Goal: Task Accomplishment & Management: Manage account settings

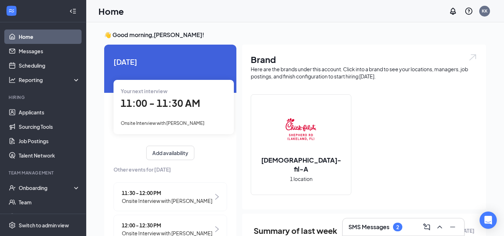
click at [382, 225] on h3 "SMS Messages" at bounding box center [369, 227] width 41 height 8
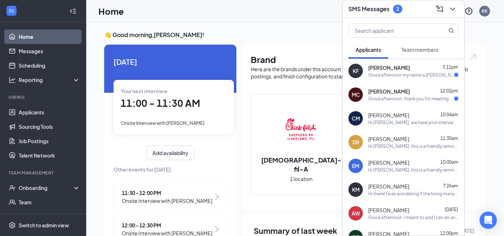
click at [396, 95] on div "[PERSON_NAME] 12:02pm Good afternoon, thank you for meeting with me [DATE] for …" at bounding box center [413, 95] width 90 height 14
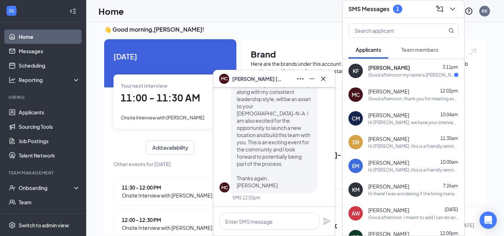
scroll to position [7, 0]
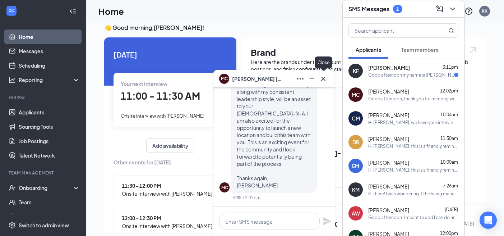
click at [324, 83] on icon "Cross" at bounding box center [323, 78] width 9 height 9
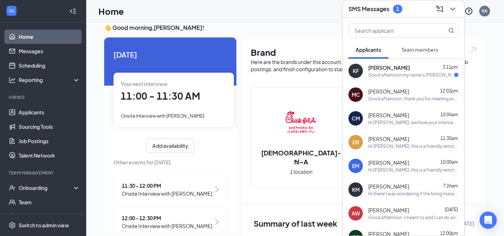
click at [401, 75] on div "Good afternoon my name is [PERSON_NAME] I filled out an application for a posit…" at bounding box center [411, 75] width 86 height 6
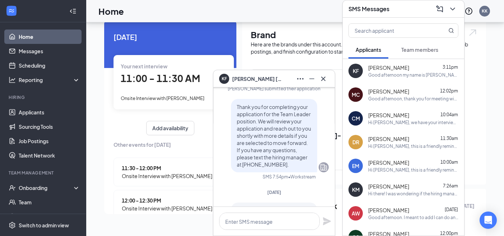
scroll to position [-121, 0]
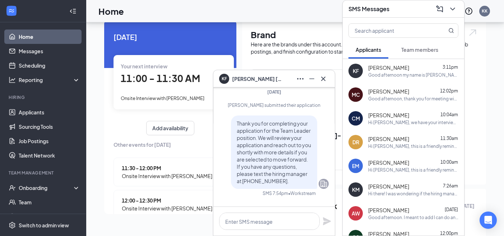
click at [236, 77] on span "[PERSON_NAME]" at bounding box center [257, 79] width 50 height 8
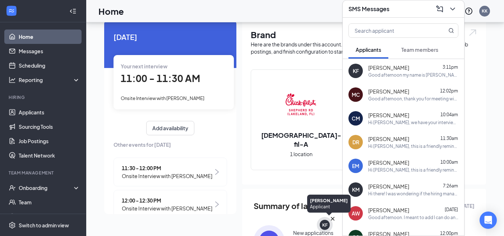
click at [326, 227] on div "KF" at bounding box center [324, 225] width 5 height 6
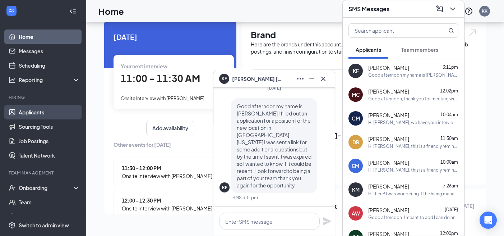
click at [34, 112] on link "Applicants" at bounding box center [49, 112] width 61 height 14
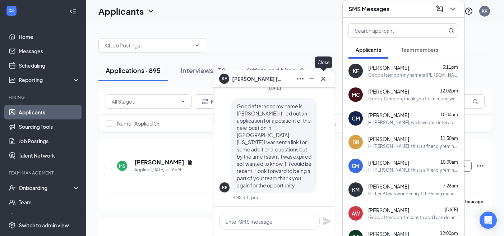
click at [323, 79] on icon "Cross" at bounding box center [323, 78] width 4 height 4
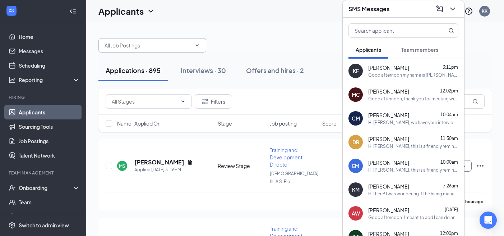
click at [165, 49] on input "text" at bounding box center [148, 45] width 87 height 8
click at [453, 6] on icon "ChevronDown" at bounding box center [453, 9] width 9 height 9
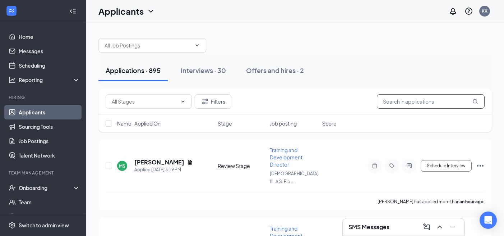
click at [401, 101] on input "text" at bounding box center [431, 101] width 108 height 14
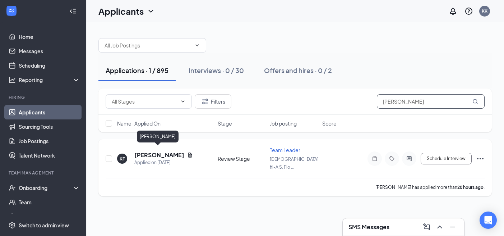
type input "[PERSON_NAME]"
click at [165, 152] on h5 "[PERSON_NAME]" at bounding box center [159, 155] width 50 height 8
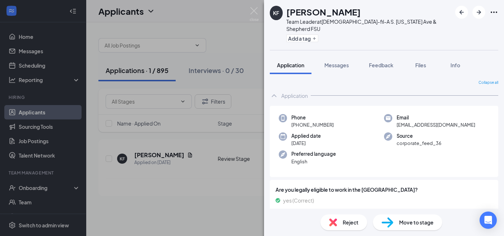
click at [411, 221] on span "Move to stage" at bounding box center [416, 222] width 35 height 8
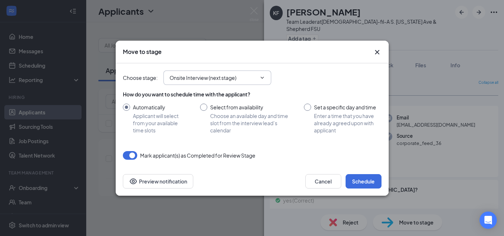
click at [213, 81] on input "Onsite Interview (next stage)" at bounding box center [213, 78] width 87 height 8
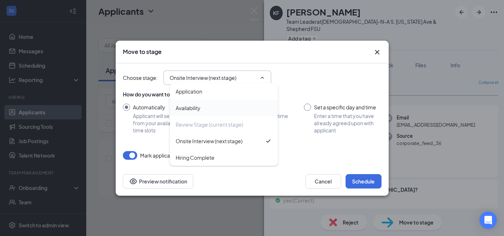
click at [194, 107] on div "Availability" at bounding box center [188, 108] width 25 height 8
type input "Availability"
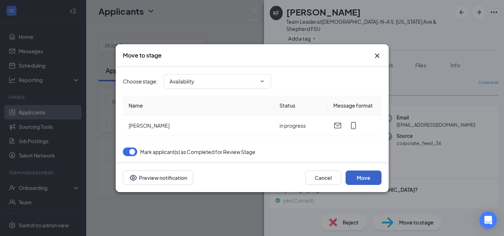
click at [363, 178] on button "Move" at bounding box center [364, 177] width 36 height 14
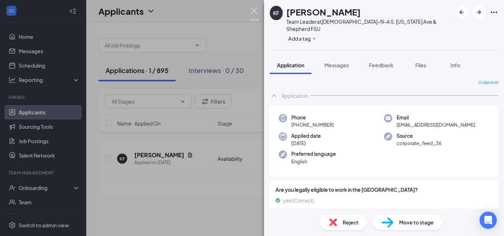
click at [256, 11] on img at bounding box center [254, 14] width 9 height 14
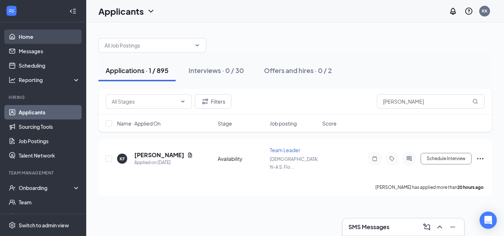
click at [33, 39] on link "Home" at bounding box center [49, 36] width 61 height 14
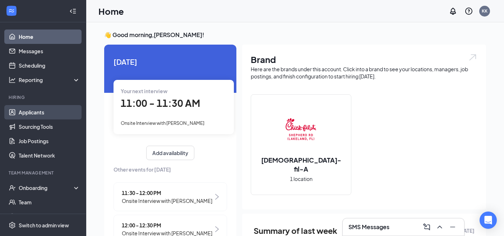
click at [42, 116] on link "Applicants" at bounding box center [49, 112] width 61 height 14
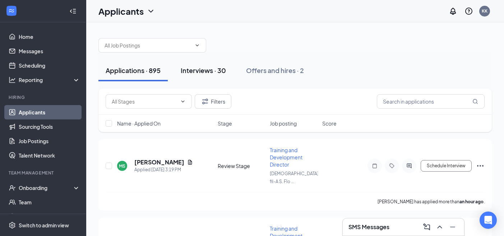
click at [207, 68] on div "Interviews · 30" at bounding box center [203, 70] width 45 height 9
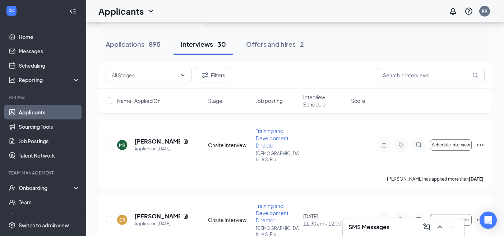
scroll to position [34, 0]
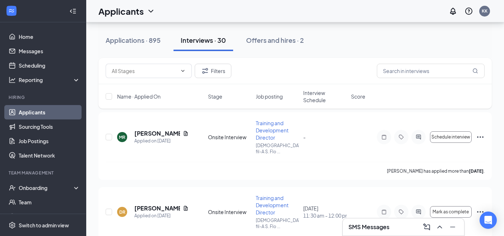
click at [319, 97] on span "Interview Schedule" at bounding box center [324, 96] width 43 height 14
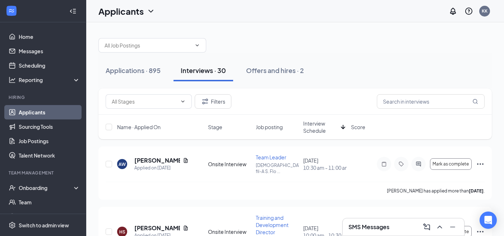
click at [320, 125] on span "Interview Schedule" at bounding box center [320, 127] width 35 height 14
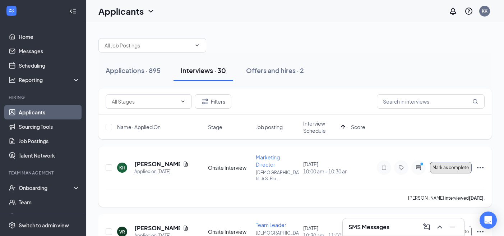
click at [449, 165] on span "Mark as complete" at bounding box center [451, 167] width 36 height 5
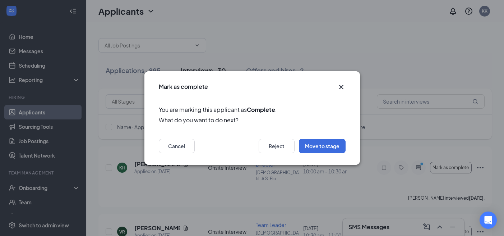
click at [344, 87] on icon "Cross" at bounding box center [341, 87] width 9 height 9
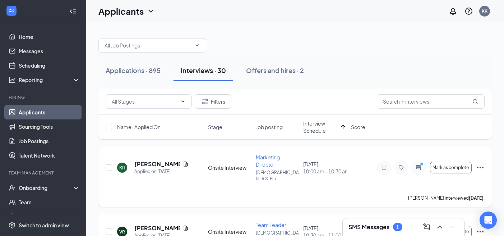
click at [478, 167] on icon "Ellipses" at bounding box center [480, 167] width 6 height 1
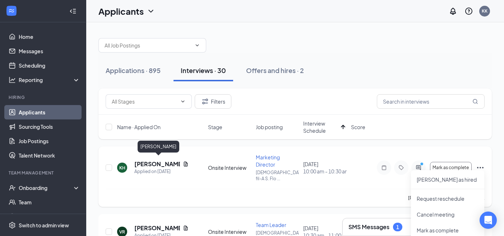
click at [152, 161] on h5 "[PERSON_NAME]" at bounding box center [157, 164] width 46 height 8
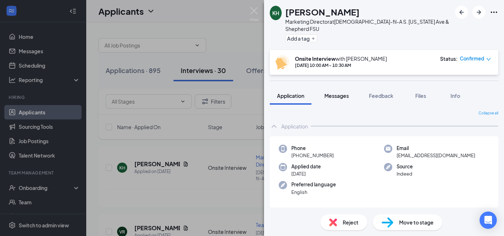
click at [340, 92] on div "Messages" at bounding box center [337, 95] width 24 height 7
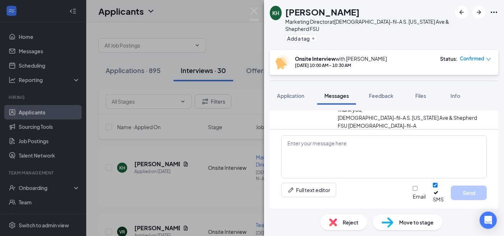
scroll to position [486, 0]
click at [340, 146] on textarea at bounding box center [384, 156] width 206 height 43
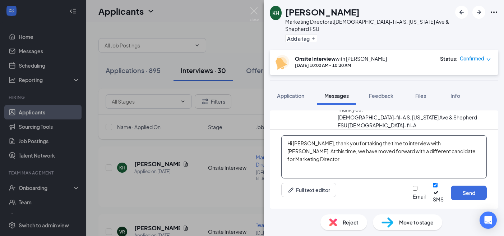
type textarea "Hi [PERSON_NAME], thank you for taking the time to interview with [PERSON_NAME]…"
drag, startPoint x: 447, startPoint y: 157, endPoint x: 273, endPoint y: 143, distance: 174.8
click at [273, 143] on div "Hi [PERSON_NAME], thank you for taking the time to interview with [PERSON_NAME]…" at bounding box center [384, 168] width 229 height 79
click at [345, 222] on span "Reject" at bounding box center [351, 222] width 16 height 8
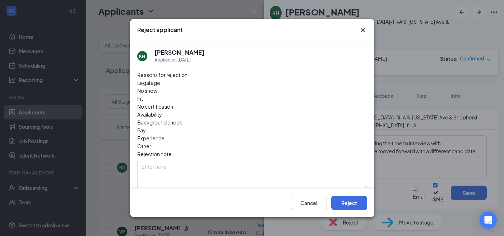
click at [143, 95] on span "Fit" at bounding box center [140, 99] width 6 height 8
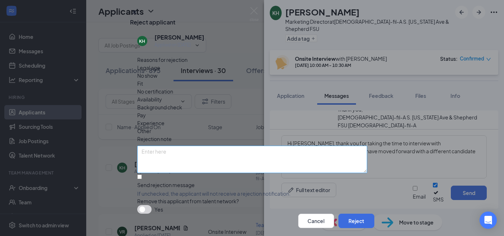
scroll to position [21, 0]
click at [139, 174] on input "Send rejection message If unchecked, the applicant will not receive a rejection…" at bounding box center [139, 176] width 5 height 5
checkbox input "true"
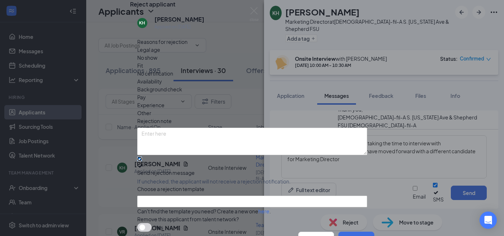
scroll to position [68, 0]
click at [181, 196] on input "search" at bounding box center [250, 201] width 216 height 11
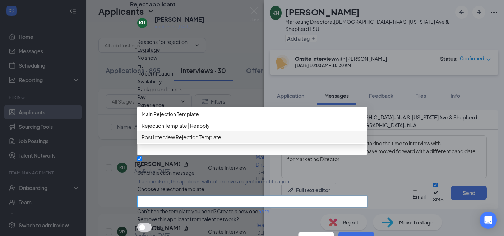
click at [184, 133] on span "Post Interview Rejection Template" at bounding box center [182, 137] width 80 height 8
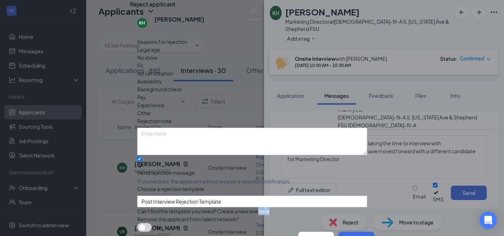
click at [150, 223] on button "button" at bounding box center [144, 227] width 14 height 9
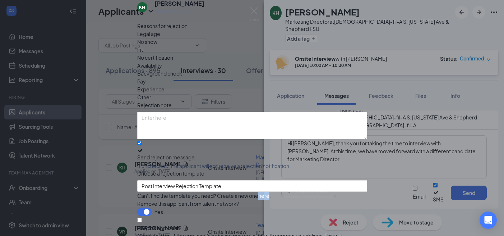
scroll to position [100, 0]
click at [140, 207] on button "button" at bounding box center [144, 211] width 14 height 9
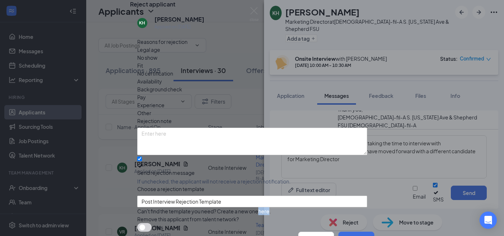
scroll to position [68, 0]
click at [149, 223] on button "button" at bounding box center [144, 227] width 14 height 9
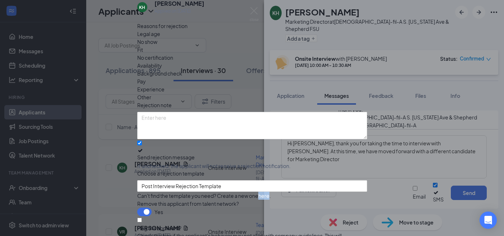
scroll to position [100, 0]
click at [142, 207] on button "button" at bounding box center [144, 211] width 14 height 9
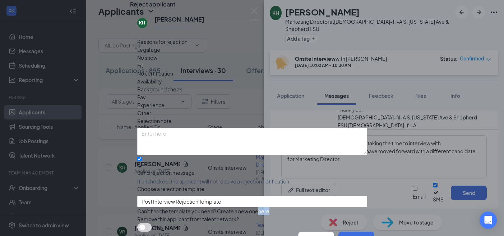
scroll to position [68, 0]
click at [345, 231] on button "Reject" at bounding box center [357, 238] width 36 height 14
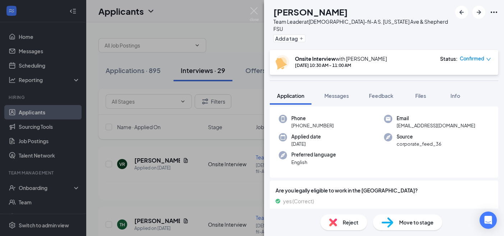
scroll to position [78, 0]
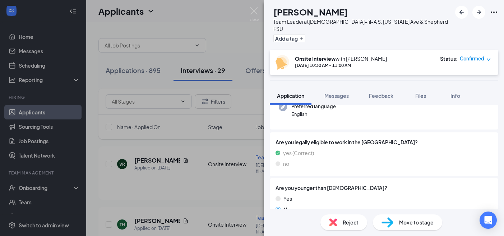
click at [394, 221] on div "Move to stage" at bounding box center [407, 222] width 69 height 16
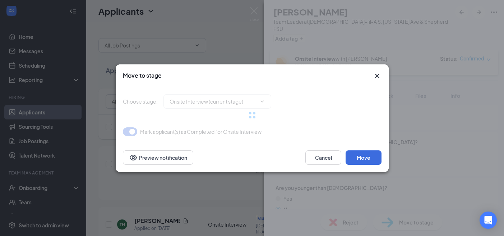
type input "Hiring Complete (final stage)"
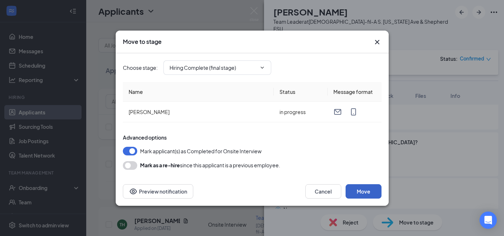
click at [360, 189] on button "Move" at bounding box center [364, 191] width 36 height 14
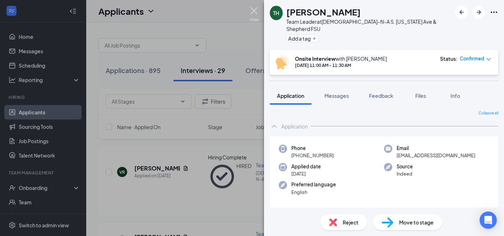
click at [257, 12] on img at bounding box center [254, 14] width 9 height 14
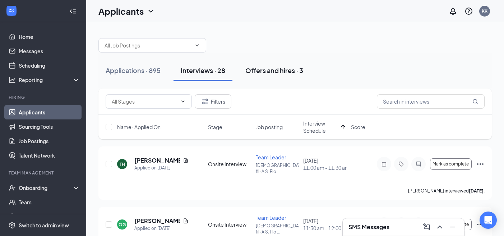
click at [273, 71] on div "Offers and hires · 3" at bounding box center [274, 70] width 58 height 9
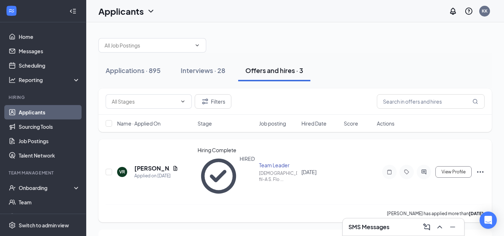
click at [480, 167] on icon "Ellipses" at bounding box center [480, 171] width 9 height 9
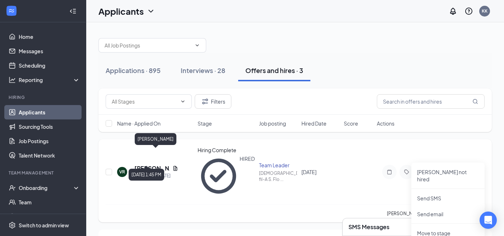
click at [155, 164] on h5 "[PERSON_NAME]" at bounding box center [151, 168] width 35 height 8
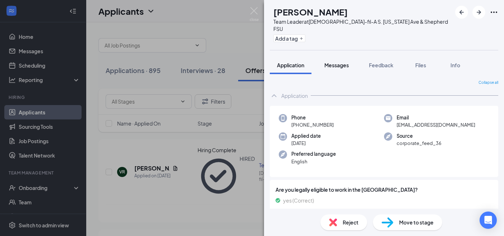
click at [337, 65] on button "Messages" at bounding box center [336, 65] width 39 height 18
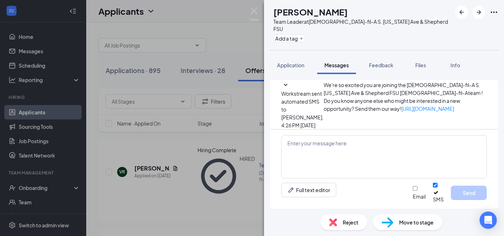
scroll to position [305, 0]
click at [290, 89] on icon "SmallChevronDown" at bounding box center [285, 85] width 9 height 9
click at [290, 33] on icon "SmallChevronDown" at bounding box center [285, 28] width 9 height 9
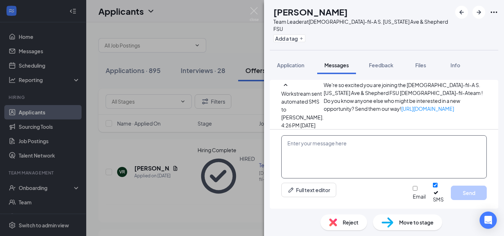
click at [310, 155] on textarea at bounding box center [384, 156] width 206 height 43
type textarea "V"
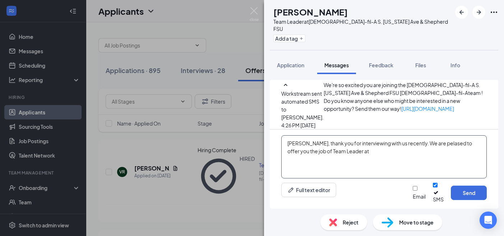
click at [435, 150] on textarea "[PERSON_NAME], thank you for interviewing with us recently. We are pelased to o…" at bounding box center [384, 156] width 206 height 43
click at [375, 155] on textarea "[PERSON_NAME], thank you for interviewing with us recently. We are pleased to o…" at bounding box center [384, 156] width 206 height 43
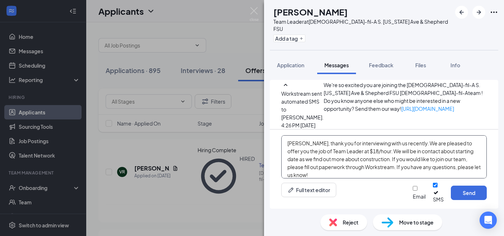
drag, startPoint x: 483, startPoint y: 174, endPoint x: 233, endPoint y: 124, distance: 255.6
click at [233, 124] on div "VR [PERSON_NAME] Team Leader at [DEMOGRAPHIC_DATA]-fil-A S. [US_STATE] Ave & Sh…" at bounding box center [252, 118] width 504 height 236
type textarea "[PERSON_NAME], thank you for interviewing with us recently. We are pleased to o…"
click at [477, 198] on button "Send" at bounding box center [469, 192] width 36 height 14
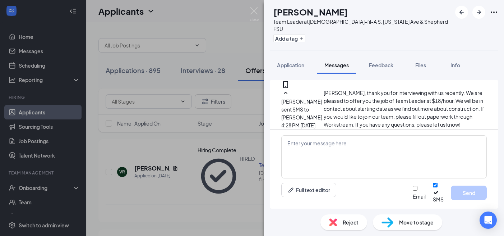
scroll to position [478, 0]
click at [300, 62] on span "Application" at bounding box center [290, 65] width 27 height 6
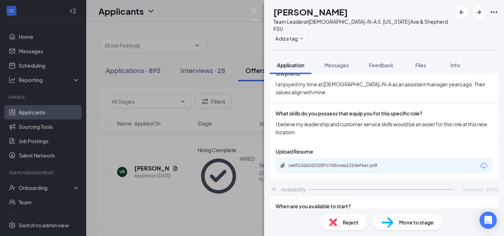
scroll to position [346, 0]
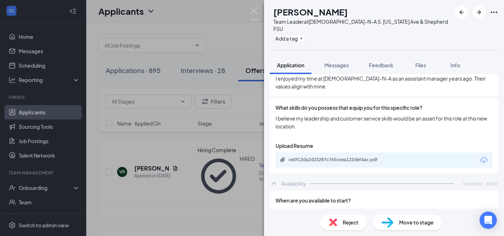
click at [408, 227] on div "Move to stage" at bounding box center [407, 222] width 69 height 16
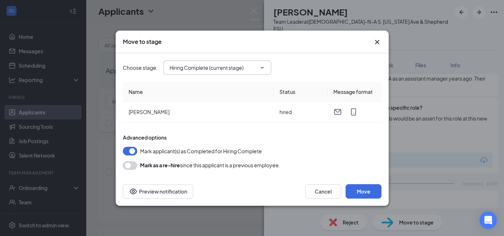
click at [242, 69] on input "Hiring Complete (current stage)" at bounding box center [213, 68] width 87 height 8
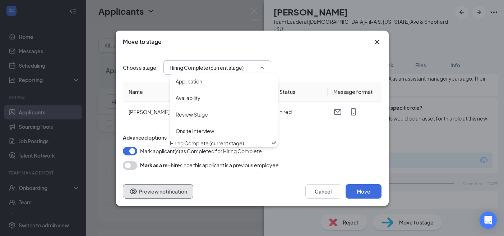
click at [183, 188] on button "Preview notification" at bounding box center [158, 191] width 70 height 14
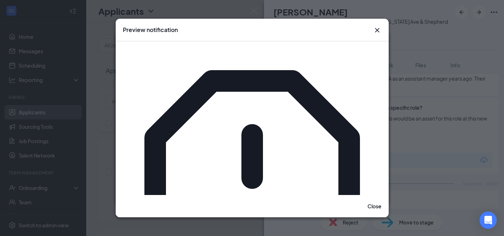
click at [375, 31] on icon "Cross" at bounding box center [377, 30] width 4 height 4
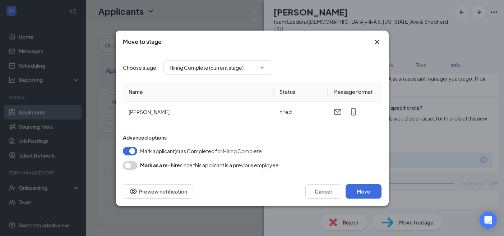
click at [378, 41] on icon "Cross" at bounding box center [377, 42] width 4 height 4
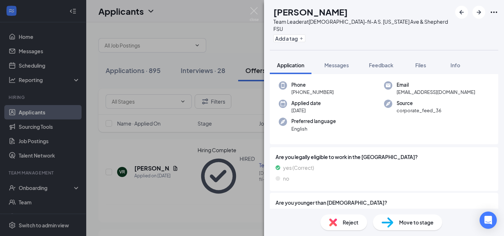
scroll to position [0, 0]
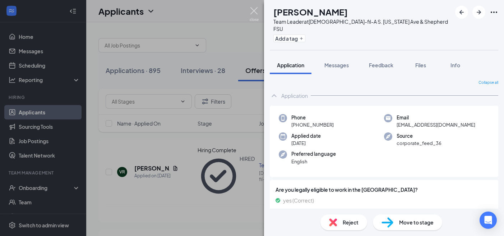
click at [254, 10] on img at bounding box center [254, 14] width 9 height 14
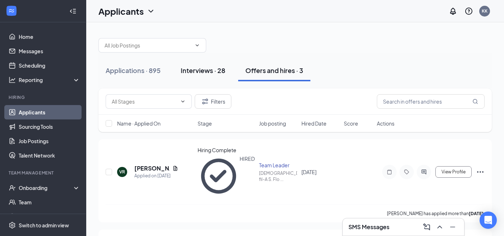
click at [197, 75] on button "Interviews · 28" at bounding box center [203, 71] width 59 height 22
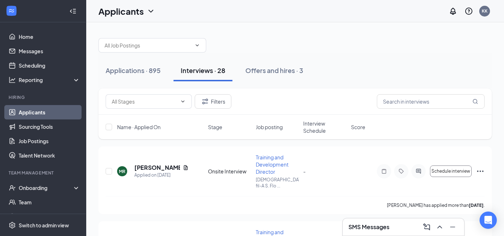
click at [321, 130] on span "Interview Schedule" at bounding box center [324, 127] width 43 height 14
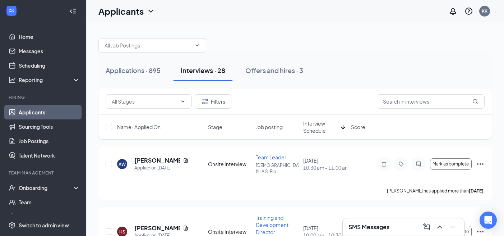
click at [321, 130] on span "Interview Schedule" at bounding box center [320, 127] width 35 height 14
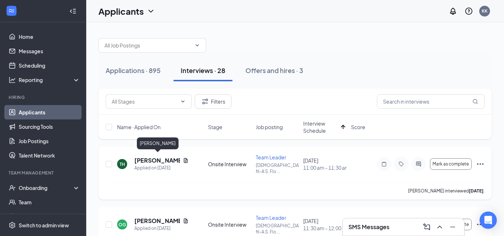
click at [162, 158] on h5 "[PERSON_NAME]" at bounding box center [157, 160] width 46 height 8
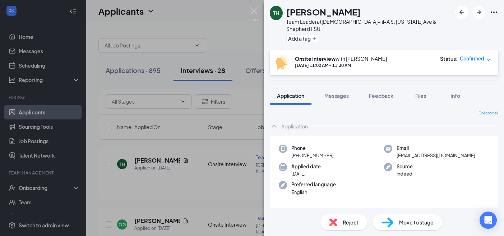
click at [346, 221] on span "Reject" at bounding box center [351, 222] width 16 height 8
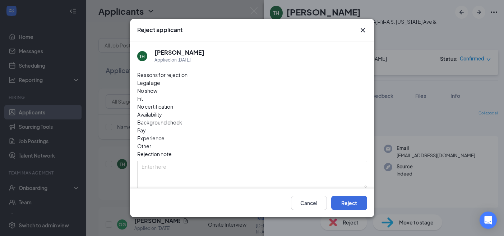
click at [143, 95] on span "Fit" at bounding box center [140, 99] width 6 height 8
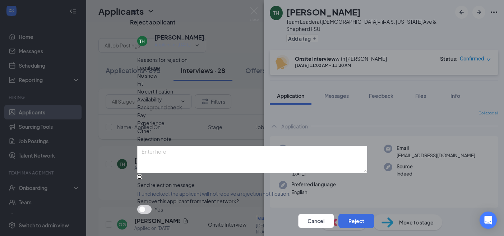
click at [142, 174] on input "Send rejection message If unchecked, the applicant will not receive a rejection…" at bounding box center [139, 176] width 5 height 5
checkbox input "true"
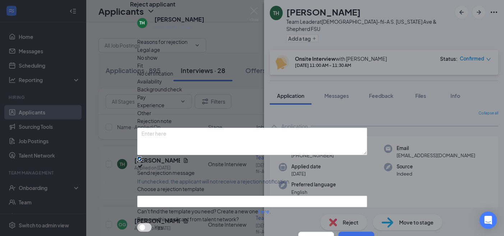
scroll to position [68, 0]
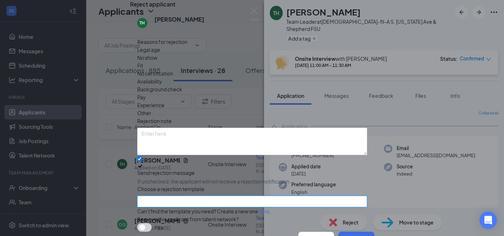
click at [245, 196] on input "search" at bounding box center [250, 201] width 216 height 11
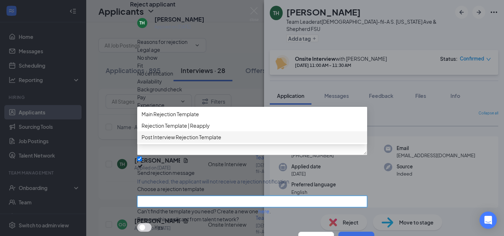
click at [234, 131] on div "Post Interview Rejection Template" at bounding box center [252, 137] width 230 height 12
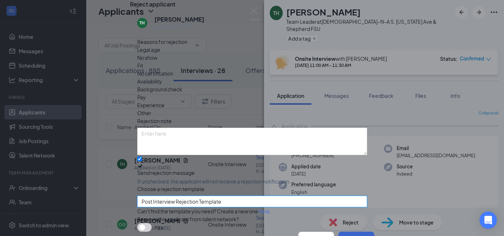
click at [345, 231] on button "Reject" at bounding box center [357, 238] width 36 height 14
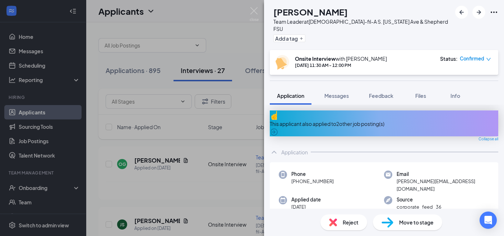
scroll to position [3, 0]
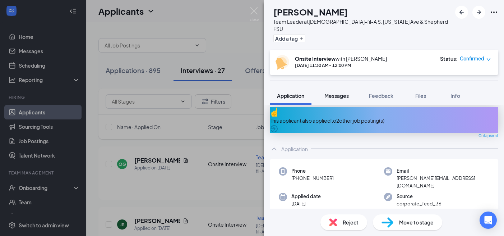
click at [345, 92] on span "Messages" at bounding box center [337, 95] width 24 height 6
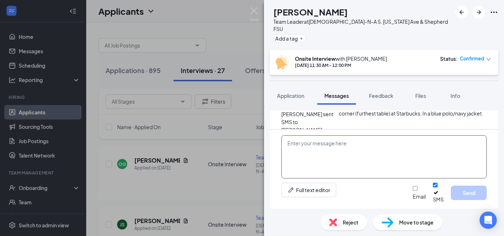
scroll to position [473, 0]
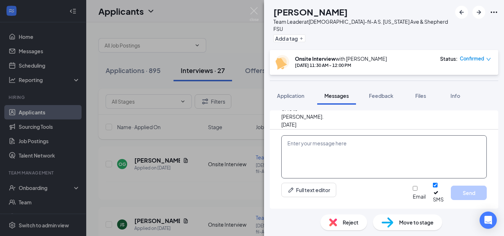
click at [344, 167] on textarea at bounding box center [384, 156] width 206 height 43
click at [318, 162] on textarea at bounding box center [384, 156] width 206 height 43
paste textarea "[PERSON_NAME], thank you for interviewing with us recently. We are pleased to o…"
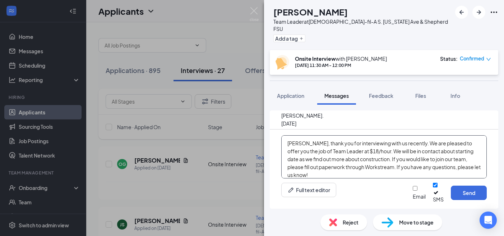
drag, startPoint x: 305, startPoint y: 150, endPoint x: 258, endPoint y: 149, distance: 47.4
click at [258, 150] on div "OG [PERSON_NAME] Team Leader at [DEMOGRAPHIC_DATA]-fil-A S. [US_STATE] Ave & Sh…" at bounding box center [252, 118] width 504 height 236
type textarea "[PERSON_NAME], thank you for interviewing with us recently. We are pleased to o…"
click at [468, 197] on button "Send" at bounding box center [469, 192] width 36 height 14
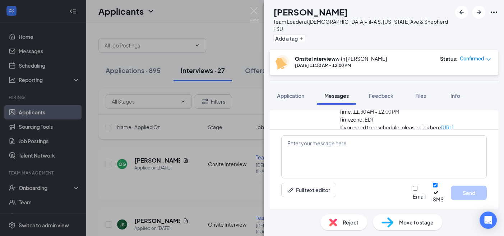
scroll to position [650, 0]
click at [253, 10] on img at bounding box center [254, 14] width 9 height 14
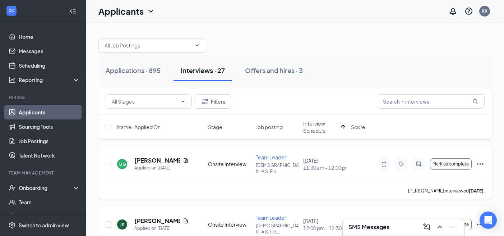
click at [483, 160] on icon "Ellipses" at bounding box center [480, 164] width 9 height 9
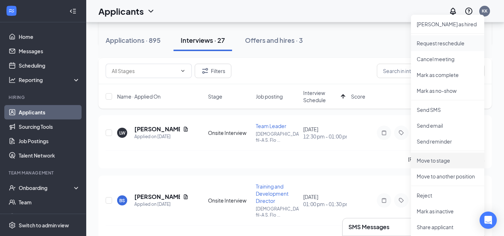
scroll to position [156, 0]
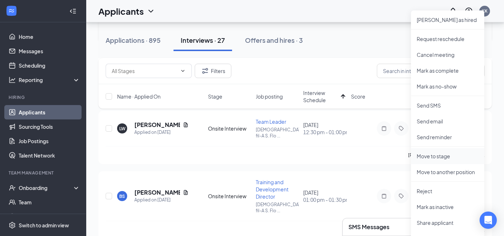
click at [447, 157] on p "Move to stage" at bounding box center [448, 155] width 62 height 7
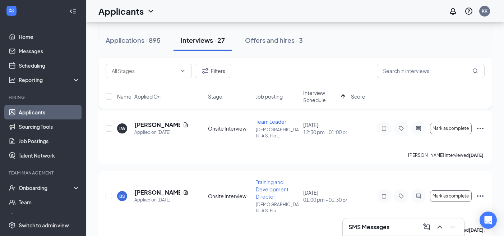
type input "Hiring Complete (final stage)"
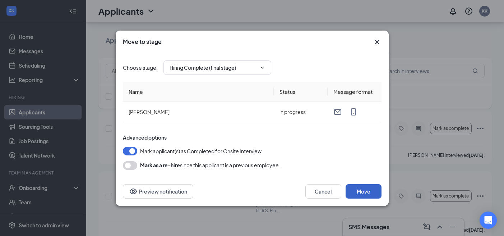
click at [351, 188] on button "Move" at bounding box center [364, 191] width 36 height 14
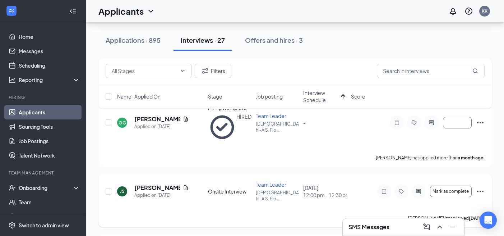
scroll to position [49, 0]
click at [480, 188] on icon "Ellipses" at bounding box center [480, 192] width 9 height 9
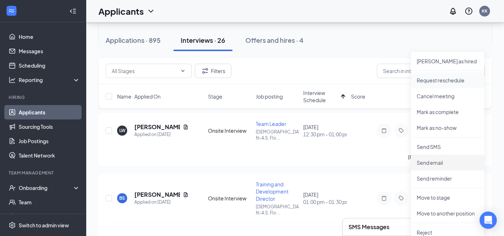
scroll to position [186, 0]
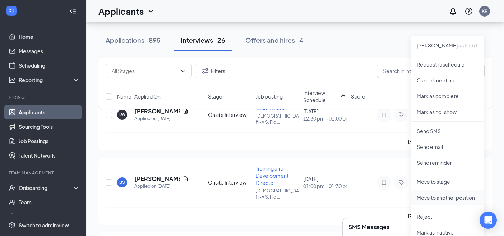
click at [446, 198] on p "Move to another position" at bounding box center [448, 197] width 62 height 7
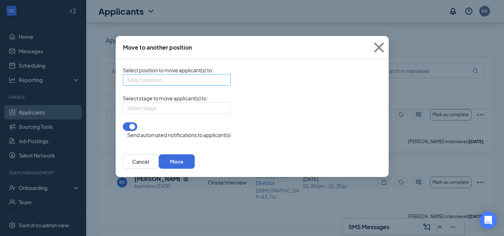
click at [203, 85] on input "search" at bounding box center [174, 79] width 94 height 11
click at [152, 81] on input "search" at bounding box center [174, 79] width 94 height 11
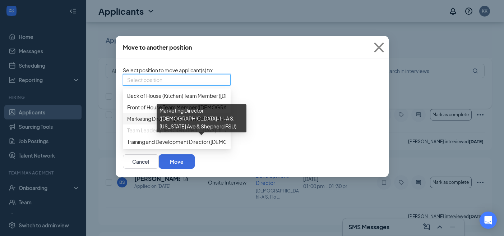
scroll to position [194, 0]
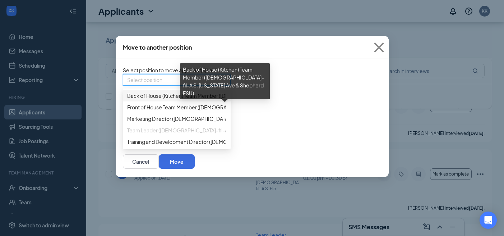
click at [151, 100] on span "Back of House (Kitchen) Team Member ([DEMOGRAPHIC_DATA]-fil-A S. [US_STATE] Ave…" at bounding box center [249, 96] width 244 height 8
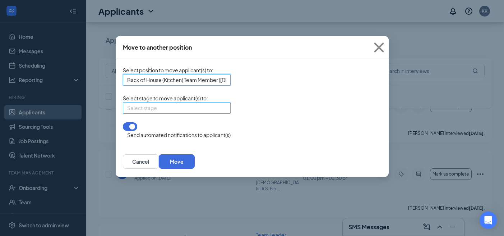
click at [173, 113] on input "search" at bounding box center [174, 107] width 94 height 11
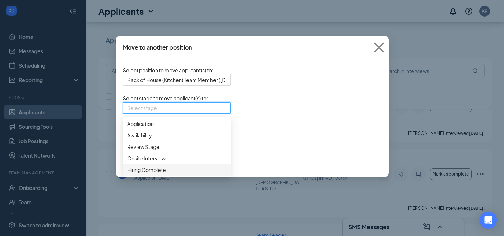
click at [161, 174] on span "Hiring Complete" at bounding box center [146, 170] width 39 height 8
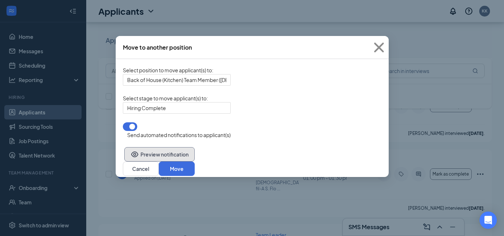
click at [178, 161] on button "Preview notification" at bounding box center [159, 154] width 70 height 14
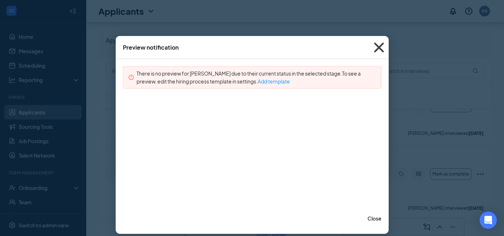
click at [378, 46] on icon "Cross" at bounding box center [379, 47] width 10 height 10
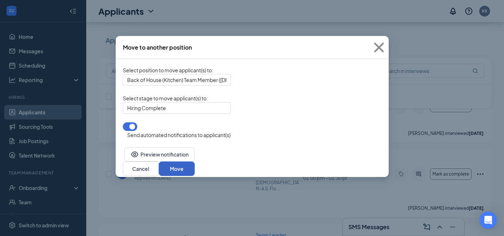
click at [195, 166] on button "Move" at bounding box center [177, 168] width 36 height 14
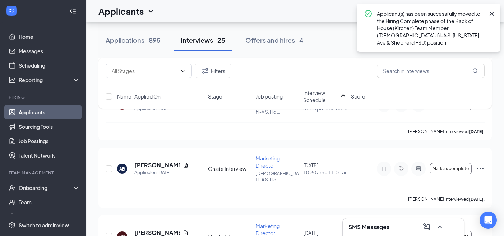
scroll to position [194, 0]
click at [275, 42] on div "Offers and hires · 4" at bounding box center [274, 40] width 58 height 9
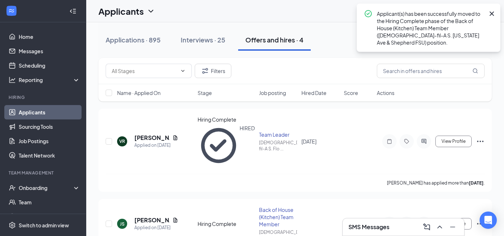
scroll to position [72, 0]
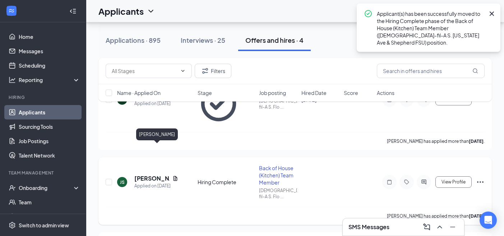
click at [141, 174] on h5 "[PERSON_NAME]" at bounding box center [151, 178] width 35 height 8
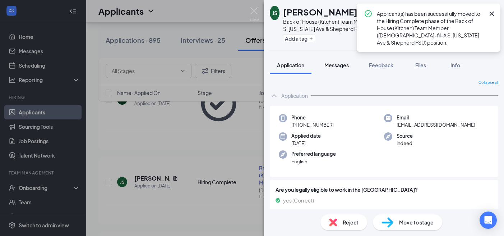
click at [350, 66] on button "Messages" at bounding box center [336, 65] width 39 height 18
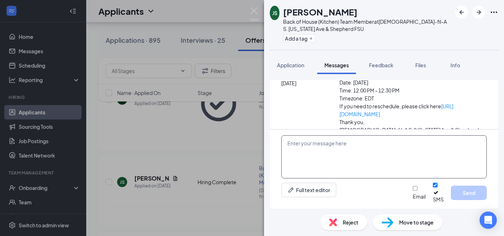
click at [334, 152] on textarea at bounding box center [384, 156] width 206 height 43
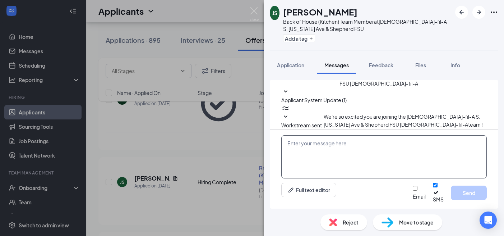
scroll to position [371, 0]
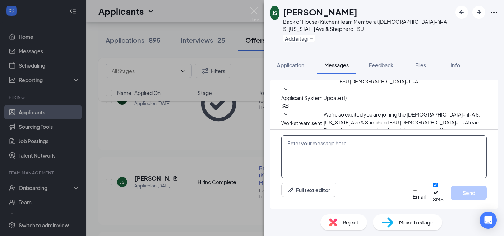
paste textarea "[PERSON_NAME], thank you for interviewing with us recently. We are pleased to o…"
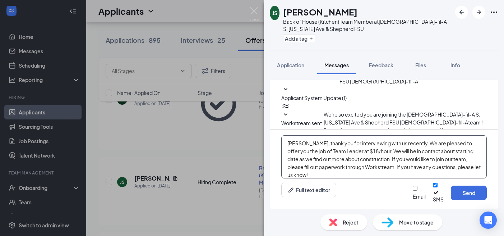
drag, startPoint x: 306, startPoint y: 150, endPoint x: 255, endPoint y: 148, distance: 50.7
click at [255, 149] on div "JS [PERSON_NAME] Back of House (Kitchen) Team Member at [DEMOGRAPHIC_DATA]-fil-…" at bounding box center [252, 118] width 504 height 236
drag, startPoint x: 332, startPoint y: 157, endPoint x: 302, endPoint y: 157, distance: 30.6
click at [302, 157] on textarea "[PERSON_NAME], thank you for interviewing with us recently. We are pleased to o…" at bounding box center [384, 156] width 206 height 43
click at [385, 157] on textarea "[PERSON_NAME], thank you for interviewing with us recently. We are pleased to o…" at bounding box center [384, 156] width 206 height 43
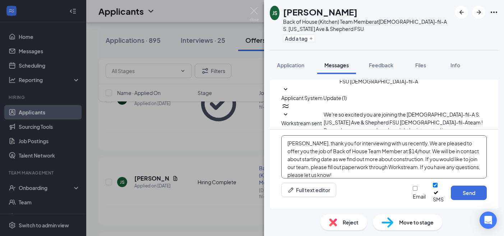
click at [411, 157] on textarea "[PERSON_NAME], thank you for interviewing with us recently. We are pleased to o…" at bounding box center [384, 156] width 206 height 43
click at [353, 164] on textarea "[PERSON_NAME], thank you for interviewing with us recently. We are pleased to o…" at bounding box center [384, 156] width 206 height 43
click at [459, 163] on textarea "[PERSON_NAME], thank you for interviewing with us recently. We are pleased to o…" at bounding box center [384, 156] width 206 height 43
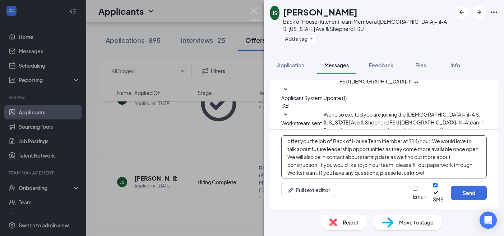
scroll to position [12, 0]
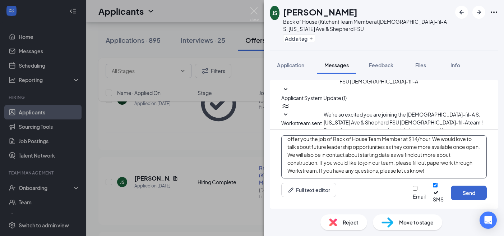
type textarea "[PERSON_NAME], thank you for interviewing with us recently. We are pleased to o…"
click at [456, 191] on button "Send" at bounding box center [469, 192] width 36 height 14
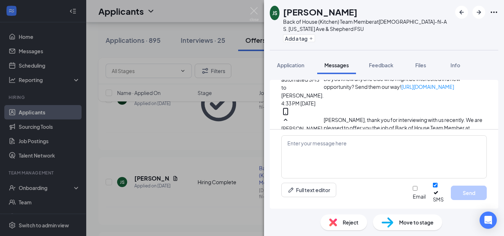
scroll to position [481, 0]
click at [218, 132] on div "JS [PERSON_NAME] Back of House (Kitchen) Team Member at [DEMOGRAPHIC_DATA]-fil-…" at bounding box center [252, 118] width 504 height 236
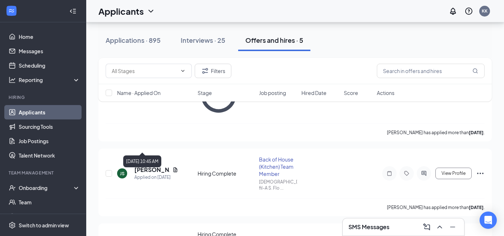
scroll to position [58, 0]
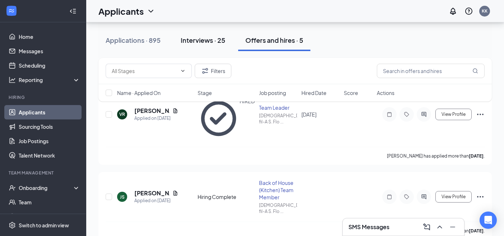
click at [205, 43] on div "Interviews · 25" at bounding box center [203, 40] width 45 height 9
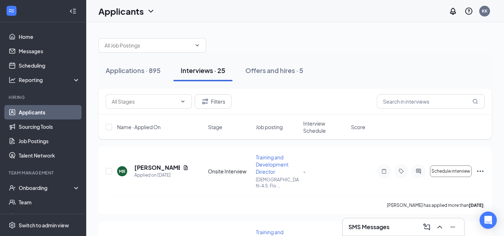
click at [310, 123] on span "Interview Schedule" at bounding box center [324, 127] width 43 height 14
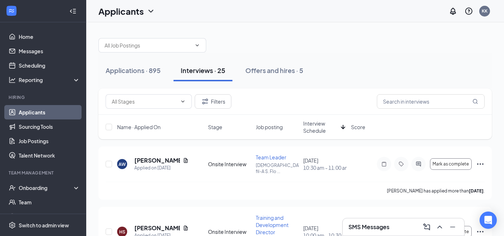
click at [310, 123] on span "Interview Schedule" at bounding box center [320, 127] width 35 height 14
click at [482, 163] on icon "Ellipses" at bounding box center [480, 164] width 9 height 9
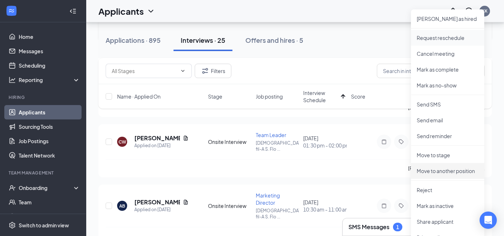
scroll to position [230, 0]
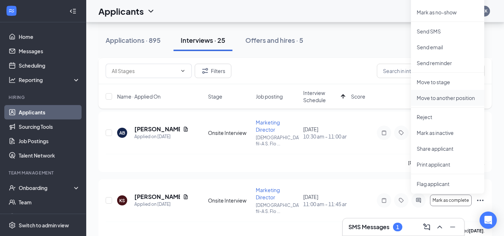
click at [445, 96] on p "Move to another position" at bounding box center [448, 97] width 62 height 7
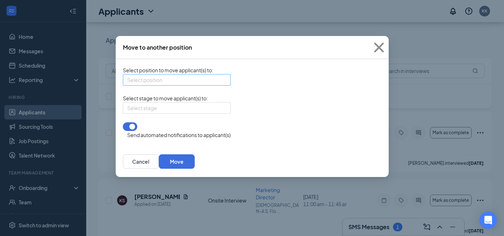
click at [222, 81] on div "Select position" at bounding box center [177, 80] width 108 height 12
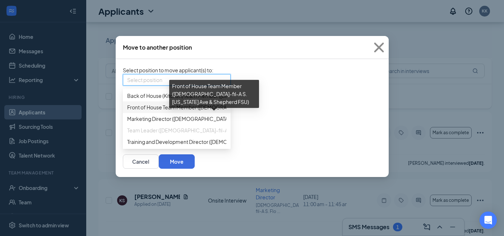
click at [195, 111] on span "Front of House Team Member ([DEMOGRAPHIC_DATA]-fil-A S. [US_STATE] Ave & Shephe…" at bounding box center [238, 107] width 223 height 8
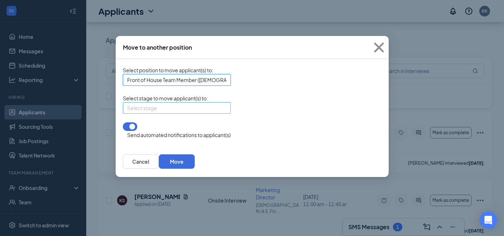
click at [218, 113] on input "search" at bounding box center [174, 107] width 94 height 11
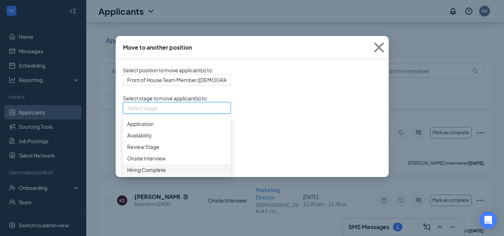
click at [169, 174] on span "Hiring Complete" at bounding box center [176, 170] width 99 height 8
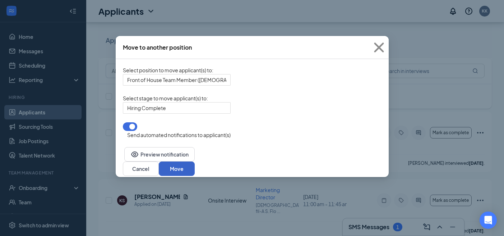
click at [195, 164] on button "Move" at bounding box center [177, 168] width 36 height 14
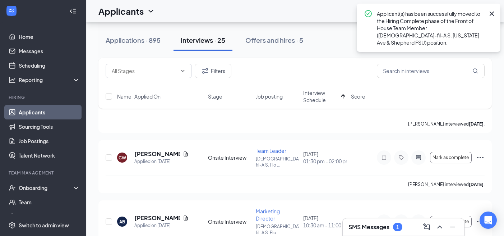
scroll to position [114, 0]
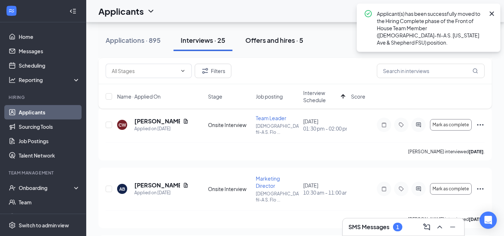
click at [282, 41] on div "Offers and hires · 5" at bounding box center [274, 40] width 58 height 9
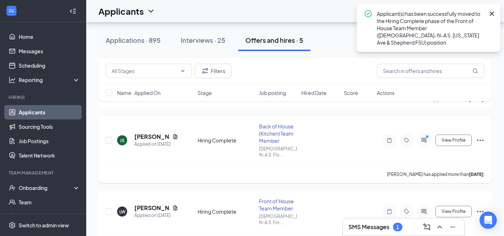
scroll to position [58, 0]
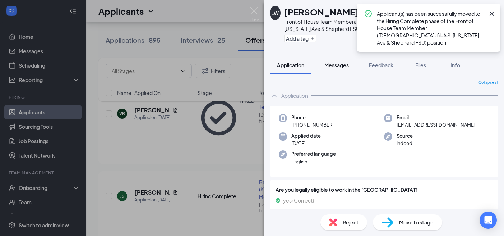
click at [336, 66] on span "Messages" at bounding box center [337, 65] width 24 height 6
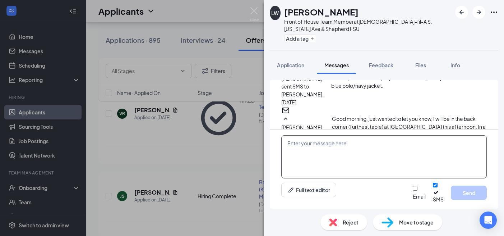
click at [315, 150] on textarea at bounding box center [384, 156] width 206 height 43
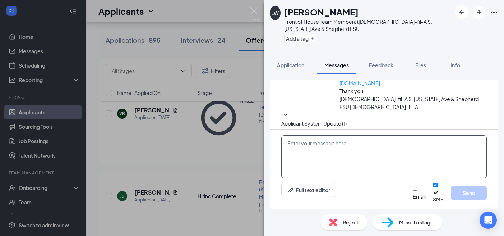
paste textarea "[PERSON_NAME], thank you for interviewing with us recently. We are pleased to o…"
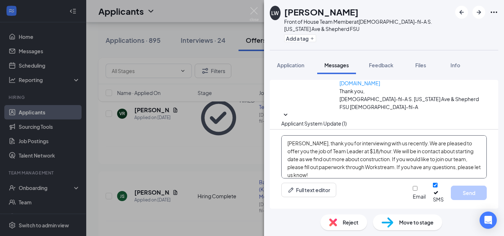
scroll to position [437, 0]
drag, startPoint x: 306, startPoint y: 148, endPoint x: 244, endPoint y: 148, distance: 62.2
click at [244, 148] on div "LW [PERSON_NAME] Front of House Team Member at [DEMOGRAPHIC_DATA]-fil-A S. [US_…" at bounding box center [252, 118] width 504 height 236
drag, startPoint x: 342, startPoint y: 157, endPoint x: 311, endPoint y: 156, distance: 30.9
click at [311, 156] on textarea "[PERSON_NAME], thank you for interviewing with us recently. We are pleased to o…" at bounding box center [384, 156] width 206 height 43
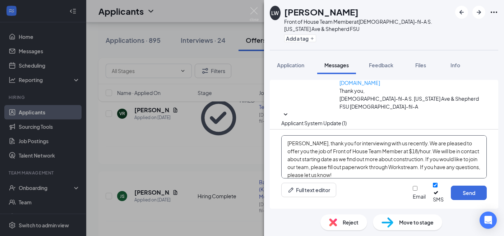
click at [395, 156] on textarea "[PERSON_NAME], thank you for interviewing with us recently. We are pleased to o…" at bounding box center [384, 156] width 206 height 43
click at [412, 162] on textarea "[PERSON_NAME], thank you for interviewing with us recently. We are pleased to o…" at bounding box center [384, 156] width 206 height 43
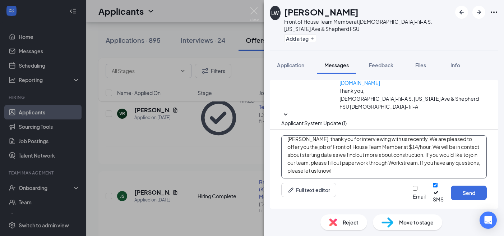
scroll to position [0, 0]
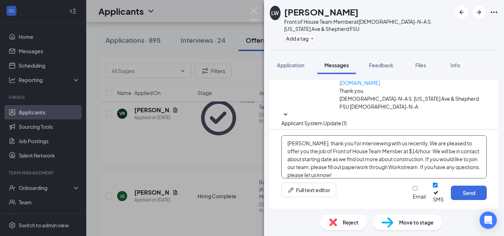
drag, startPoint x: 359, startPoint y: 176, endPoint x: 270, endPoint y: 135, distance: 97.9
click at [270, 135] on div "[PERSON_NAME], thank you for interviewing with us recently. We are pleased to o…" at bounding box center [384, 168] width 229 height 79
type textarea "[PERSON_NAME], thank you for interviewing with us recently. We are pleased to o…"
click at [479, 197] on button "Send" at bounding box center [469, 192] width 36 height 14
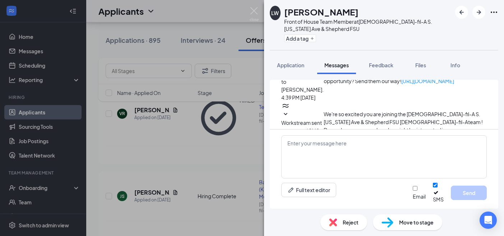
scroll to position [530, 0]
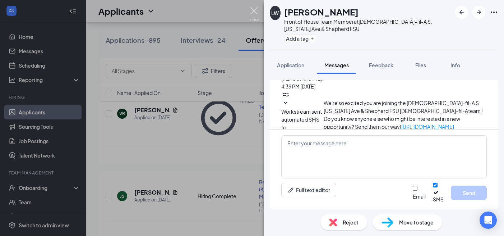
click at [255, 13] on img at bounding box center [254, 14] width 9 height 14
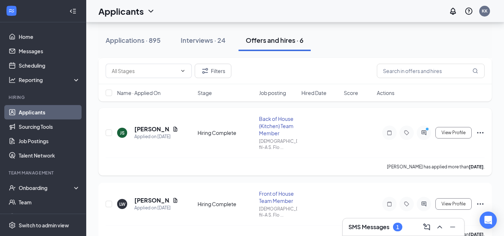
scroll to position [75, 0]
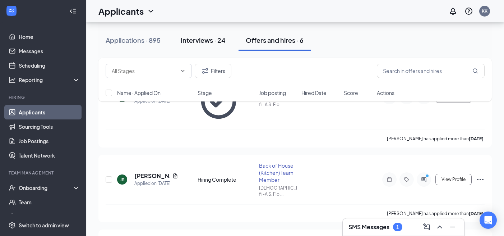
click at [222, 38] on div "Interviews · 24" at bounding box center [203, 40] width 45 height 9
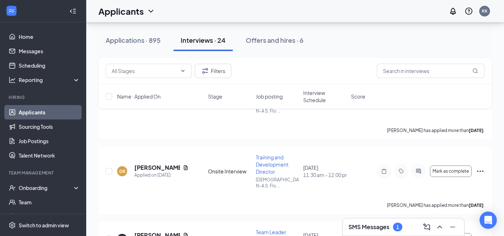
click at [310, 99] on span "Interview Schedule" at bounding box center [324, 96] width 43 height 14
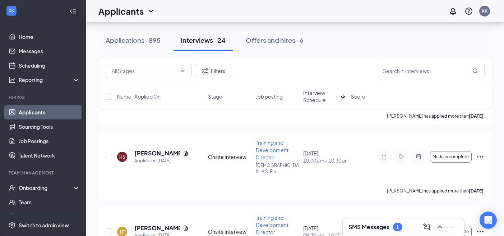
click at [310, 99] on span "Interview Schedule" at bounding box center [320, 96] width 35 height 14
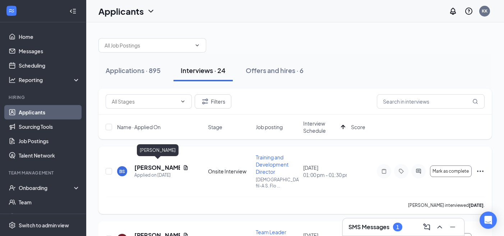
click at [155, 165] on h5 "[PERSON_NAME]" at bounding box center [157, 168] width 46 height 8
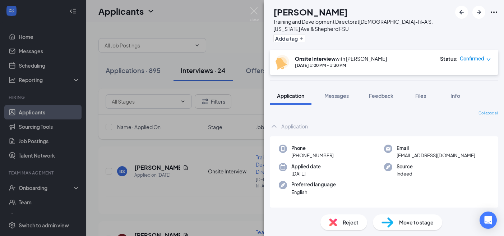
click at [347, 222] on span "Reject" at bounding box center [351, 222] width 16 height 8
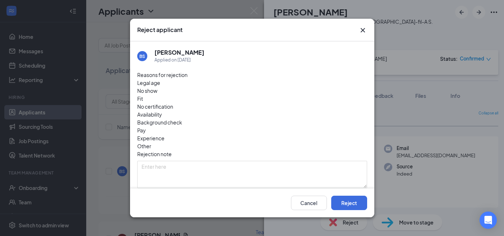
click at [143, 95] on span "Fit" at bounding box center [140, 99] width 6 height 8
click at [207, 126] on div "Pay" at bounding box center [252, 130] width 230 height 8
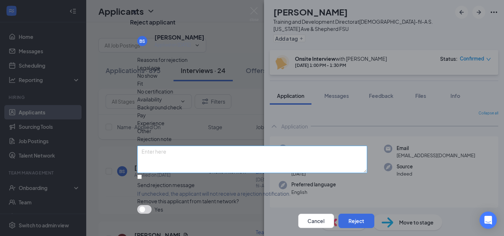
scroll to position [27, 0]
click at [141, 174] on input "Send rejection message If unchecked, the applicant will not receive a rejection…" at bounding box center [139, 176] width 5 height 5
checkbox input "true"
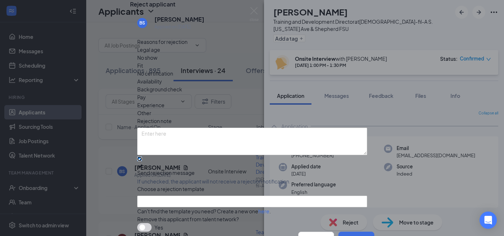
scroll to position [53, 0]
click at [172, 196] on input "search" at bounding box center [250, 201] width 216 height 11
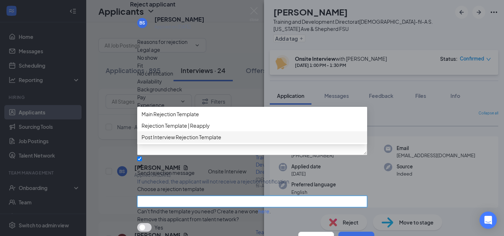
click at [177, 133] on span "Post Interview Rejection Template" at bounding box center [182, 137] width 80 height 8
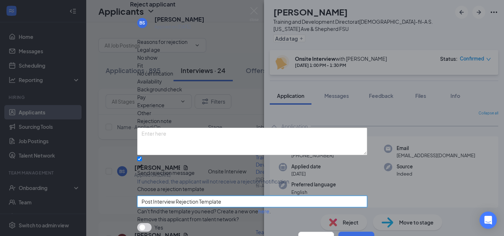
scroll to position [68, 0]
click at [347, 231] on button "Reject" at bounding box center [357, 238] width 36 height 14
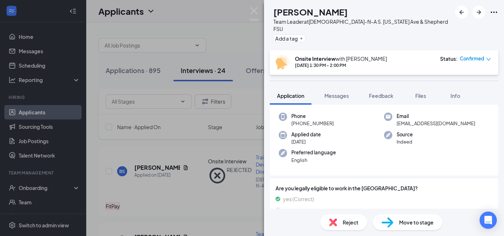
scroll to position [44, 0]
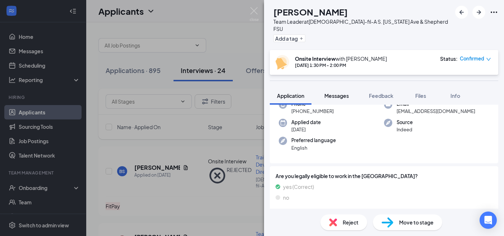
click at [331, 92] on span "Messages" at bounding box center [337, 95] width 24 height 6
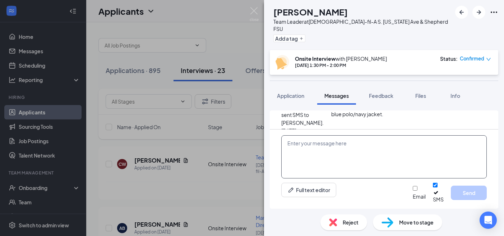
scroll to position [473, 0]
click at [317, 151] on textarea at bounding box center [384, 156] width 206 height 43
paste textarea "[PERSON_NAME], thank you for interviewing with us recently. We are pleased to o…"
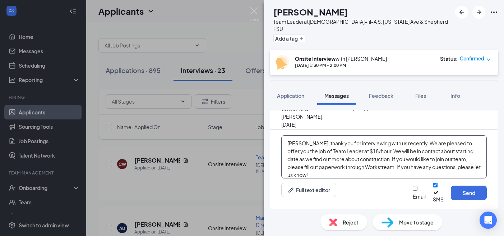
drag, startPoint x: 305, startPoint y: 149, endPoint x: 255, endPoint y: 143, distance: 50.6
click at [256, 144] on div "CW [PERSON_NAME] Team Leader at [DEMOGRAPHIC_DATA]-fil-A S. [US_STATE] Ave & Sh…" at bounding box center [252, 118] width 504 height 236
click at [303, 157] on textarea "[PERSON_NAME], thank you for interviewing with us recently. We are pleased to o…" at bounding box center [384, 156] width 206 height 43
type textarea "[PERSON_NAME], thank you for interviewing with us recently. We are pleased to o…"
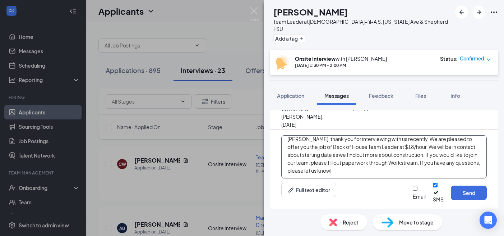
click at [355, 178] on textarea "[PERSON_NAME], thank you for interviewing with us recently. We are pleased to o…" at bounding box center [384, 156] width 206 height 43
click at [464, 196] on button "Send" at bounding box center [469, 192] width 36 height 14
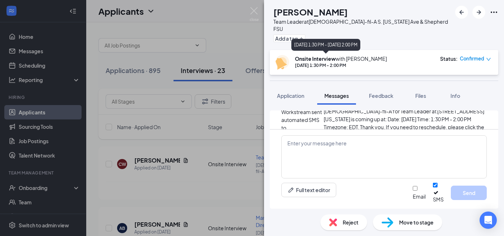
scroll to position [566, 0]
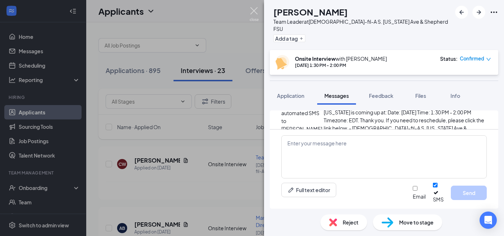
click at [255, 12] on img at bounding box center [254, 14] width 9 height 14
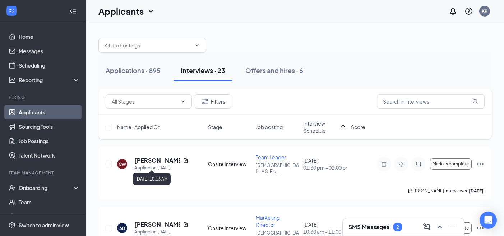
scroll to position [9, 0]
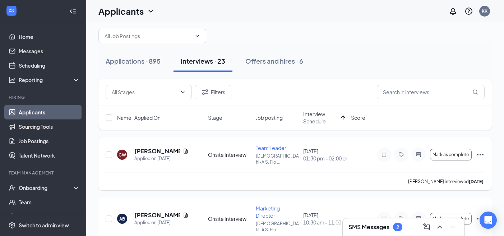
click at [482, 153] on icon "Ellipses" at bounding box center [480, 154] width 9 height 9
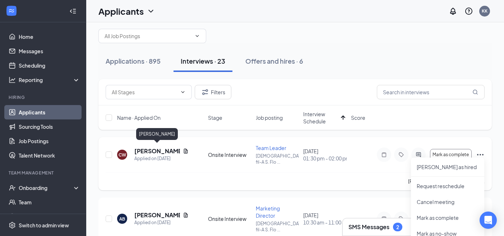
click at [146, 147] on h5 "[PERSON_NAME]" at bounding box center [157, 151] width 46 height 8
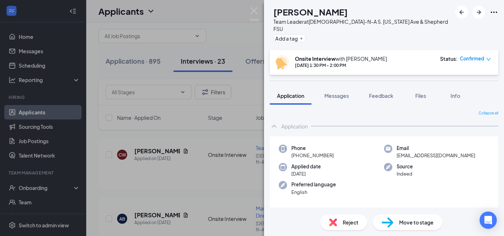
click at [421, 222] on span "Move to stage" at bounding box center [416, 222] width 35 height 8
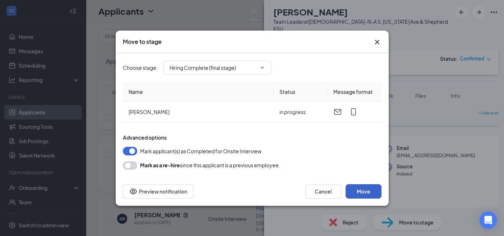
click at [359, 190] on button "Move" at bounding box center [364, 191] width 36 height 14
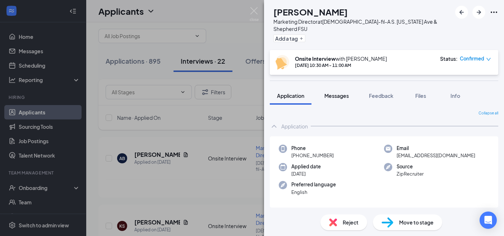
click at [345, 92] on span "Messages" at bounding box center [337, 95] width 24 height 6
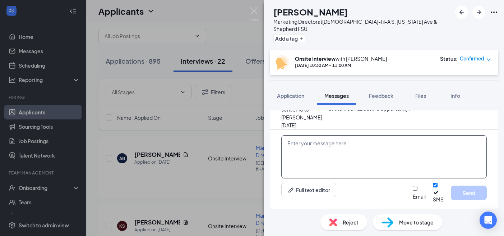
scroll to position [1695, 0]
click at [336, 152] on textarea at bounding box center [384, 156] width 206 height 43
paste textarea "[PERSON_NAME], thank you for interviewing with us recently. We are pleased to o…"
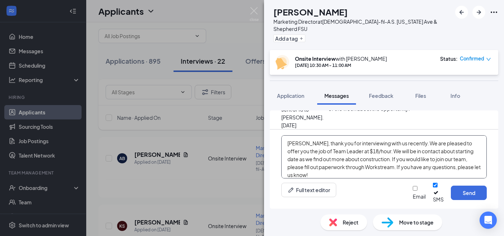
drag, startPoint x: 305, startPoint y: 148, endPoint x: 266, endPoint y: 148, distance: 39.9
click at [266, 148] on div "Load earlier interactions (about 22 more) [PERSON_NAME] sent SMS to [PERSON_NAM…" at bounding box center [384, 157] width 240 height 104
click at [406, 148] on textarea "[PERSON_NAME], thank you for interviewing with us recently. We are pleased to o…" at bounding box center [384, 156] width 206 height 43
drag, startPoint x: 296, startPoint y: 157, endPoint x: 368, endPoint y: 156, distance: 71.9
click at [368, 156] on textarea "[PERSON_NAME], thank you for interviewing with us recently. We are pleased to o…" at bounding box center [384, 156] width 206 height 43
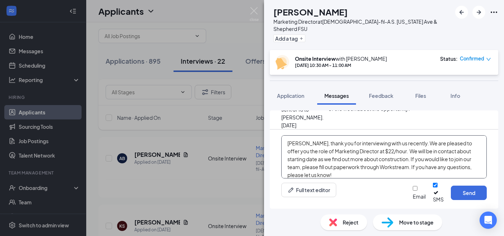
paste textarea "I believe that your knowledge, experience, and leadership ability would add tre…"
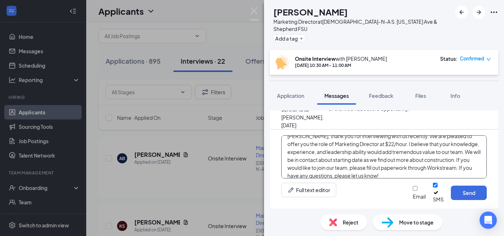
scroll to position [10, 0]
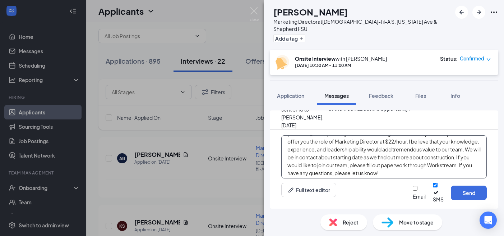
drag, startPoint x: 468, startPoint y: 163, endPoint x: 467, endPoint y: 156, distance: 6.5
click at [467, 156] on textarea "[PERSON_NAME], thank you for interviewing with us recently. We are pleased to o…" at bounding box center [384, 156] width 206 height 43
drag, startPoint x: 440, startPoint y: 179, endPoint x: 465, endPoint y: 156, distance: 34.6
click at [465, 156] on textarea "[PERSON_NAME], thank you for interviewing with us recently. We are pleased to o…" at bounding box center [384, 156] width 206 height 43
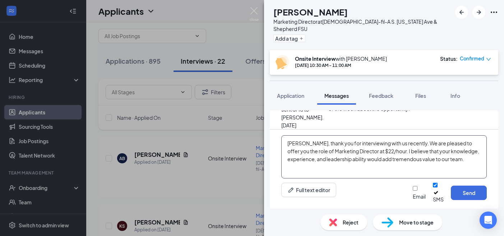
scroll to position [0, 0]
click at [389, 172] on textarea "[PERSON_NAME], thank you for interviewing with us recently. We are pleased to o…" at bounding box center [384, 156] width 206 height 43
drag, startPoint x: 408, startPoint y: 148, endPoint x: 374, endPoint y: 149, distance: 33.4
click at [374, 149] on textarea "[PERSON_NAME], thank you for interviewing with us recently. We are pleased to o…" at bounding box center [384, 156] width 206 height 43
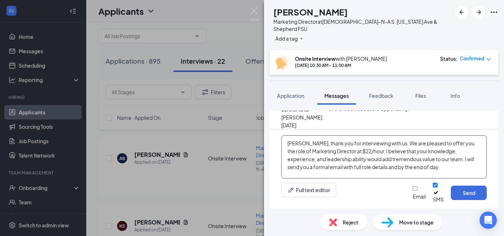
click at [429, 176] on textarea "[PERSON_NAME], thank you for interviewing with us. We are pleased to offer you …" at bounding box center [384, 156] width 206 height 43
click at [346, 174] on textarea "[PERSON_NAME], thank you for interviewing with us. We are pleased to offer you …" at bounding box center [384, 156] width 206 height 43
click at [444, 173] on textarea "[PERSON_NAME], thank you for interviewing with us. We are pleased to offer you …" at bounding box center [384, 156] width 206 height 43
click at [387, 148] on textarea "[PERSON_NAME], thank you for interviewing with us. We are pleased to offer you …" at bounding box center [384, 156] width 206 height 43
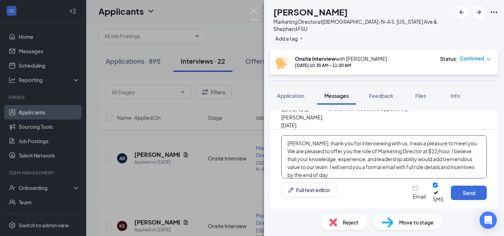
click at [389, 171] on textarea "[PERSON_NAME], thank you for interviewing with us, it was a pleasure to meet yo…" at bounding box center [384, 156] width 206 height 43
click at [370, 177] on textarea "[PERSON_NAME], thank you for interviewing with us, it was a pleasure to meet yo…" at bounding box center [384, 156] width 206 height 43
click at [434, 157] on textarea "[PERSON_NAME], thank you for interviewing with us, it was a pleasure to meet yo…" at bounding box center [384, 156] width 206 height 43
click at [397, 177] on textarea "[PERSON_NAME], thank you for interviewing with us, it was a pleasure to meet yo…" at bounding box center [384, 156] width 206 height 43
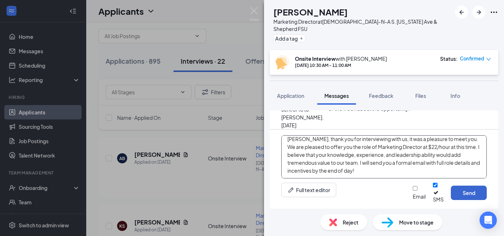
type textarea "[PERSON_NAME], thank you for interviewing with us, it was a pleasure to meet yo…"
click at [464, 196] on button "Send" at bounding box center [469, 192] width 36 height 14
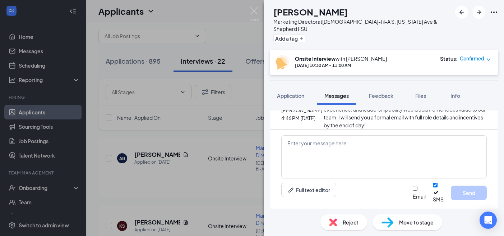
scroll to position [1781, 0]
click at [414, 219] on span "Move to stage" at bounding box center [416, 222] width 35 height 8
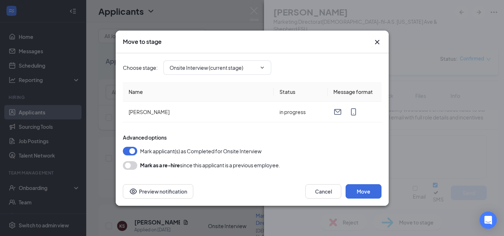
type input "Hiring Complete (final stage)"
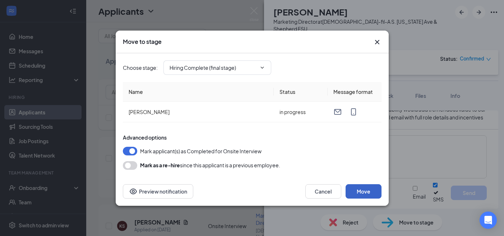
click at [367, 196] on button "Move" at bounding box center [364, 191] width 36 height 14
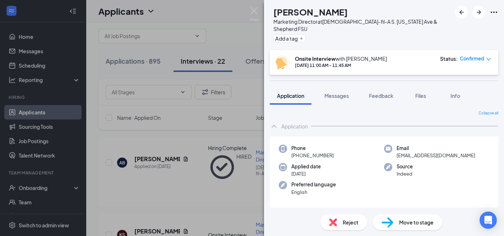
click at [495, 15] on icon "Ellipses" at bounding box center [494, 12] width 9 height 9
click at [495, 12] on icon "Ellipses" at bounding box center [494, 12] width 9 height 9
click at [252, 12] on img at bounding box center [254, 14] width 9 height 14
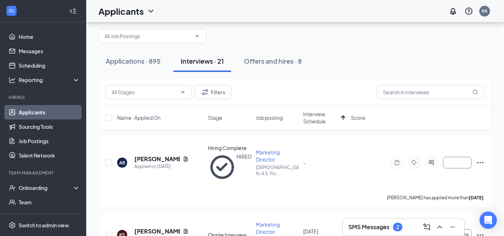
scroll to position [30, 0]
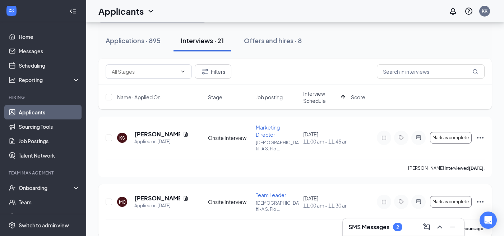
click at [481, 197] on icon "Ellipses" at bounding box center [480, 201] width 9 height 9
click at [477, 133] on icon "Ellipses" at bounding box center [480, 137] width 9 height 9
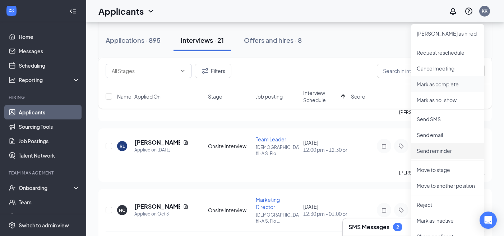
scroll to position [161, 0]
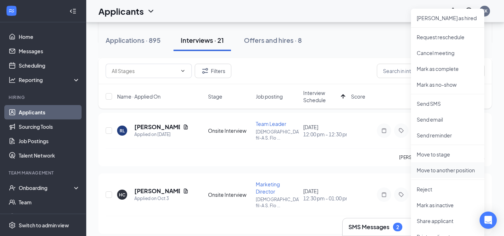
click at [442, 167] on p "Move to another position" at bounding box center [448, 169] width 62 height 7
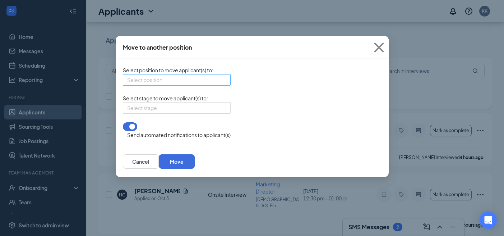
click at [210, 81] on input "search" at bounding box center [174, 79] width 94 height 11
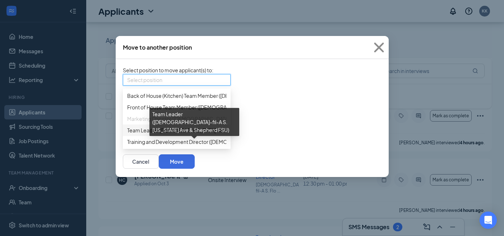
scroll to position [178, 0]
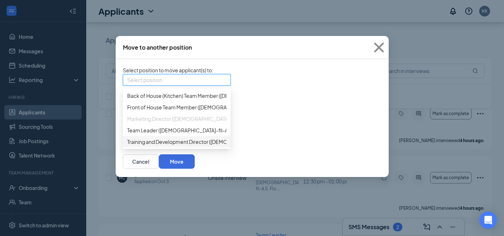
click at [192, 146] on span "Training and Development Director ([DEMOGRAPHIC_DATA]-fil-A S. [US_STATE] Ave &…" at bounding box center [244, 142] width 235 height 8
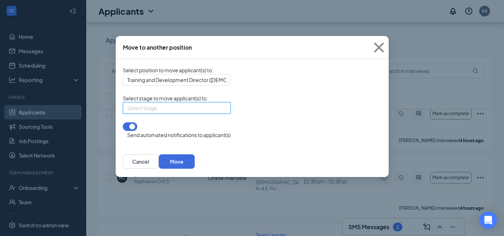
click at [209, 113] on input "search" at bounding box center [174, 107] width 94 height 11
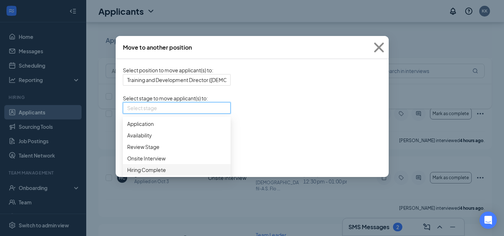
click at [180, 174] on span "Hiring Complete" at bounding box center [176, 170] width 99 height 8
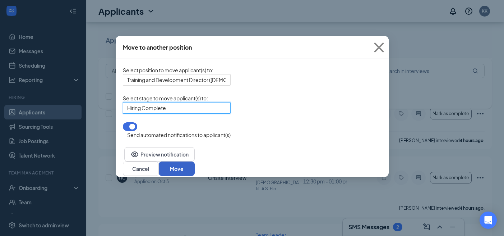
click at [195, 167] on button "Move" at bounding box center [177, 168] width 36 height 14
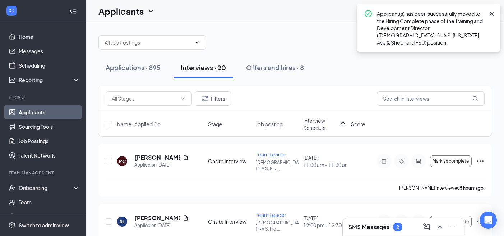
scroll to position [0, 0]
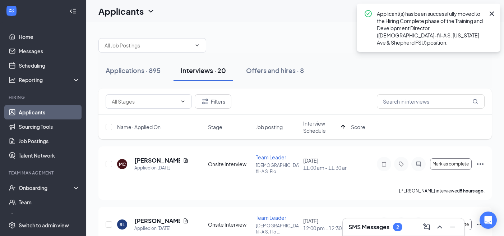
click at [323, 129] on span "Interview Schedule" at bounding box center [320, 127] width 35 height 14
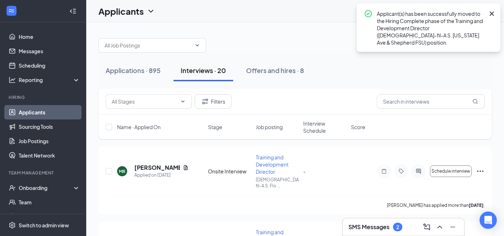
click at [323, 129] on span "Interview Schedule" at bounding box center [324, 127] width 43 height 14
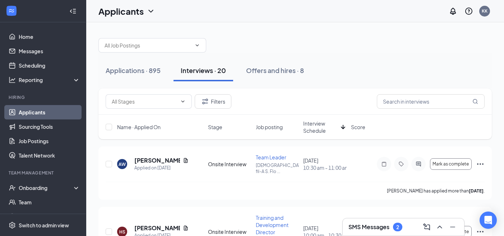
click at [316, 127] on span "Interview Schedule" at bounding box center [320, 127] width 35 height 14
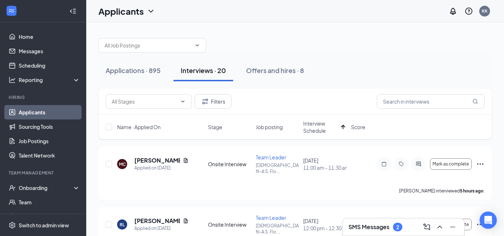
click at [361, 228] on h3 "SMS Messages" at bounding box center [369, 227] width 41 height 8
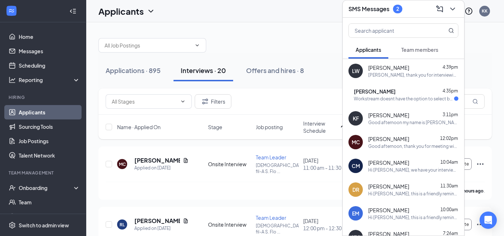
click at [383, 93] on span "[PERSON_NAME]" at bounding box center [375, 91] width 42 height 7
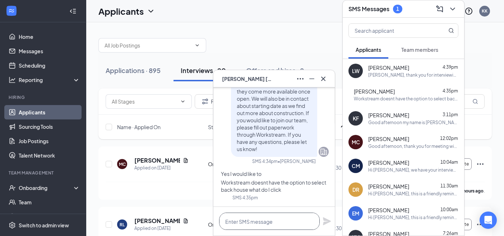
click at [285, 216] on textarea at bounding box center [269, 220] width 101 height 17
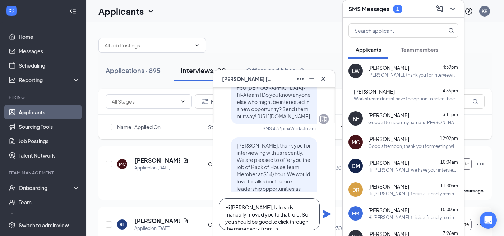
scroll to position [-126, 0]
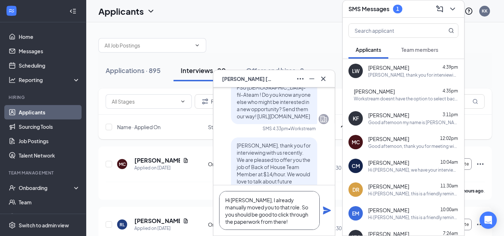
type textarea "Hi [PERSON_NAME], I already manually moved you to that role. So you should be g…"
click at [252, 79] on span "[PERSON_NAME]" at bounding box center [247, 79] width 50 height 8
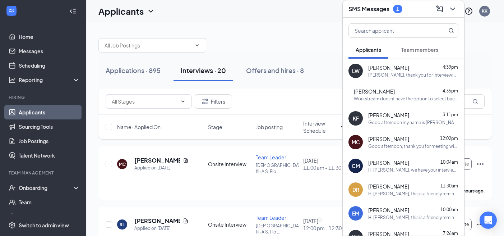
scroll to position [0, 0]
click at [322, 223] on div "JS" at bounding box center [320, 220] width 5 height 6
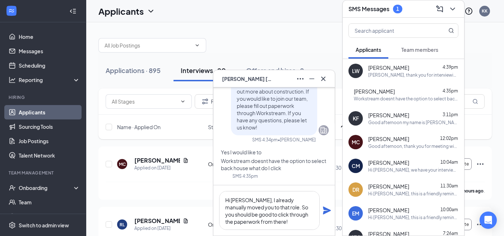
click at [327, 211] on icon "Plane" at bounding box center [327, 210] width 8 height 8
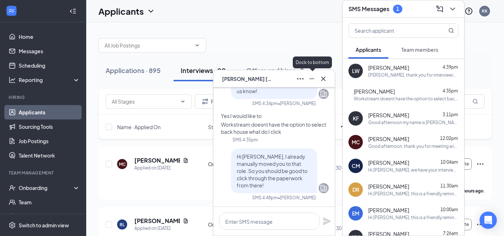
click at [313, 81] on icon "Minimize" at bounding box center [312, 78] width 9 height 9
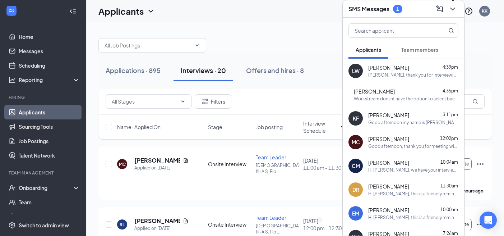
click at [449, 9] on icon "ChevronDown" at bounding box center [453, 9] width 9 height 9
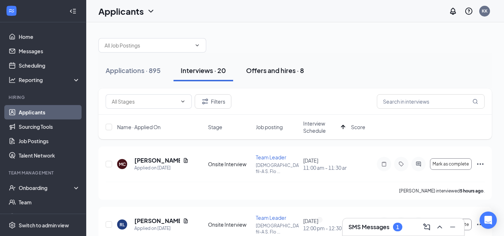
click at [278, 71] on div "Offers and hires · 8" at bounding box center [275, 70] width 58 height 9
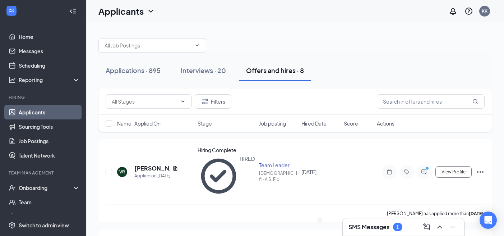
click at [356, 224] on h3 "SMS Messages" at bounding box center [369, 227] width 41 height 8
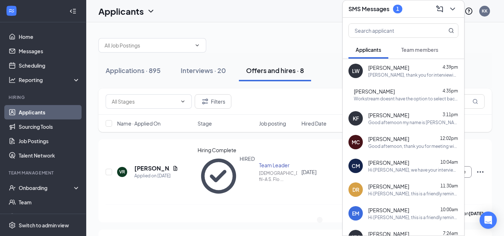
click at [394, 74] on div "[PERSON_NAME], thank you for interviewing with us recently. We are pleased to o…" at bounding box center [413, 75] width 90 height 6
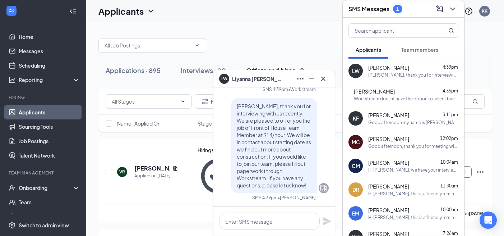
scroll to position [5, 0]
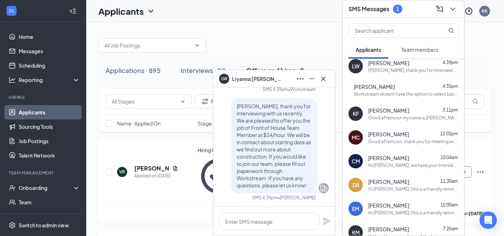
click at [390, 134] on span "[PERSON_NAME]" at bounding box center [388, 133] width 41 height 7
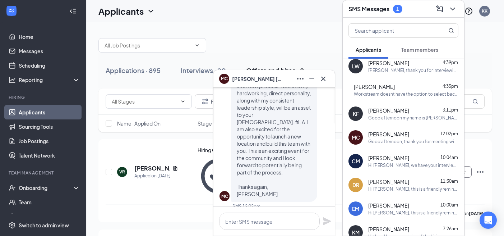
scroll to position [0, 0]
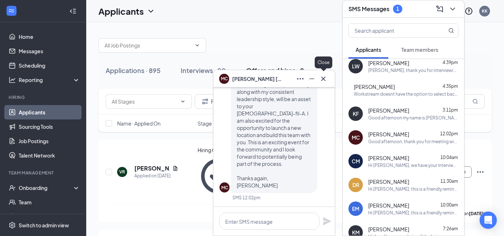
click at [325, 78] on icon "Cross" at bounding box center [323, 78] width 9 height 9
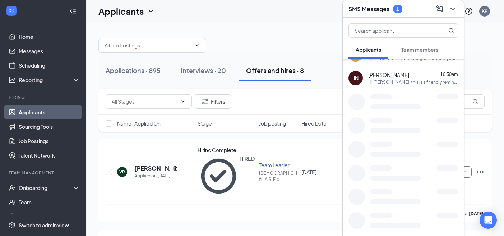
scroll to position [701, 0]
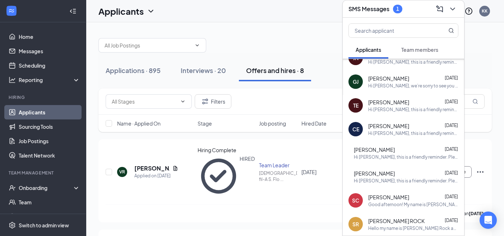
click at [419, 51] on span "Team members" at bounding box center [419, 49] width 37 height 6
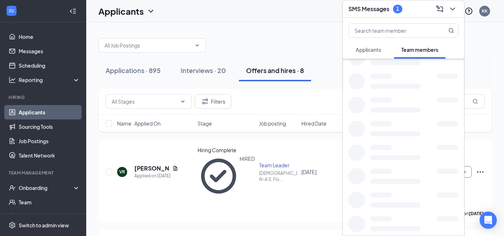
scroll to position [0, 0]
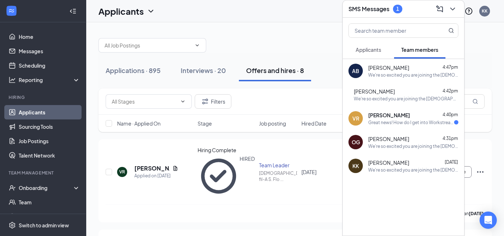
click at [386, 117] on span "[PERSON_NAME]" at bounding box center [389, 114] width 42 height 7
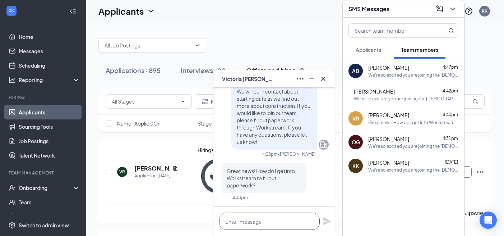
click at [280, 222] on textarea at bounding box center [269, 220] width 101 height 17
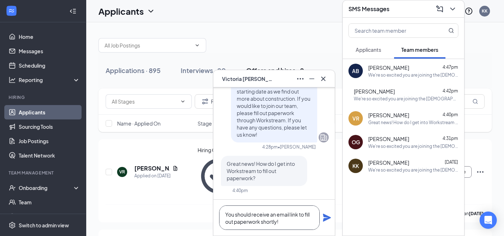
type textarea "You should receive an email link to fill out paperwork shortly!"
click at [327, 219] on icon "Plane" at bounding box center [327, 217] width 8 height 8
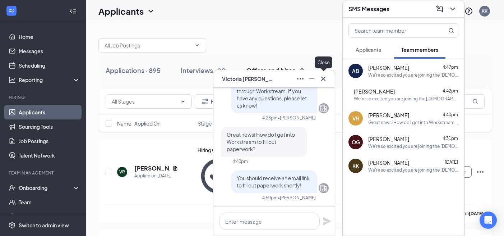
click at [324, 79] on icon "Cross" at bounding box center [323, 78] width 4 height 4
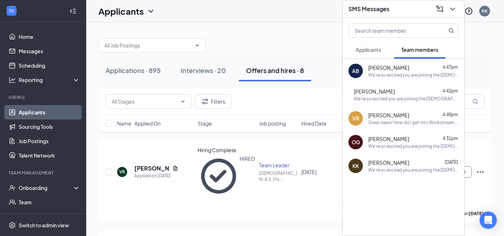
click at [369, 51] on span "Applicants" at bounding box center [369, 49] width 26 height 6
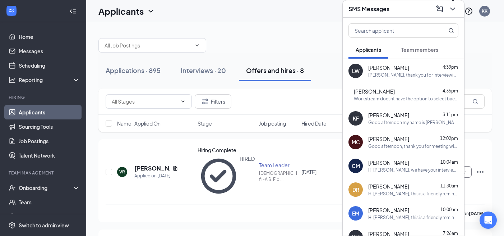
click at [450, 8] on icon "ChevronDown" at bounding box center [453, 9] width 9 height 9
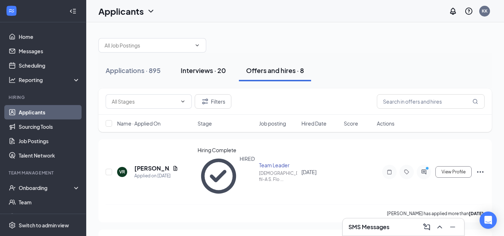
click at [216, 72] on div "Interviews · 20" at bounding box center [203, 70] width 45 height 9
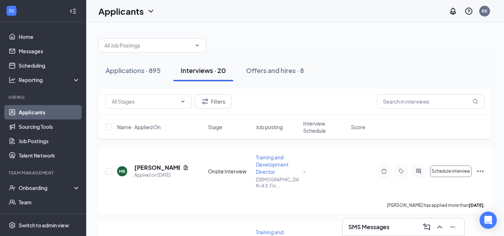
click at [312, 130] on span "Interview Schedule" at bounding box center [324, 127] width 43 height 14
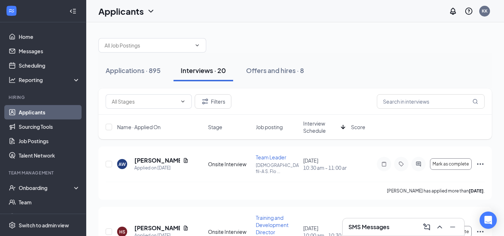
click at [312, 130] on span "Interview Schedule" at bounding box center [320, 127] width 35 height 14
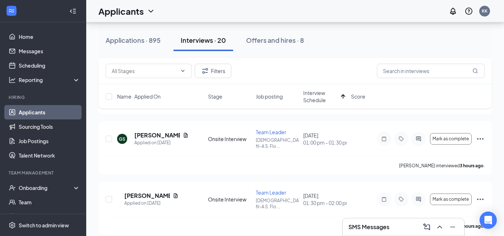
scroll to position [219, 0]
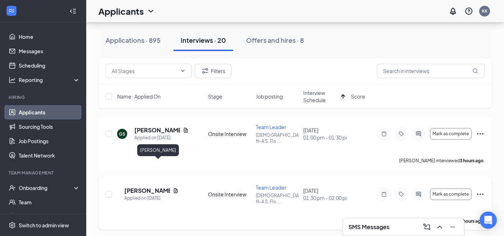
click at [146, 187] on h5 "[PERSON_NAME]" at bounding box center [147, 191] width 46 height 8
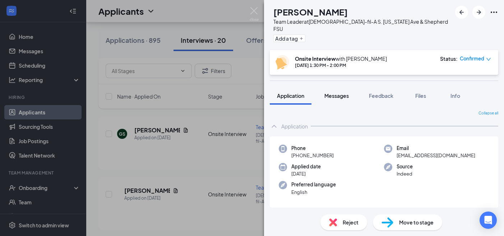
click at [343, 92] on span "Messages" at bounding box center [337, 95] width 24 height 6
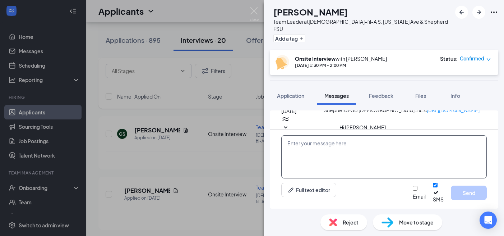
scroll to position [392, 0]
click at [332, 152] on textarea at bounding box center [384, 156] width 206 height 43
paste textarea "I believe that your knowledge, experience, and leadership ability would add tre…"
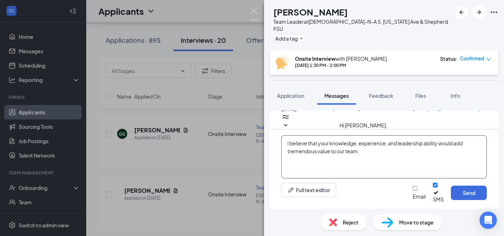
click at [288, 150] on textarea "I believe that your knowledge, experience, and leadership ability would add tre…" at bounding box center [384, 156] width 206 height 43
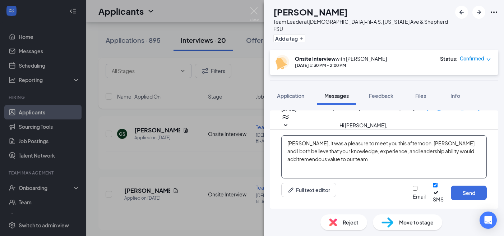
click at [317, 167] on textarea "[PERSON_NAME], it was a pleasure to meet you this afternoon. [PERSON_NAME] and …" at bounding box center [384, 156] width 206 height 43
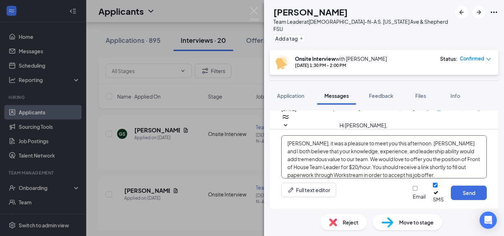
click at [360, 178] on textarea "[PERSON_NAME], it was a pleasure to meet you this afternoon. [PERSON_NAME] and …" at bounding box center [384, 156] width 206 height 43
type textarea "[PERSON_NAME], it was a pleasure to meet you this afternoon. [PERSON_NAME] and …"
drag, startPoint x: 398, startPoint y: 181, endPoint x: 278, endPoint y: 131, distance: 130.3
click at [278, 131] on div "Load earlier interactions (about 11 more) Workstream sent automated SMS to [PER…" at bounding box center [384, 159] width 229 height 98
click at [239, 30] on div "SA [PERSON_NAME] Team Leader at [DEMOGRAPHIC_DATA]-fil-A S. [US_STATE] Ave & Sh…" at bounding box center [252, 118] width 504 height 236
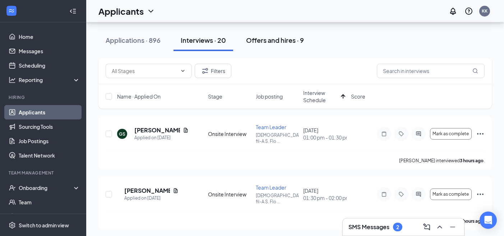
click at [271, 43] on div "Offers and hires · 9" at bounding box center [275, 40] width 58 height 9
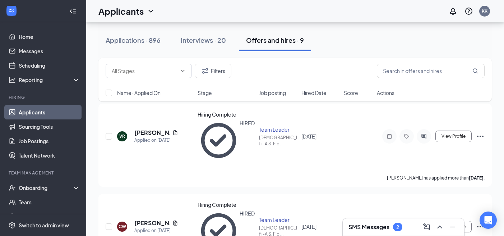
scroll to position [29, 0]
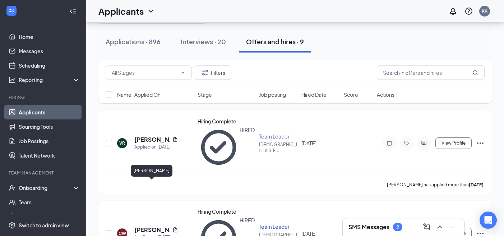
click at [147, 226] on h5 "[PERSON_NAME]" at bounding box center [151, 230] width 35 height 8
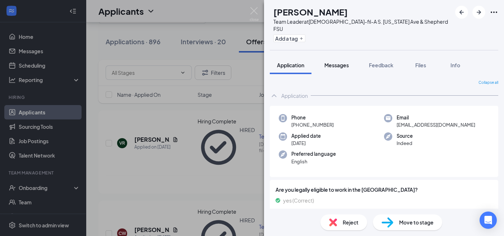
click at [343, 62] on span "Messages" at bounding box center [337, 65] width 24 height 6
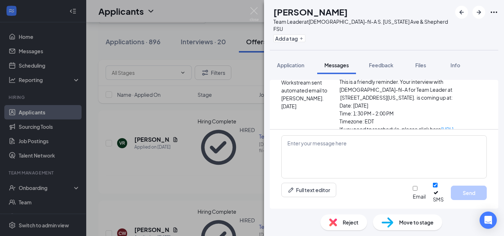
scroll to position [125, 0]
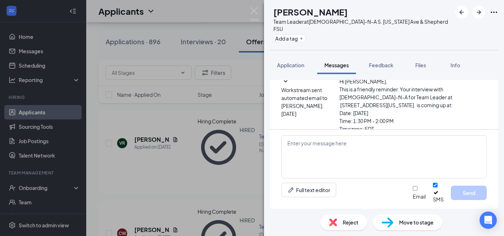
click at [290, 82] on icon "SmallChevronDown" at bounding box center [285, 81] width 9 height 9
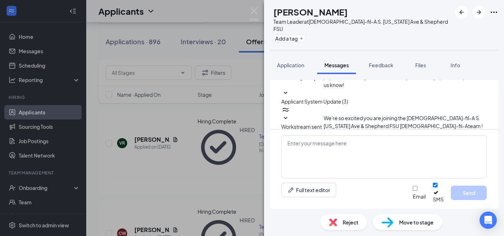
scroll to position [271, 0]
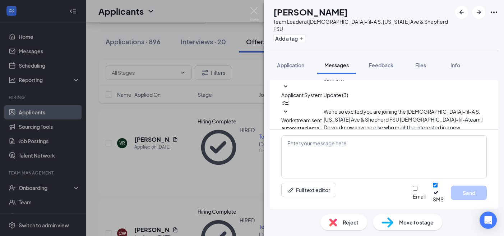
drag, startPoint x: 372, startPoint y: 90, endPoint x: 423, endPoint y: 101, distance: 52.2
click at [423, 82] on span "[PERSON_NAME], thank you for interviewing with us recently. We are pleased to o…" at bounding box center [405, 59] width 162 height 46
click at [416, 82] on span "[PERSON_NAME], thank you for interviewing with us recently. We are pleased to o…" at bounding box center [405, 59] width 162 height 46
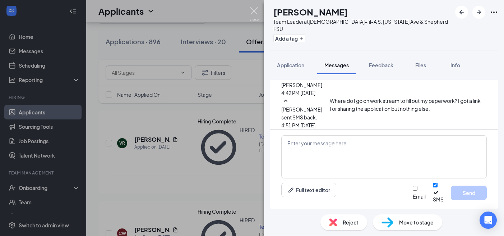
click at [256, 11] on img at bounding box center [254, 14] width 9 height 14
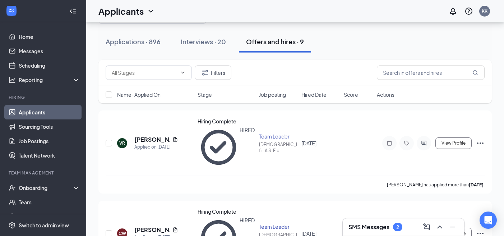
click at [371, 229] on h3 "SMS Messages" at bounding box center [369, 227] width 41 height 8
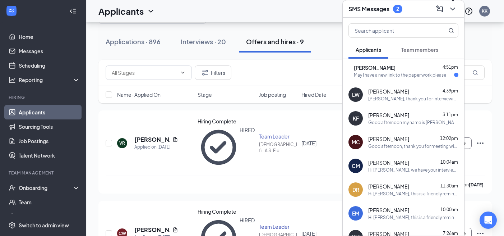
click at [451, 8] on icon "ChevronDown" at bounding box center [452, 9] width 5 height 3
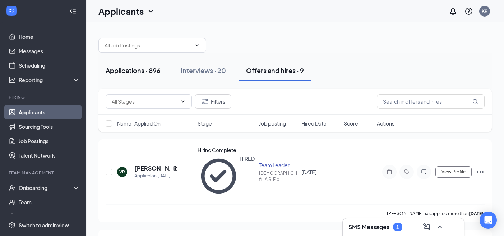
click at [160, 72] on div "Applications · 896" at bounding box center [133, 70] width 55 height 9
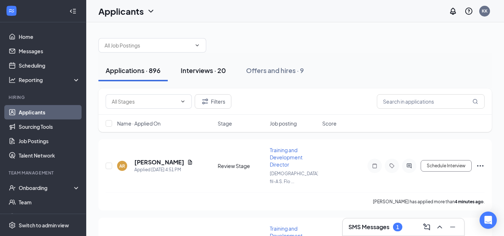
click at [199, 73] on div "Interviews · 20" at bounding box center [203, 70] width 45 height 9
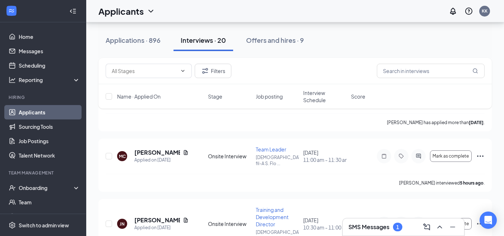
scroll to position [450, 0]
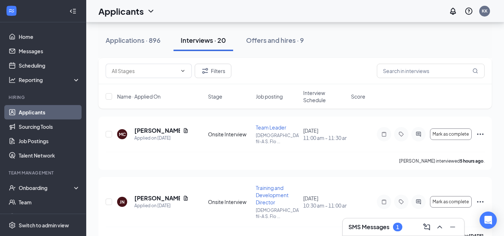
click at [319, 93] on span "Interview Schedule" at bounding box center [324, 96] width 43 height 14
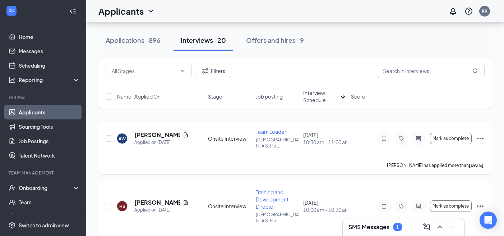
scroll to position [0, 0]
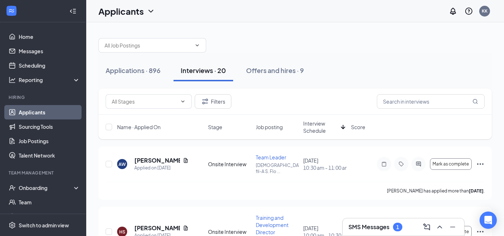
click at [312, 127] on span "Interview Schedule" at bounding box center [320, 127] width 35 height 14
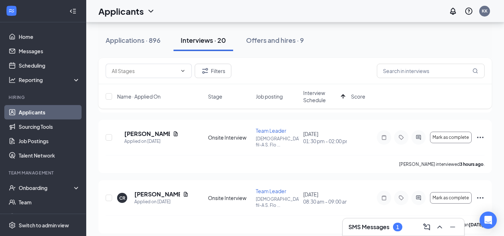
scroll to position [247, 0]
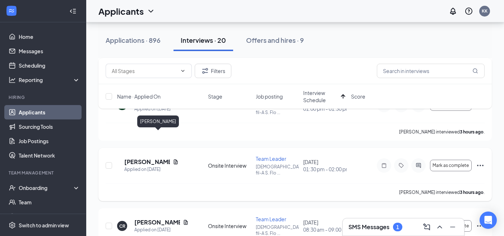
click at [146, 158] on h5 "[PERSON_NAME]" at bounding box center [147, 162] width 46 height 8
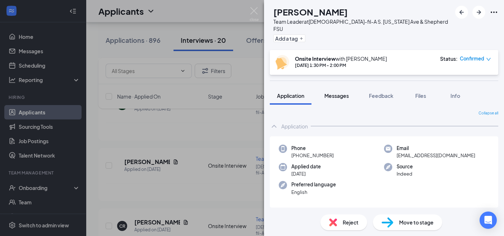
click at [335, 92] on span "Messages" at bounding box center [337, 95] width 24 height 6
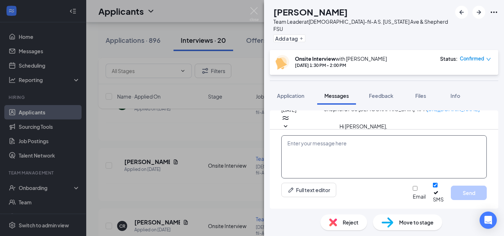
scroll to position [392, 0]
click at [345, 156] on textarea at bounding box center [384, 156] width 206 height 43
paste textarea "[PERSON_NAME], it was a pleasure to meet you this afternoon. [PERSON_NAME] and …"
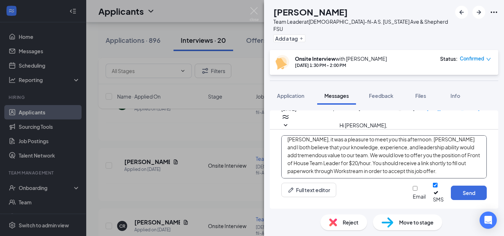
scroll to position [4, 0]
drag, startPoint x: 318, startPoint y: 177, endPoint x: 342, endPoint y: 177, distance: 24.8
click at [342, 177] on textarea "[PERSON_NAME], it was a pleasure to meet you this afternoon. [PERSON_NAME] and …" at bounding box center [384, 156] width 206 height 43
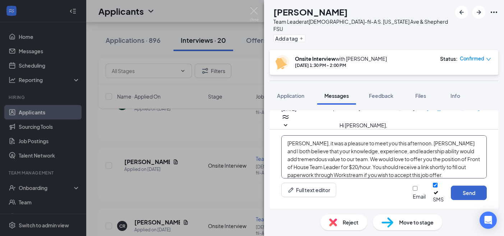
type textarea "[PERSON_NAME], it was a pleasure to meet you this afternoon. [PERSON_NAME] and …"
click at [462, 192] on button "Send" at bounding box center [469, 192] width 36 height 14
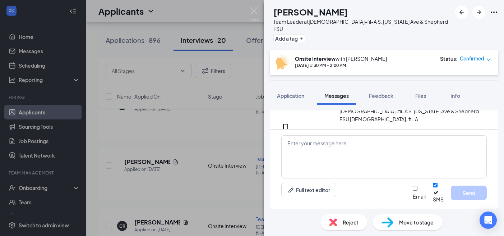
scroll to position [485, 0]
click at [403, 219] on span "Move to stage" at bounding box center [416, 222] width 35 height 8
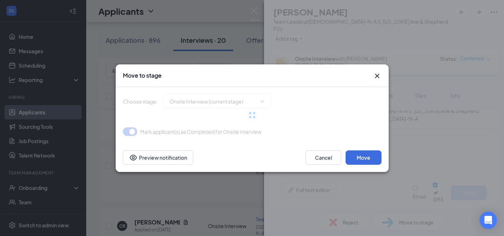
type input "Hiring Complete (final stage)"
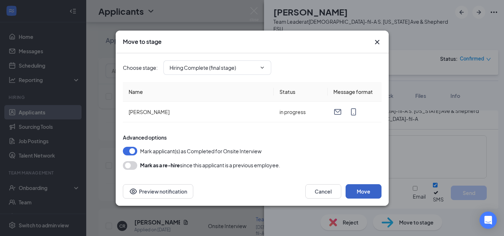
click at [355, 191] on button "Move" at bounding box center [364, 191] width 36 height 14
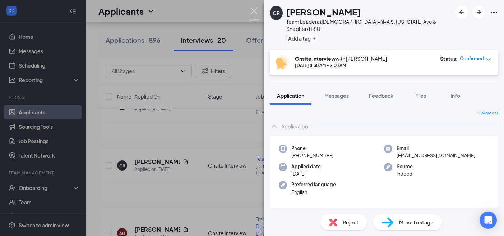
click at [256, 9] on img at bounding box center [254, 14] width 9 height 14
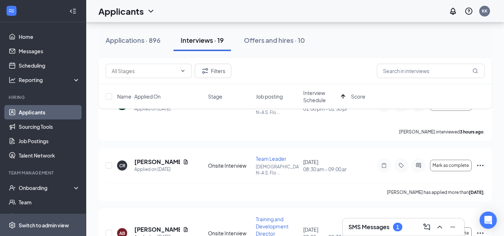
click at [56, 223] on div "Switch to admin view" at bounding box center [44, 224] width 50 height 7
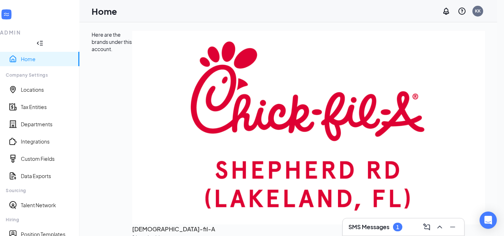
scroll to position [119, 0]
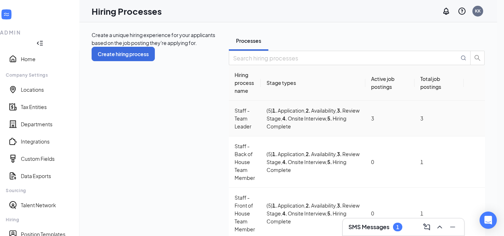
click at [476, 123] on icon "Ellipses" at bounding box center [479, 122] width 6 height 1
click at [431, 147] on span "Edit" at bounding box center [441, 144] width 62 height 8
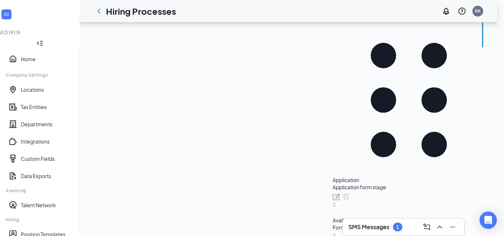
scroll to position [170, 0]
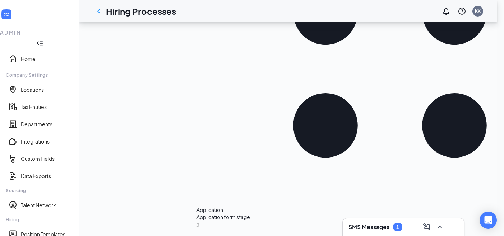
scroll to position [322, 0]
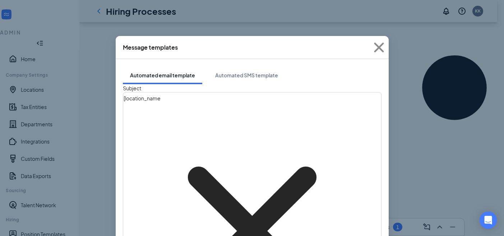
scroll to position [30, 0]
click at [380, 49] on icon "Cross" at bounding box center [379, 47] width 10 height 10
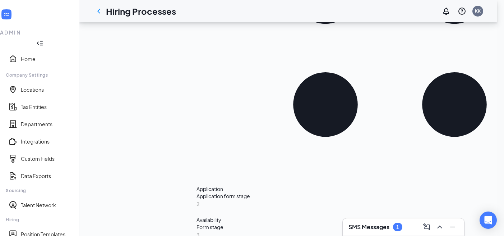
scroll to position [280, 0]
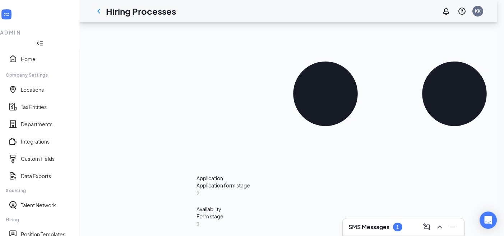
scroll to position [283, 0]
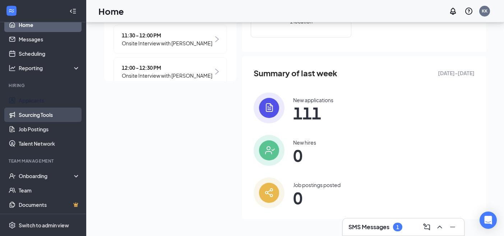
scroll to position [11, 0]
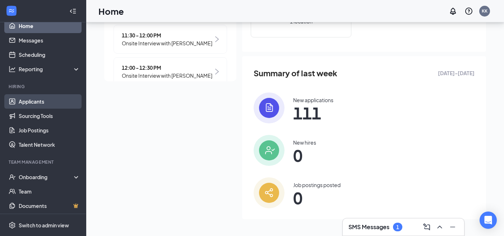
click at [41, 100] on link "Applicants" at bounding box center [49, 101] width 61 height 14
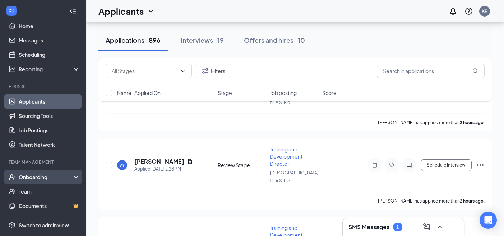
click at [52, 179] on div "Onboarding" at bounding box center [46, 176] width 55 height 7
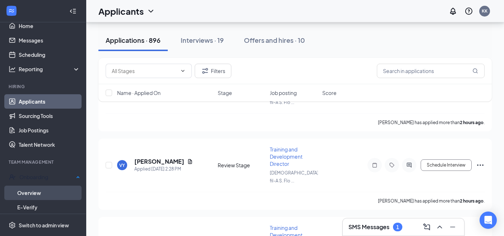
click at [41, 191] on link "Overview" at bounding box center [48, 192] width 63 height 14
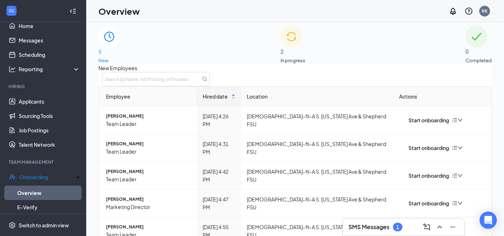
click at [299, 53] on span "2" at bounding box center [293, 51] width 25 height 8
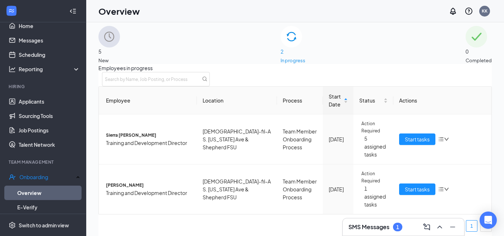
click at [120, 56] on div "5 New" at bounding box center [109, 45] width 22 height 38
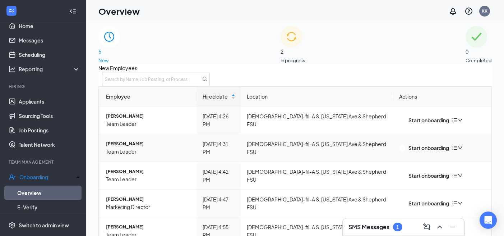
scroll to position [41, 0]
click at [38, 96] on link "Applicants" at bounding box center [49, 101] width 61 height 14
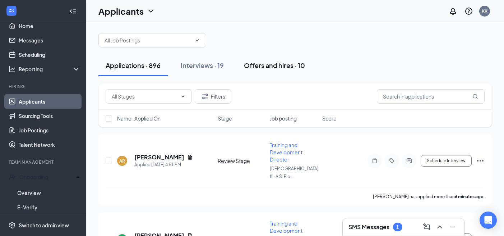
click at [275, 69] on div "Offers and hires · 10" at bounding box center [274, 65] width 61 height 9
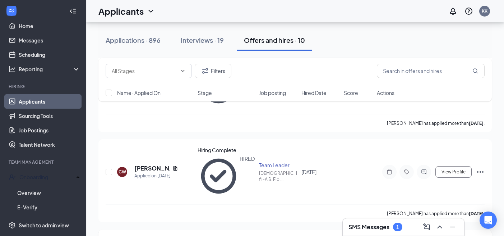
scroll to position [181, 0]
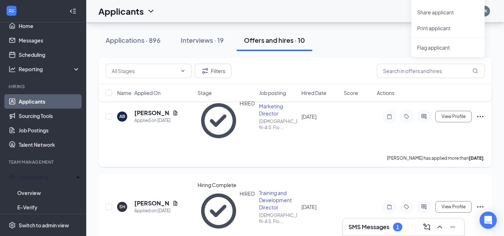
scroll to position [512, 0]
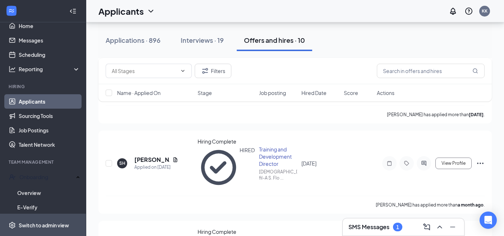
click at [38, 225] on div "Switch to admin view" at bounding box center [44, 224] width 50 height 7
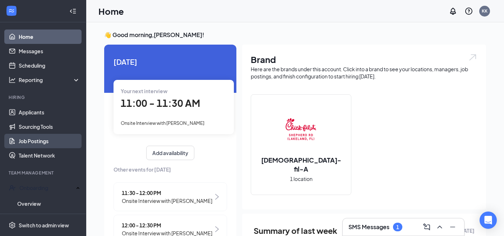
click at [33, 143] on link "Job Postings" at bounding box center [49, 141] width 61 height 14
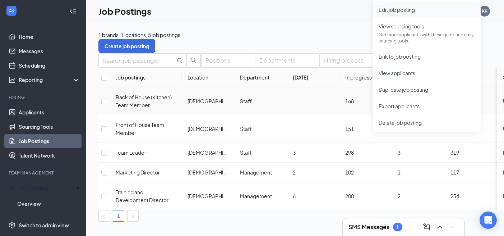
click at [404, 12] on span "Edit job posting" at bounding box center [397, 9] width 36 height 6
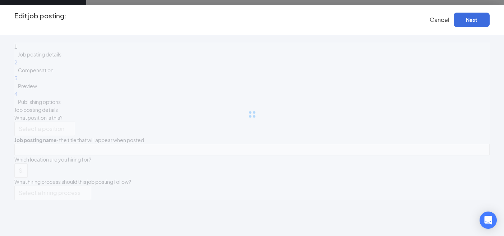
type input "Back of House (Kitchen) Team Member"
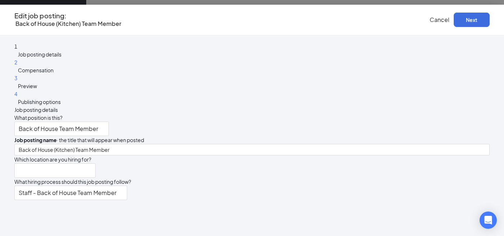
type input "[DEMOGRAPHIC_DATA]-fil-A S. [US_STATE] Ave & Shepherd FSU"
click at [456, 22] on button "Next" at bounding box center [472, 20] width 36 height 14
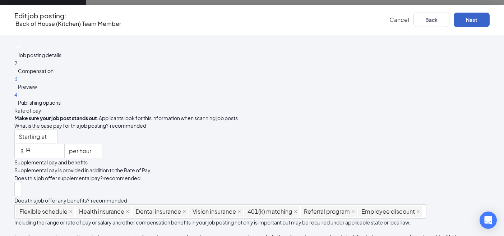
click at [456, 22] on button "Next" at bounding box center [472, 20] width 36 height 14
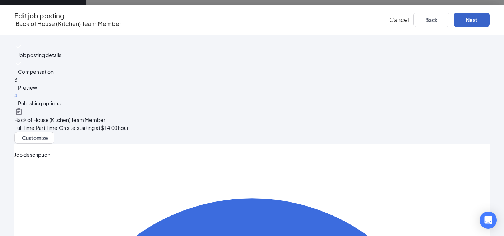
click at [456, 22] on button "Next" at bounding box center [472, 20] width 36 height 14
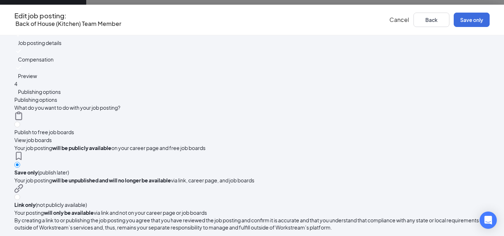
scroll to position [15, 0]
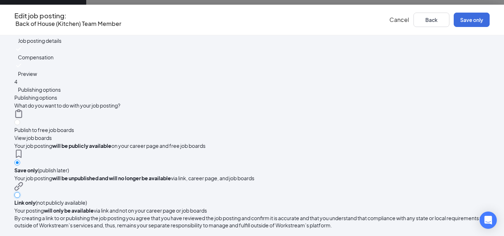
click at [20, 192] on input "radio" at bounding box center [17, 195] width 6 height 6
radio input "true"
radio input "false"
click at [461, 21] on button "Link only" at bounding box center [472, 20] width 36 height 14
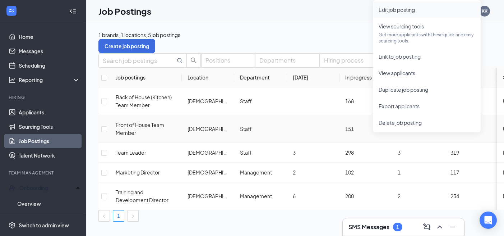
click at [414, 7] on span "Edit job posting" at bounding box center [397, 9] width 36 height 6
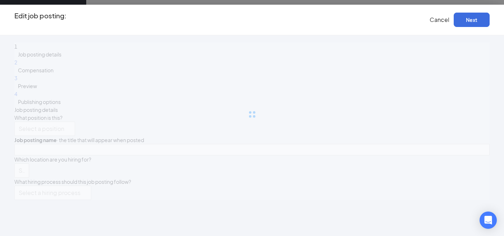
type input "Front of House Team Member"
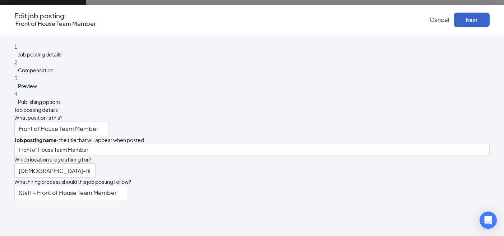
click at [474, 21] on button "Next" at bounding box center [472, 20] width 36 height 14
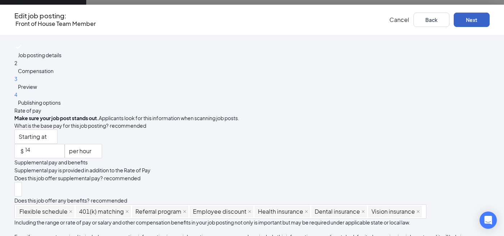
click at [474, 21] on button "Next" at bounding box center [472, 20] width 36 height 14
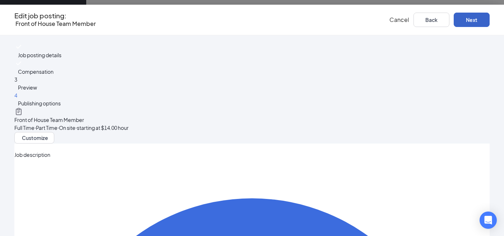
click at [474, 21] on button "Next" at bounding box center [472, 20] width 36 height 14
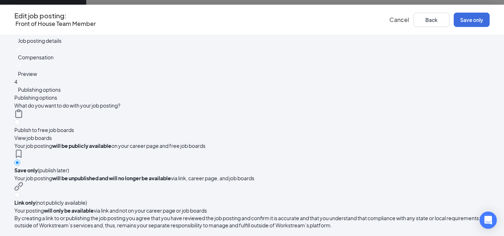
scroll to position [32, 0]
click at [20, 192] on input "radio" at bounding box center [17, 195] width 6 height 6
radio input "true"
radio input "false"
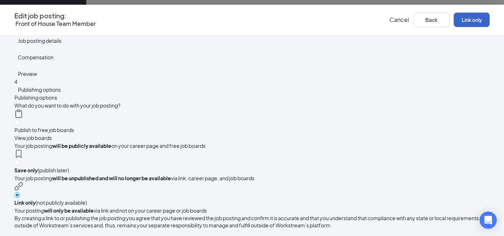
click at [470, 18] on button "Link only" at bounding box center [472, 20] width 36 height 14
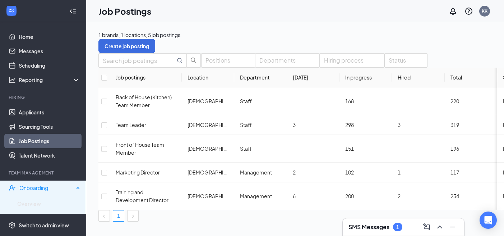
scroll to position [10, 0]
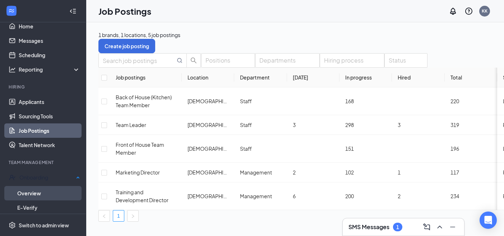
click at [37, 192] on link "Overview" at bounding box center [48, 193] width 63 height 14
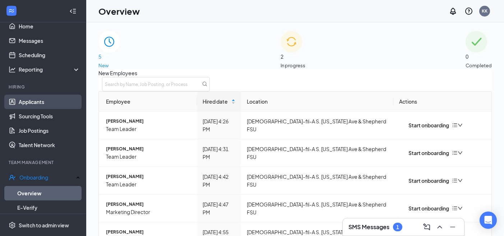
click at [47, 101] on link "Applicants" at bounding box center [49, 102] width 61 height 14
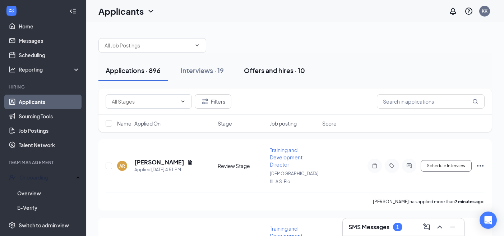
click at [280, 73] on div "Offers and hires · 10" at bounding box center [274, 70] width 61 height 9
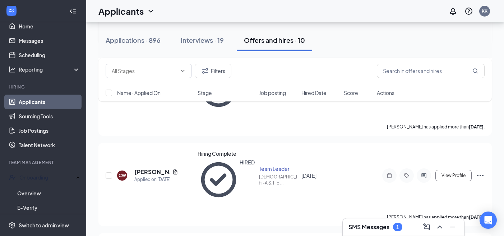
scroll to position [180, 0]
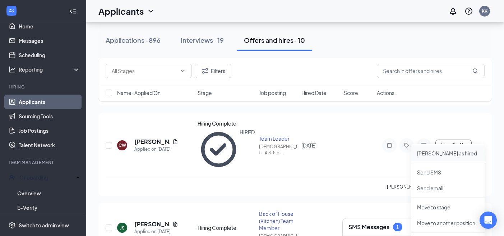
scroll to position [209, 0]
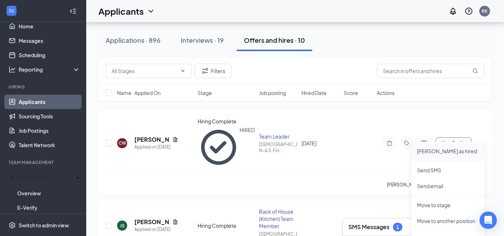
click at [443, 151] on p "[PERSON_NAME] as hired" at bounding box center [448, 150] width 62 height 7
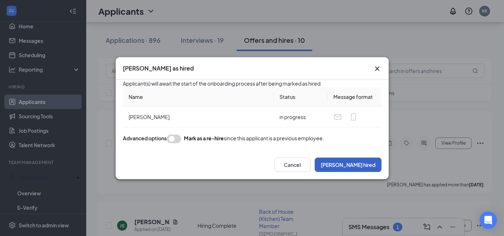
click at [362, 172] on button "[PERSON_NAME] hired" at bounding box center [348, 164] width 67 height 14
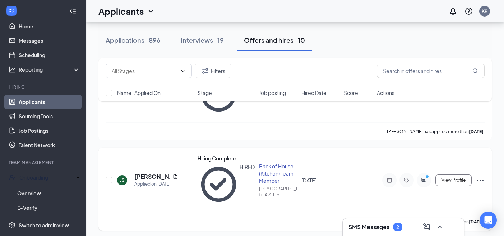
scroll to position [263, 0]
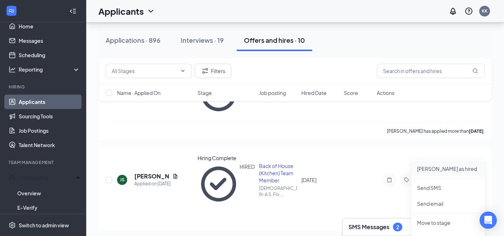
click at [436, 170] on p "[PERSON_NAME] as hired" at bounding box center [448, 168] width 62 height 7
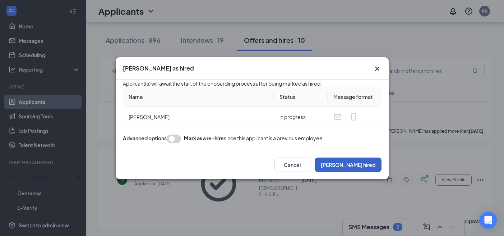
click at [363, 172] on button "[PERSON_NAME] hired" at bounding box center [348, 164] width 67 height 14
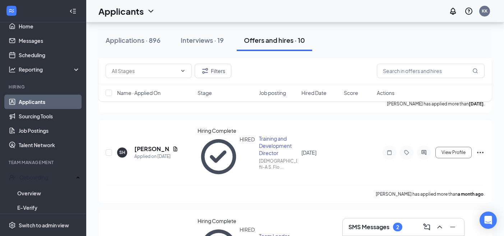
scroll to position [543, 0]
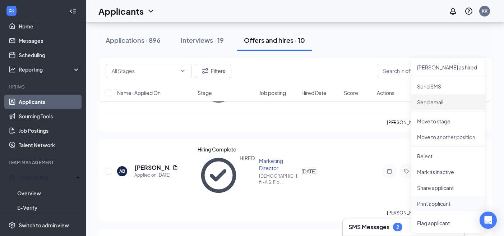
scroll to position [450, 0]
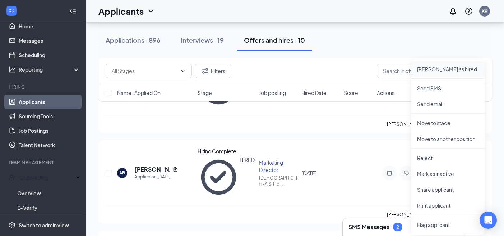
click at [438, 69] on p "[PERSON_NAME] as hired" at bounding box center [448, 68] width 62 height 7
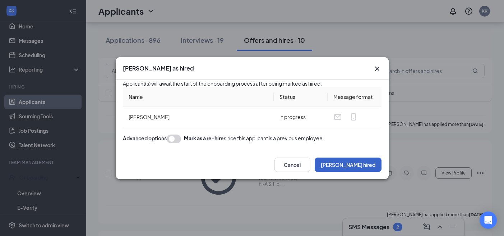
click at [363, 172] on button "[PERSON_NAME] hired" at bounding box center [348, 164] width 67 height 14
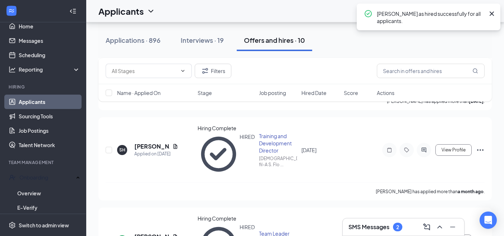
scroll to position [531, 0]
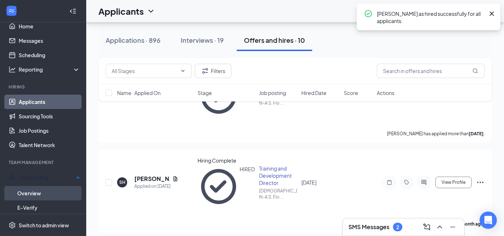
click at [42, 189] on link "Overview" at bounding box center [48, 193] width 63 height 14
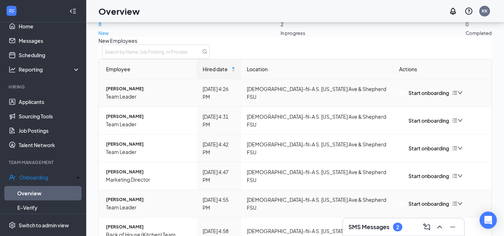
scroll to position [40, 0]
click at [420, 89] on div "Start onboarding" at bounding box center [424, 93] width 50 height 8
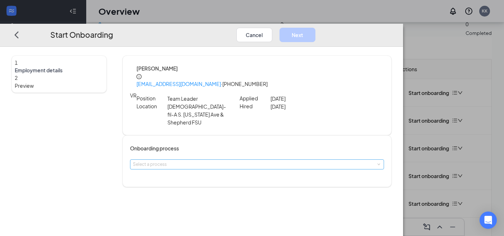
click at [240, 161] on div "Select a process" at bounding box center [255, 164] width 245 height 7
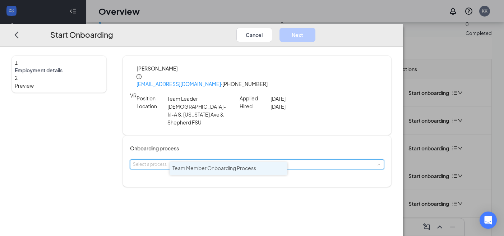
click at [233, 168] on span "Team Member Onboarding Process" at bounding box center [215, 168] width 84 height 6
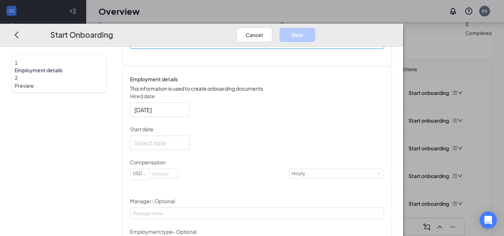
scroll to position [121, 0]
click at [185, 144] on div at bounding box center [159, 142] width 51 height 9
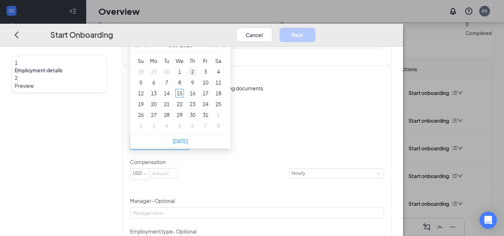
type input "[DATE]"
click at [220, 46] on button "button" at bounding box center [216, 45] width 8 height 14
type input "[DATE]"
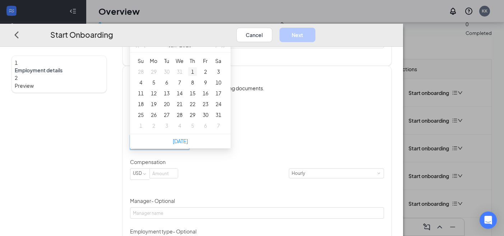
click at [197, 72] on div "1" at bounding box center [192, 71] width 9 height 9
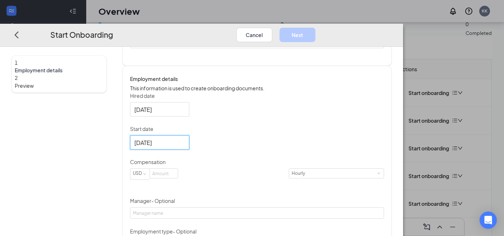
click at [288, 123] on div "Hired date [DATE] Start date [DATE] [DATE] Su Mo Tu We Th Fr Sa 28 29 30 31 1 2…" at bounding box center [257, 204] width 254 height 224
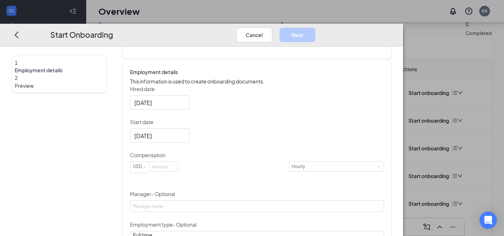
scroll to position [179, 0]
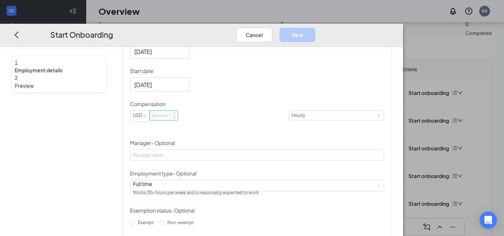
click at [178, 117] on input at bounding box center [164, 115] width 28 height 9
type input "18"
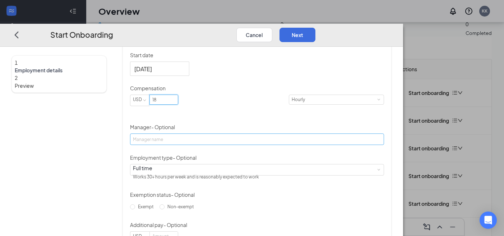
scroll to position [227, 0]
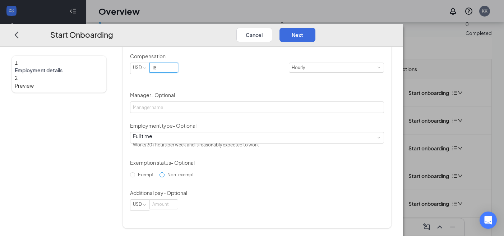
click at [175, 177] on span "Non-exempt" at bounding box center [181, 173] width 32 height 5
click at [165, 177] on input "Non-exempt" at bounding box center [162, 174] width 5 height 5
radio input "true"
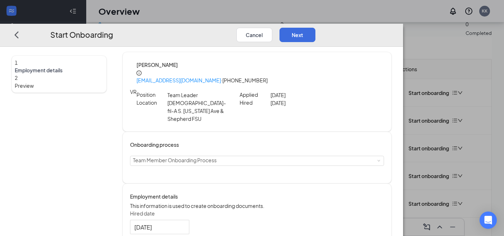
scroll to position [0, 0]
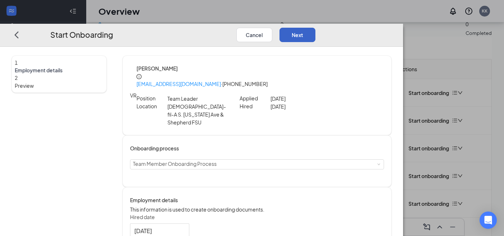
click at [316, 27] on button "Next" at bounding box center [298, 34] width 36 height 14
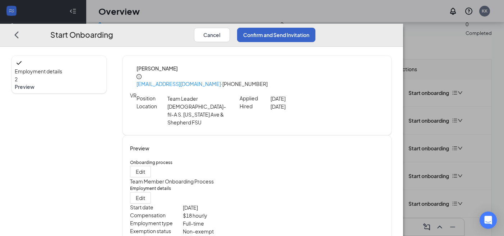
click at [316, 27] on button "Confirm and Send Invitation" at bounding box center [276, 34] width 78 height 14
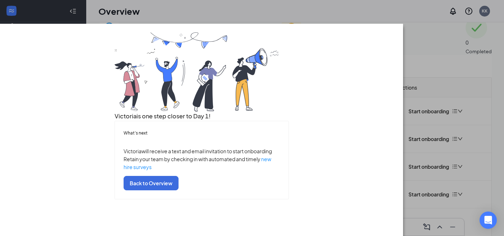
scroll to position [50, 0]
click at [179, 190] on button "Back to Overview" at bounding box center [151, 183] width 55 height 14
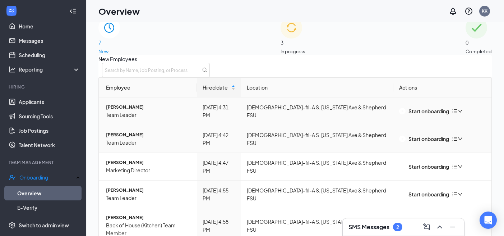
scroll to position [16, 0]
click at [417, 107] on div "Start onboarding" at bounding box center [424, 111] width 50 height 8
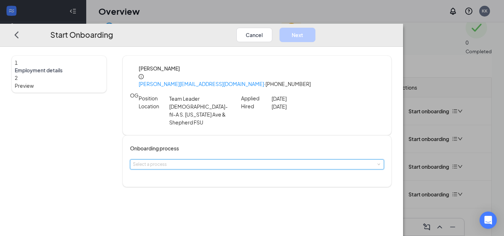
click at [249, 160] on div "Select a process" at bounding box center [257, 164] width 254 height 10
click at [236, 168] on span "Team Member Onboarding Process" at bounding box center [215, 168] width 84 height 6
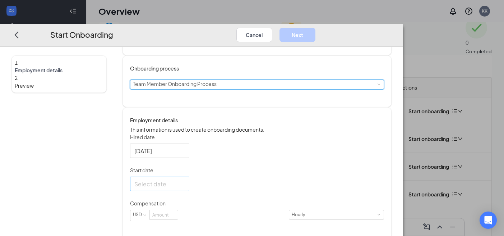
scroll to position [96, 0]
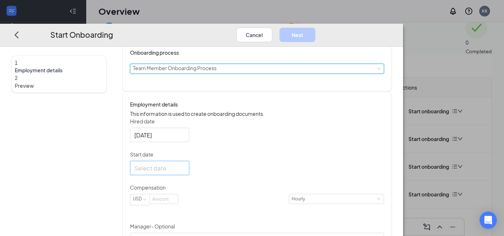
click at [185, 166] on div at bounding box center [159, 167] width 51 height 9
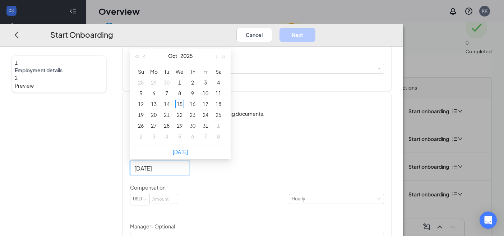
type input "[DATE]"
click at [220, 55] on button "button" at bounding box center [216, 56] width 8 height 14
type input "[DATE]"
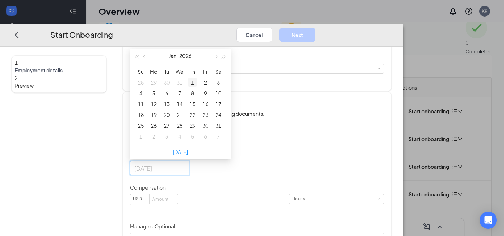
click at [197, 80] on div "1" at bounding box center [192, 82] width 9 height 9
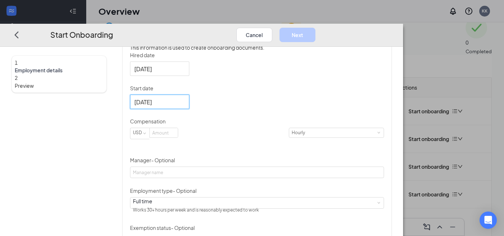
scroll to position [171, 0]
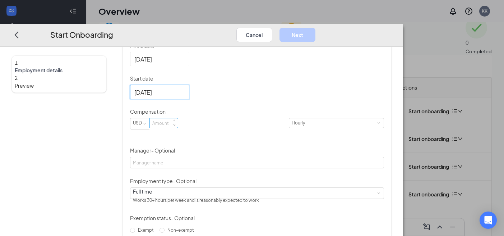
click at [178, 125] on input at bounding box center [164, 122] width 28 height 9
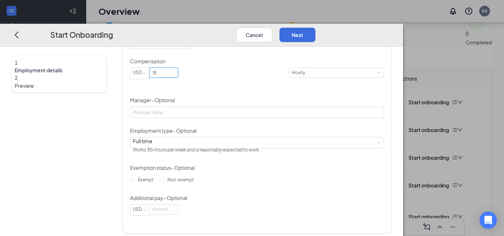
scroll to position [227, 0]
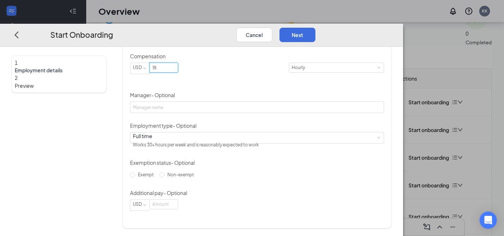
type input "18"
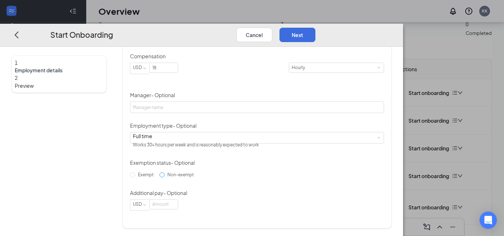
click at [165, 177] on input "Non-exempt" at bounding box center [162, 174] width 5 height 5
radio input "true"
click at [316, 27] on button "Next" at bounding box center [298, 34] width 36 height 14
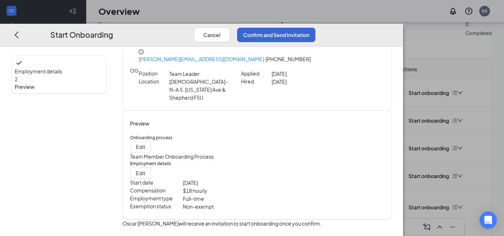
scroll to position [25, 0]
click at [316, 27] on button "Confirm and Send Invitation" at bounding box center [276, 34] width 78 height 14
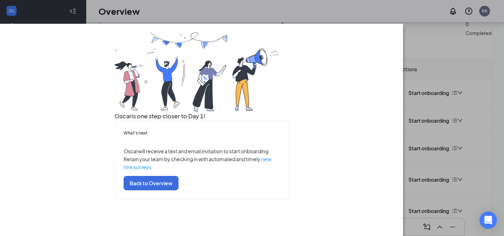
scroll to position [50, 0]
click at [179, 190] on button "Back to Overview" at bounding box center [151, 183] width 55 height 14
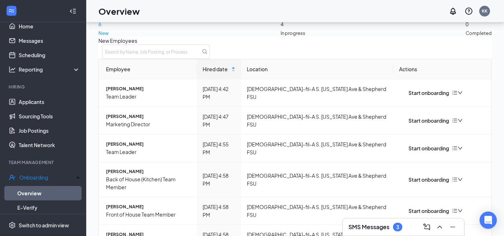
scroll to position [0, 0]
click at [415, 89] on div "Start onboarding" at bounding box center [424, 93] width 50 height 8
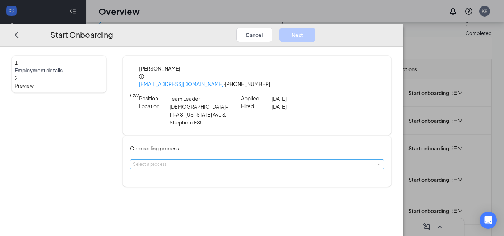
click at [266, 161] on div "Select a process" at bounding box center [255, 164] width 245 height 7
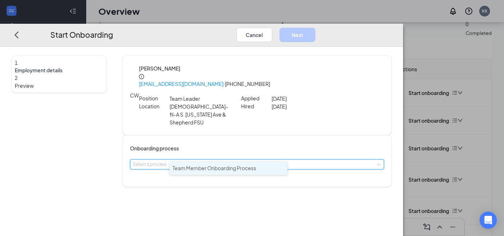
click at [231, 169] on span "Team Member Onboarding Process" at bounding box center [215, 168] width 84 height 6
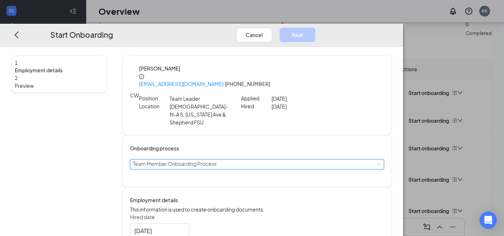
scroll to position [82, 0]
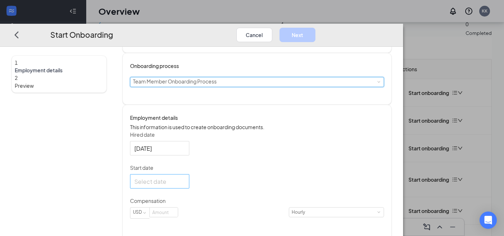
click at [185, 179] on div at bounding box center [159, 180] width 51 height 9
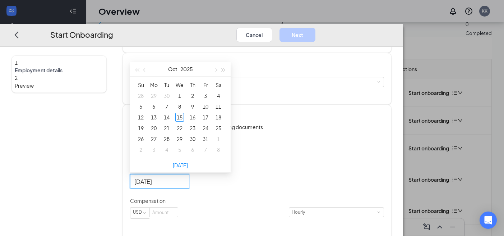
type input "[DATE]"
click at [220, 70] on button "button" at bounding box center [216, 69] width 8 height 14
type input "[DATE]"
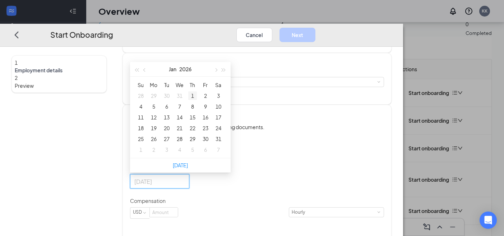
click at [197, 95] on div "1" at bounding box center [192, 95] width 9 height 9
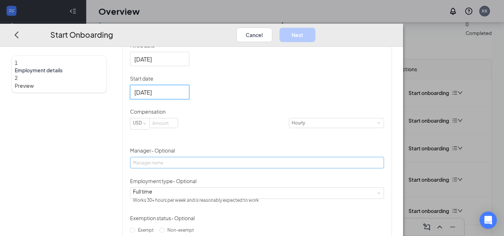
scroll to position [189, 0]
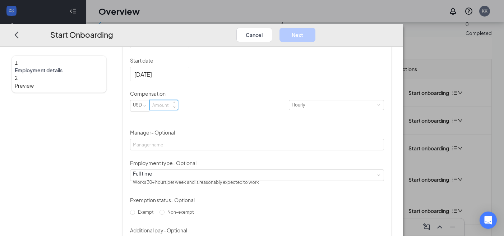
click at [178, 109] on input at bounding box center [164, 104] width 28 height 9
type input "18"
click at [307, 127] on div "Hired date [DATE] Start date [DATE] [DATE] Su Mo Tu We Th Fr Sa 28 29 30 31 1 2…" at bounding box center [257, 136] width 254 height 224
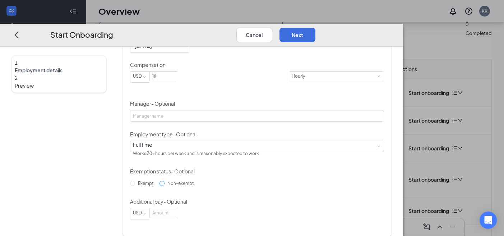
click at [165, 185] on input "Non-exempt" at bounding box center [162, 182] width 5 height 5
radio input "true"
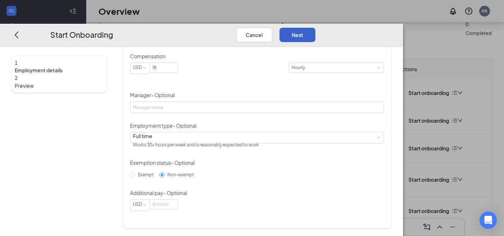
click at [316, 27] on button "Next" at bounding box center [298, 34] width 36 height 14
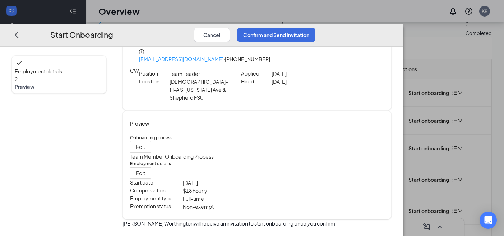
scroll to position [25, 0]
click at [316, 27] on button "Confirm and Send Invitation" at bounding box center [276, 34] width 78 height 14
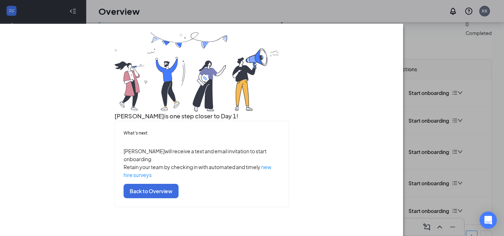
scroll to position [26, 0]
click at [179, 198] on button "Back to Overview" at bounding box center [151, 191] width 55 height 14
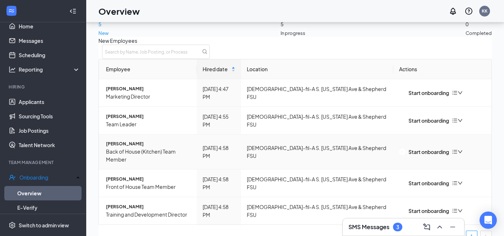
scroll to position [6, 0]
click at [410, 149] on div "Start onboarding" at bounding box center [424, 152] width 50 height 8
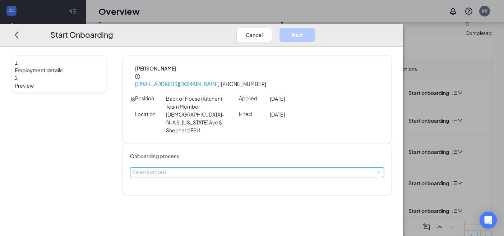
click at [265, 169] on div "Select a process" at bounding box center [255, 172] width 245 height 7
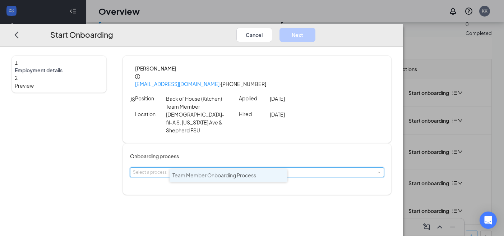
click at [230, 174] on span "Team Member Onboarding Process" at bounding box center [215, 175] width 84 height 6
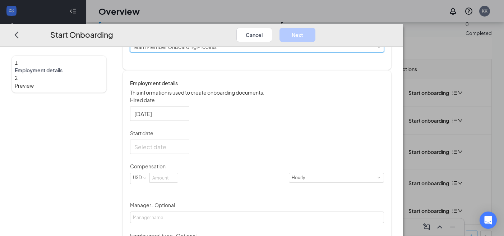
scroll to position [147, 0]
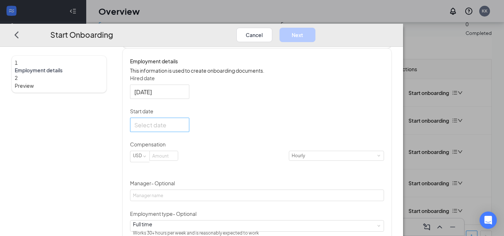
click at [185, 120] on div at bounding box center [159, 124] width 51 height 9
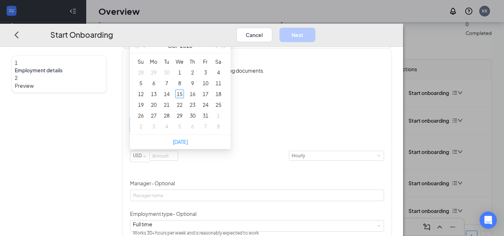
type input "[DATE]"
click at [220, 46] on button "button" at bounding box center [216, 45] width 8 height 14
type input "[DATE]"
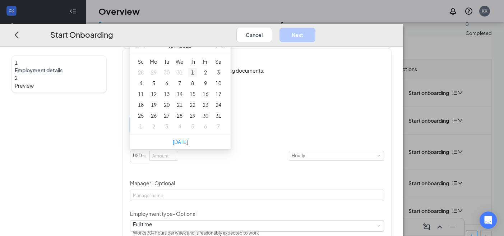
click at [197, 72] on div "1" at bounding box center [192, 72] width 9 height 9
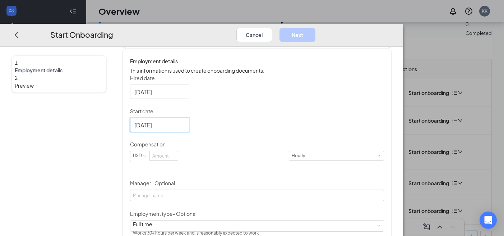
scroll to position [168, 0]
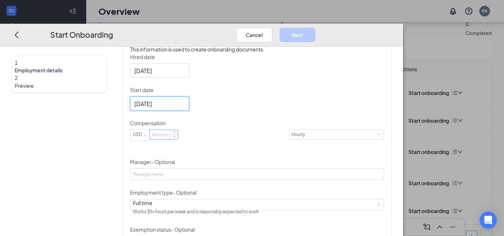
click at [178, 134] on input at bounding box center [164, 134] width 28 height 9
type input "14"
click at [336, 130] on div "Hired date [DATE] Start date [DATE] [DATE] Su Mo Tu We Th Fr Sa 28 29 30 31 1 2…" at bounding box center [257, 165] width 254 height 224
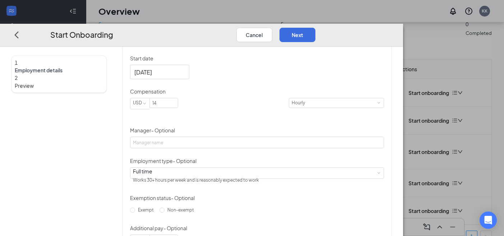
scroll to position [234, 0]
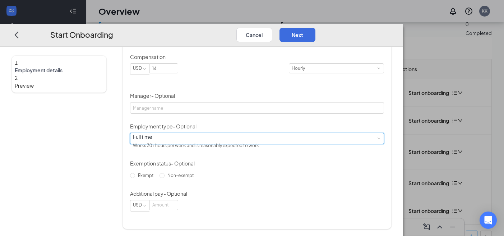
click at [255, 138] on div "Full time Works 30+ hours per week and is reasonably expected to work" at bounding box center [257, 138] width 249 height 11
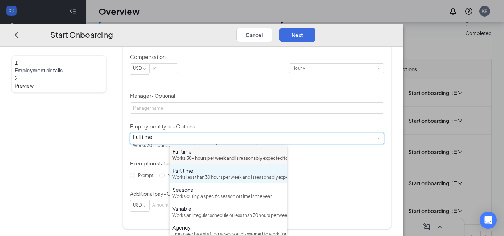
click at [225, 181] on div "Works less than 30 hours per week and is reasonably expected to work" at bounding box center [229, 177] width 112 height 7
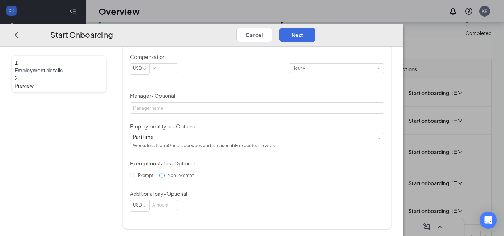
click at [165, 178] on input "Non-exempt" at bounding box center [162, 175] width 5 height 5
radio input "true"
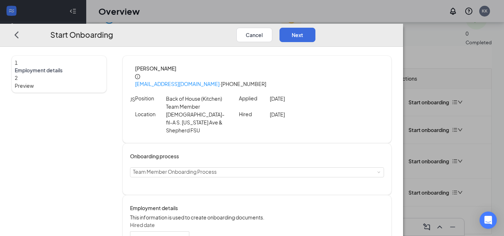
scroll to position [23, 0]
click at [316, 27] on button "Next" at bounding box center [298, 34] width 36 height 14
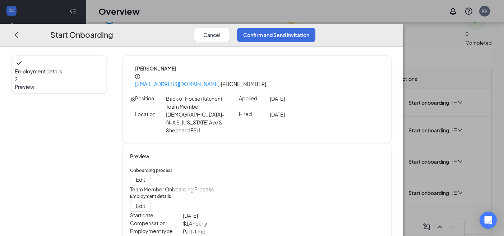
scroll to position [32, 0]
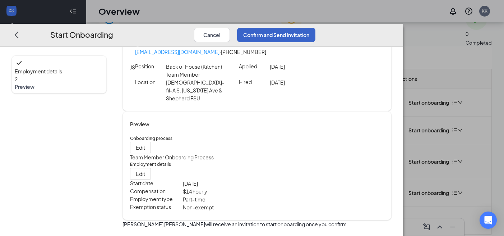
click at [316, 27] on button "Confirm and Send Invitation" at bounding box center [276, 34] width 78 height 14
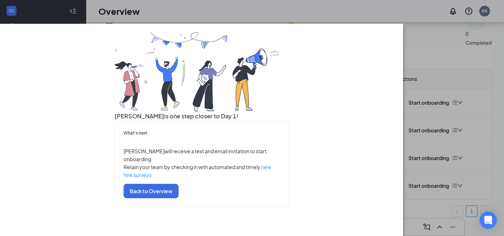
scroll to position [50, 0]
click at [179, 198] on button "Back to Overview" at bounding box center [151, 191] width 55 height 14
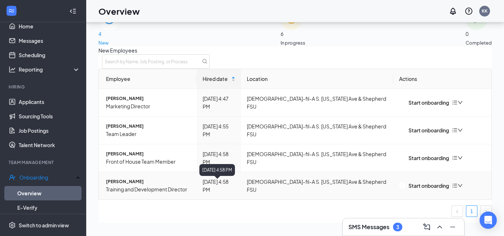
scroll to position [13, 0]
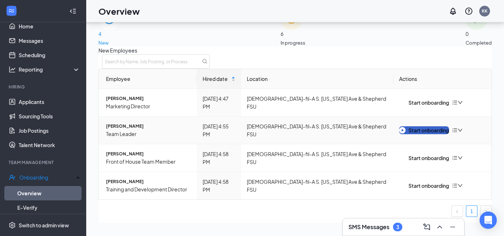
click at [412, 127] on div "Start onboarding" at bounding box center [424, 130] width 50 height 8
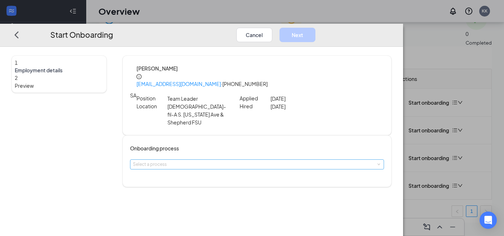
click at [257, 161] on div "Select a process" at bounding box center [255, 164] width 245 height 7
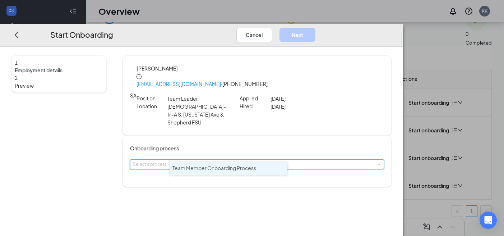
click at [242, 171] on li "Team Member Onboarding Process" at bounding box center [229, 168] width 118 height 13
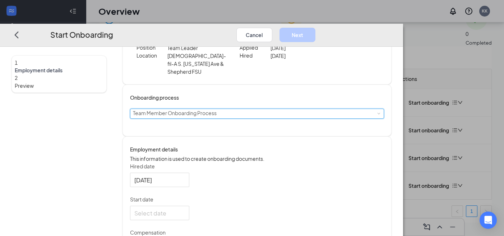
scroll to position [63, 0]
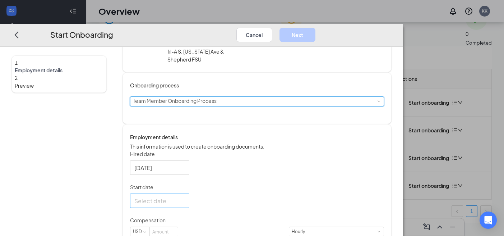
click at [185, 200] on div at bounding box center [159, 200] width 51 height 9
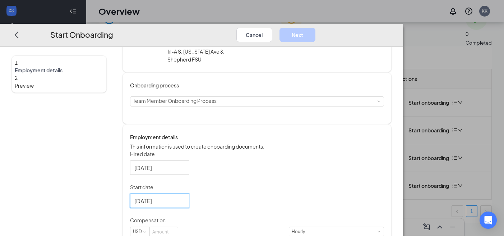
type input "[DATE]"
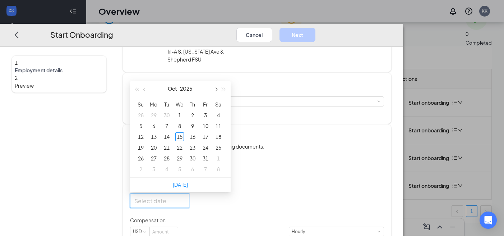
click at [220, 89] on button "button" at bounding box center [216, 88] width 8 height 14
type input "[DATE]"
click at [197, 114] on div "1" at bounding box center [192, 115] width 9 height 9
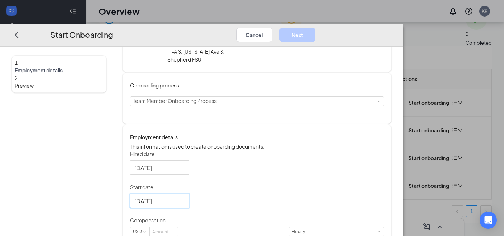
scroll to position [164, 0]
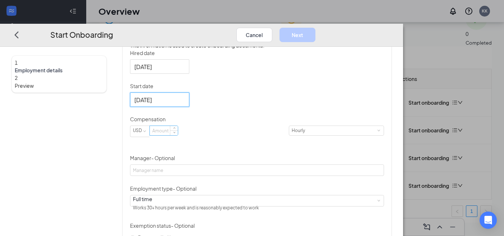
click at [178, 135] on input at bounding box center [164, 130] width 28 height 9
type input "20"
click at [306, 118] on div "Hired date [DATE] Start date [DATE] [DATE] Su Mo Tu We Th Fr Sa 28 29 30 31 1 2…" at bounding box center [257, 161] width 254 height 224
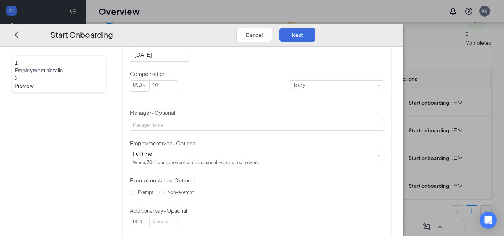
scroll to position [227, 0]
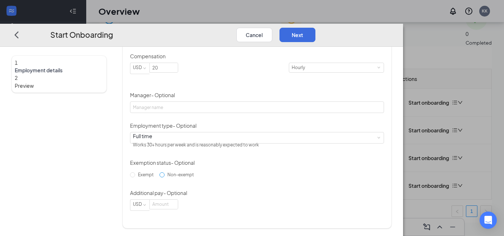
click at [165, 177] on input "Non-exempt" at bounding box center [162, 174] width 5 height 5
radio input "true"
click at [316, 27] on button "Next" at bounding box center [298, 34] width 36 height 14
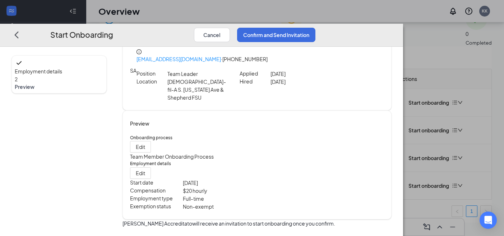
scroll to position [32, 0]
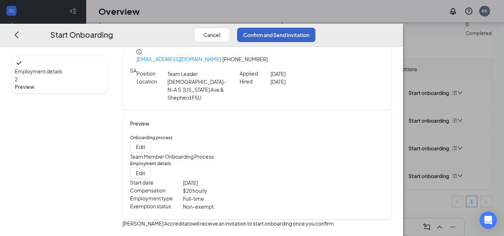
click at [316, 27] on button "Confirm and Send Invitation" at bounding box center [276, 34] width 78 height 14
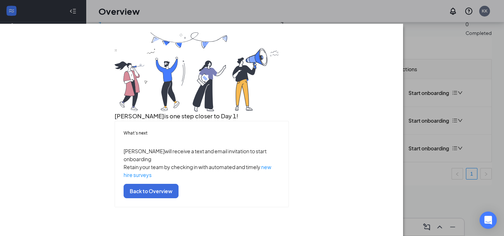
scroll to position [50, 0]
click at [179, 198] on button "Back to Overview" at bounding box center [151, 191] width 55 height 14
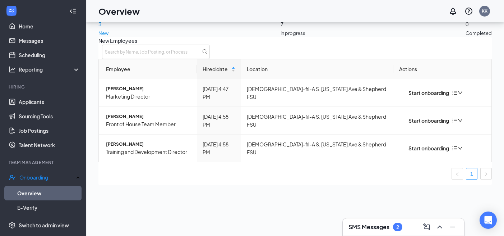
click at [362, 225] on h3 "SMS Messages" at bounding box center [369, 227] width 41 height 8
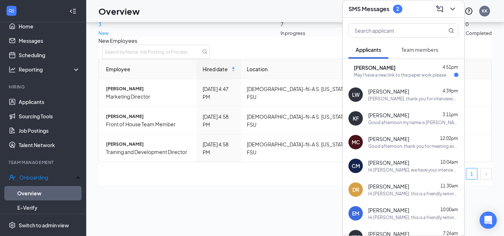
click at [388, 71] on div "[PERSON_NAME] 4:51pm May I have a new link to the paper work please" at bounding box center [406, 71] width 105 height 14
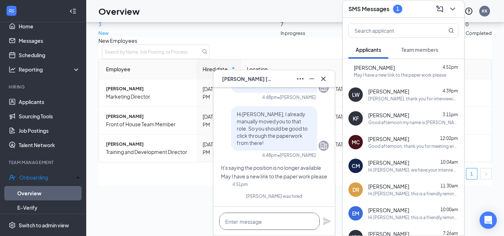
click at [276, 221] on textarea at bounding box center [269, 220] width 101 height 17
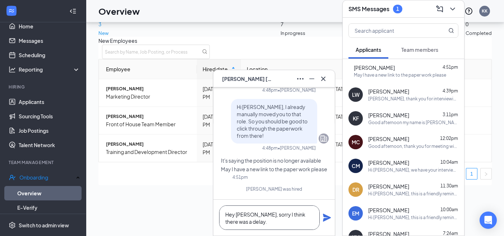
type textarea "Hey [PERSON_NAME], sorry I think there was a delay."
click at [242, 79] on span "[PERSON_NAME]" at bounding box center [247, 79] width 50 height 8
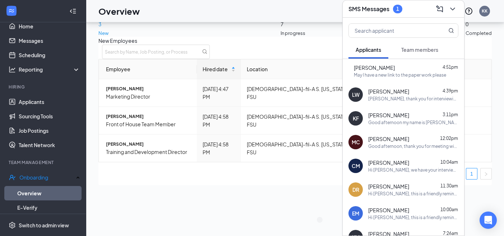
click at [230, 179] on ul "1" at bounding box center [295, 174] width 394 height 12
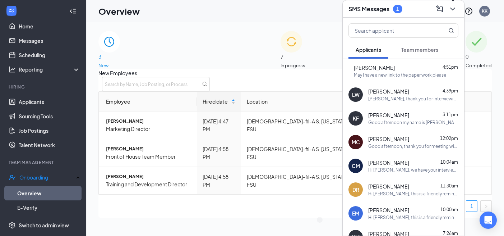
click at [449, 7] on icon "ChevronDown" at bounding box center [453, 9] width 9 height 9
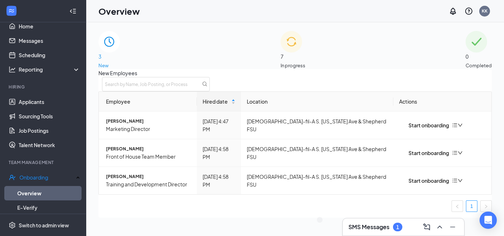
click at [305, 62] on span "In progress" at bounding box center [293, 65] width 25 height 7
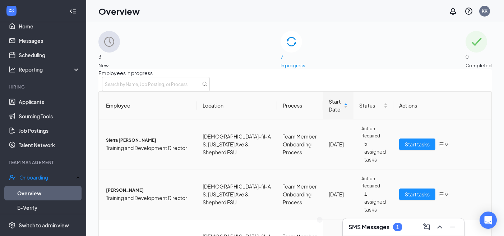
scroll to position [142, 0]
click at [320, 220] on div "JS" at bounding box center [320, 220] width 0 height 0
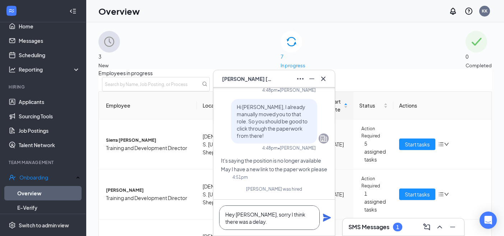
click at [294, 224] on textarea "Hey [PERSON_NAME], sorry I think there was a delay." at bounding box center [269, 217] width 101 height 24
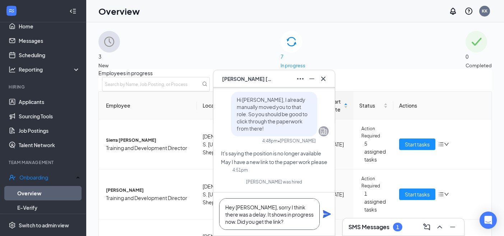
type textarea "Hey [PERSON_NAME], sorry I think there was a delay. It shows in progress now. D…"
click at [328, 213] on icon "Plane" at bounding box center [327, 214] width 8 height 8
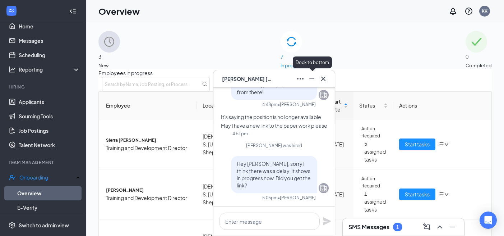
click at [313, 80] on icon "Minimize" at bounding box center [312, 78] width 9 height 9
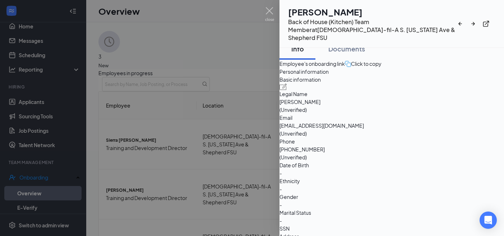
scroll to position [10, 0]
click at [382, 67] on div "Click to copy" at bounding box center [363, 63] width 37 height 8
click at [271, 12] on img at bounding box center [269, 14] width 9 height 14
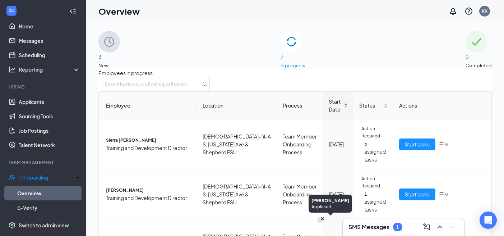
click at [320, 220] on div "JS" at bounding box center [320, 220] width 0 height 0
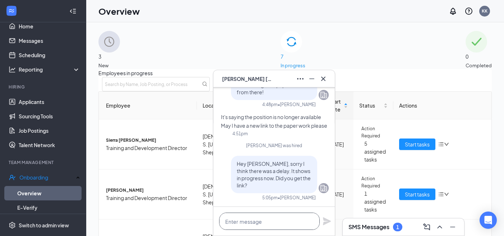
click at [290, 217] on textarea at bounding box center [269, 220] width 101 height 17
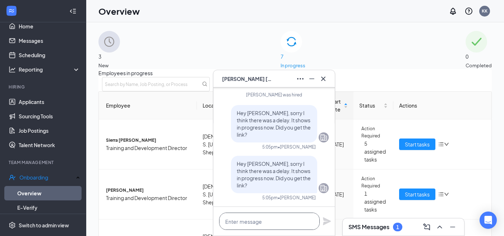
paste textarea "[URL][DOMAIN_NAME]"
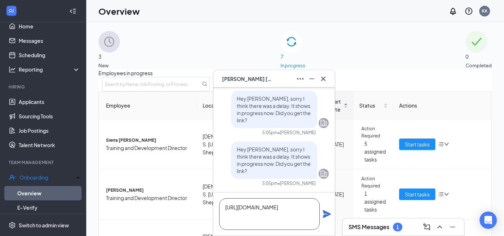
type textarea "[URL][DOMAIN_NAME]"
click at [326, 213] on icon "Plane" at bounding box center [327, 214] width 8 height 8
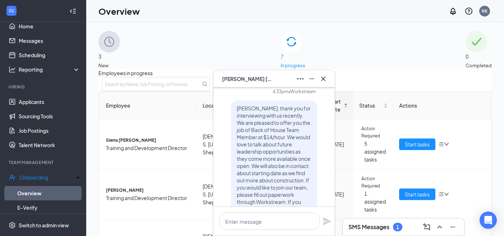
scroll to position [-331, 0]
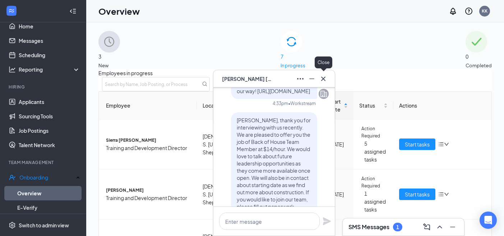
click at [326, 82] on icon "Cross" at bounding box center [323, 78] width 9 height 9
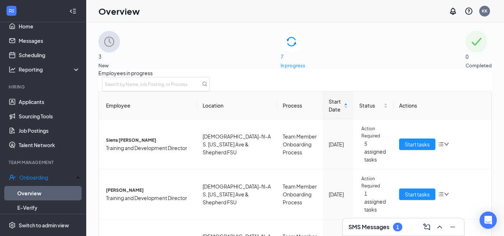
click at [358, 230] on h3 "SMS Messages" at bounding box center [369, 227] width 41 height 8
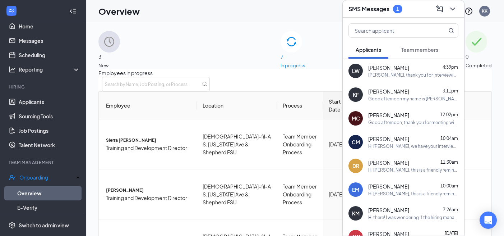
click at [411, 48] on span "Team members" at bounding box center [419, 49] width 37 height 6
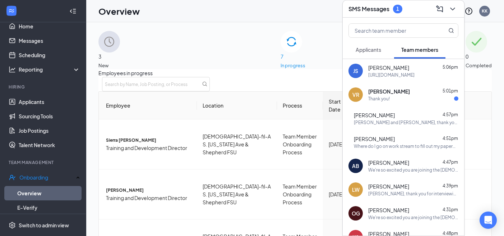
click at [393, 96] on div "Thank you!" at bounding box center [413, 99] width 90 height 6
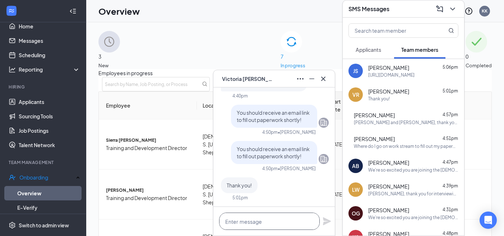
click at [270, 217] on textarea at bounding box center [269, 220] width 101 height 17
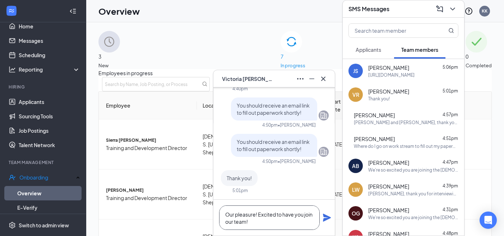
type textarea "Our pleasure! Excited to have you join our team!"
click at [326, 218] on icon "Plane" at bounding box center [327, 217] width 8 height 8
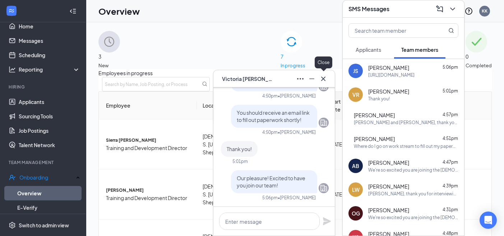
click at [324, 79] on icon "Cross" at bounding box center [323, 78] width 4 height 4
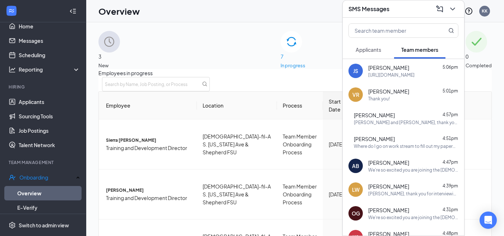
click at [375, 118] on span "[PERSON_NAME]" at bounding box center [374, 114] width 41 height 7
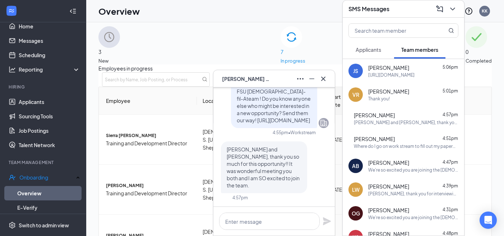
scroll to position [8, 0]
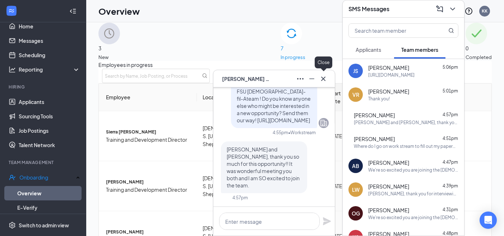
click at [325, 78] on icon "Cross" at bounding box center [323, 78] width 9 height 9
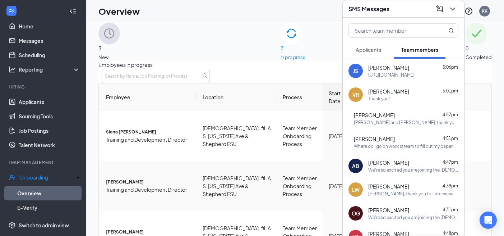
scroll to position [107, 0]
click at [454, 9] on icon "ChevronDown" at bounding box center [452, 9] width 5 height 3
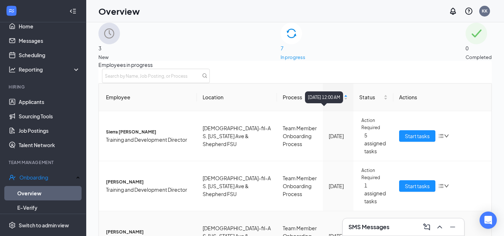
scroll to position [0, 0]
click at [120, 47] on div "3 New" at bounding box center [109, 42] width 22 height 38
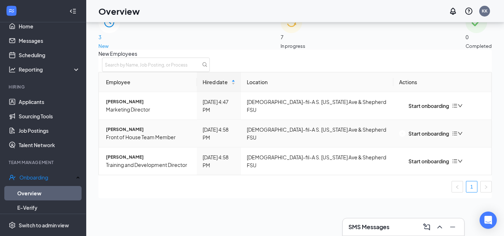
scroll to position [20, 0]
click at [419, 165] on div "Start onboarding" at bounding box center [424, 161] width 50 height 8
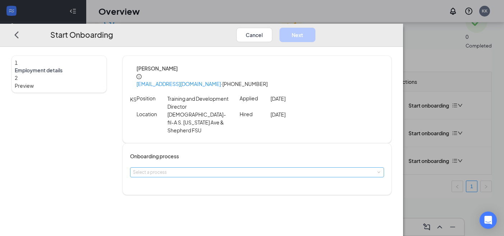
click at [249, 169] on div "Select a process" at bounding box center [255, 172] width 245 height 7
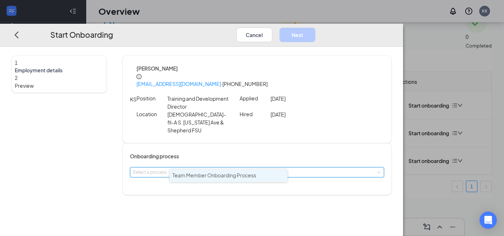
click at [221, 174] on span "Team Member Onboarding Process" at bounding box center [215, 175] width 84 height 6
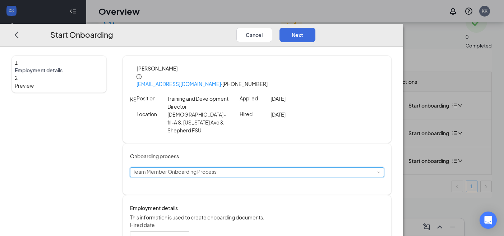
scroll to position [180, 0]
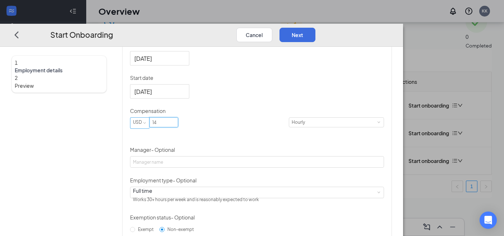
drag, startPoint x: 216, startPoint y: 124, endPoint x: 179, endPoint y: 123, distance: 36.7
click at [179, 123] on span "USD 14" at bounding box center [209, 123] width 159 height 12
type input "25"
click at [316, 132] on div "Hired date [DATE] Start date [DATE] Compensation USD 25 Hourly Manager - Option…" at bounding box center [257, 153] width 254 height 224
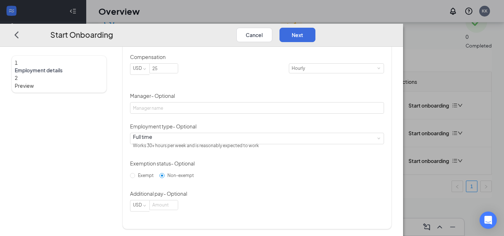
scroll to position [32, 0]
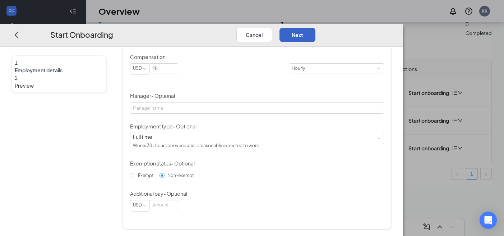
click at [316, 27] on button "Next" at bounding box center [298, 34] width 36 height 14
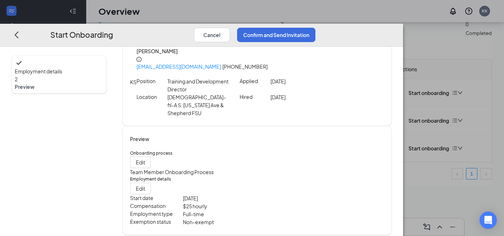
scroll to position [0, 0]
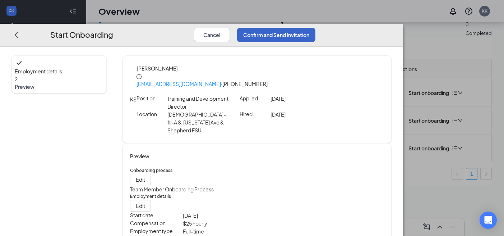
click at [316, 27] on button "Confirm and Send Invitation" at bounding box center [276, 34] width 78 height 14
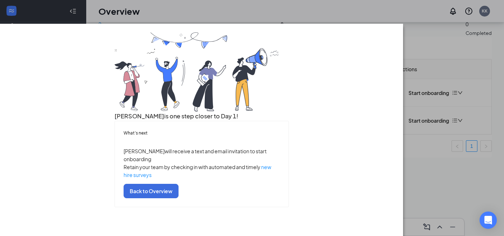
scroll to position [50, 0]
click at [179, 198] on button "Back to Overview" at bounding box center [151, 191] width 55 height 14
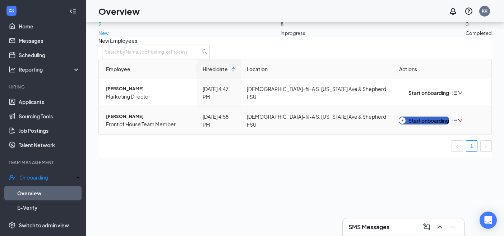
click at [417, 124] on div "Start onboarding" at bounding box center [424, 120] width 50 height 8
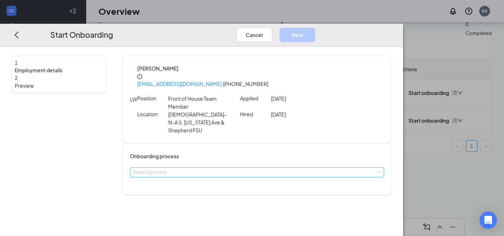
click at [252, 169] on div "Select a process" at bounding box center [255, 172] width 245 height 7
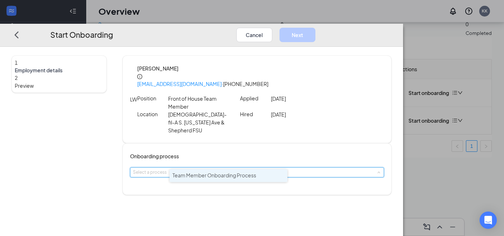
click at [233, 177] on span "Team Member Onboarding Process" at bounding box center [215, 175] width 84 height 6
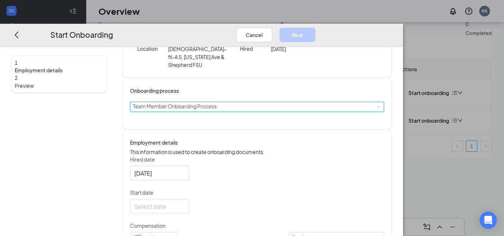
scroll to position [103, 0]
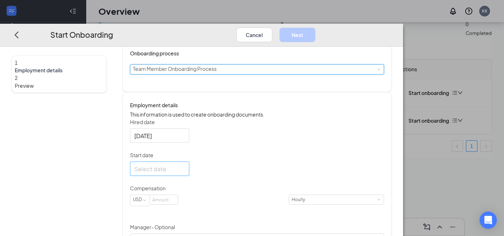
click at [185, 169] on div at bounding box center [159, 168] width 51 height 9
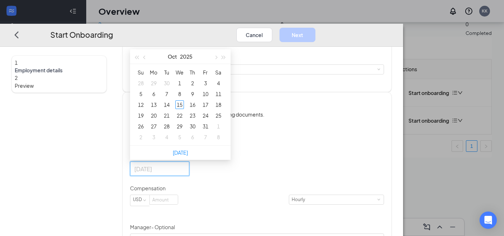
type input "[DATE]"
click at [217, 56] on span "button" at bounding box center [216, 57] width 4 height 4
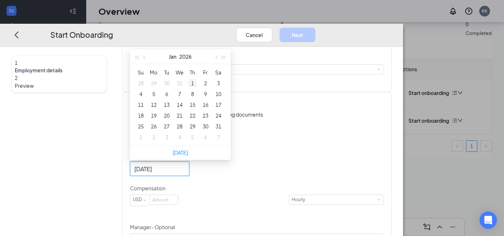
type input "[DATE]"
click at [197, 84] on div "1" at bounding box center [192, 83] width 9 height 9
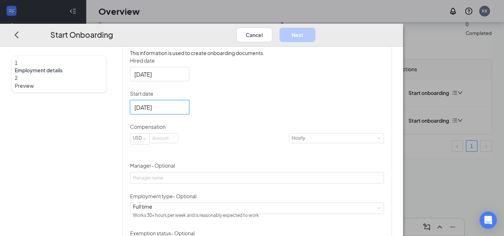
scroll to position [169, 0]
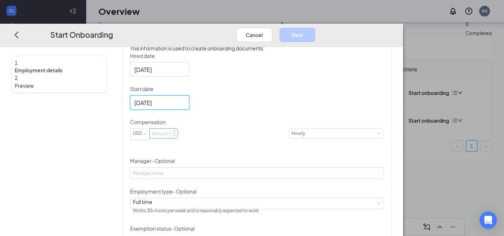
click at [178, 134] on input at bounding box center [164, 133] width 28 height 9
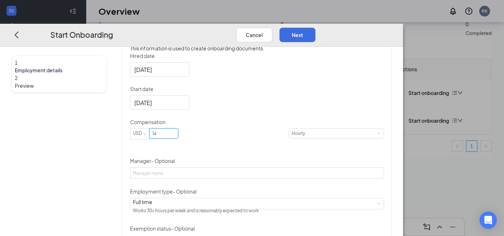
type input "14"
click at [332, 133] on div "Hired date [DATE] Start date [DATE] [DATE] Su Mo Tu We Th Fr Sa 28 29 30 31 1 2…" at bounding box center [257, 164] width 254 height 224
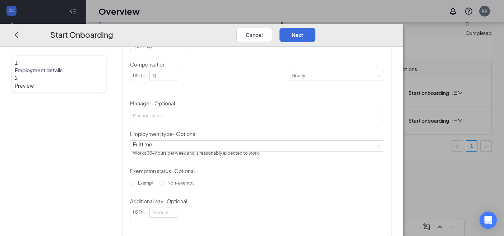
scroll to position [234, 0]
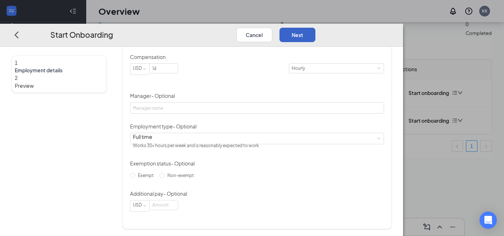
click at [316, 27] on button "Next" at bounding box center [298, 34] width 36 height 14
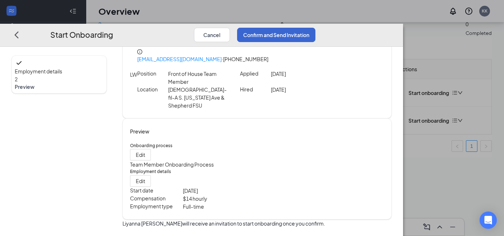
scroll to position [25, 0]
click at [316, 27] on button "Confirm and Send Invitation" at bounding box center [276, 34] width 78 height 14
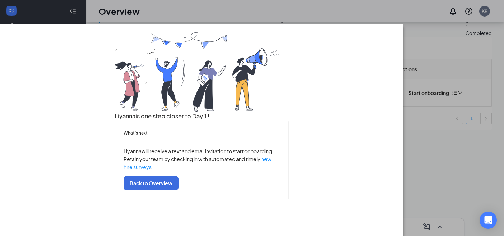
scroll to position [50, 0]
click at [179, 190] on button "Back to Overview" at bounding box center [151, 183] width 55 height 14
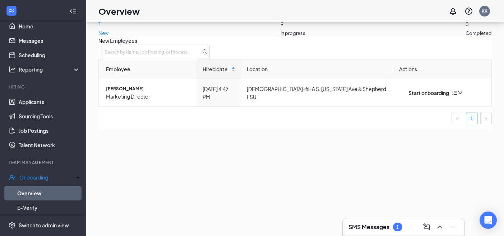
scroll to position [0, 0]
click at [362, 226] on h3 "SMS Messages" at bounding box center [369, 227] width 41 height 8
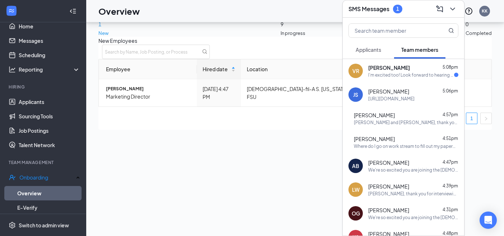
click at [386, 77] on div "I’m excited too! Look forward to hearing back with construction updates." at bounding box center [411, 75] width 86 height 6
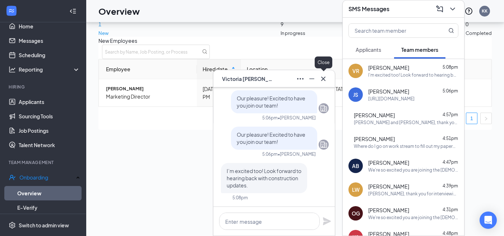
click at [324, 79] on icon "Cross" at bounding box center [323, 78] width 4 height 4
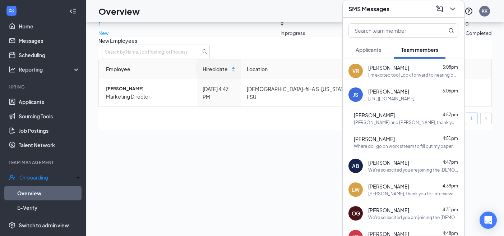
click at [371, 50] on span "Applicants" at bounding box center [369, 49] width 26 height 6
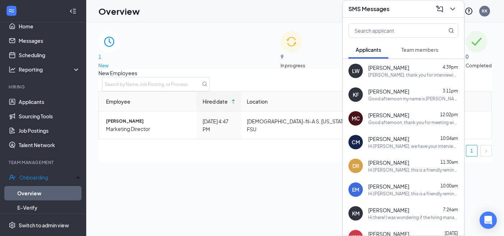
click at [257, 162] on div "New Employees Employee Hired date Location Actions [PERSON_NAME] Marketing Dire…" at bounding box center [295, 115] width 394 height 93
click at [449, 11] on icon "ChevronDown" at bounding box center [453, 9] width 9 height 9
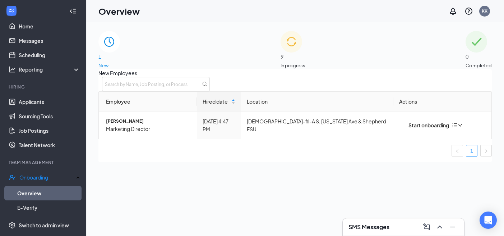
click at [466, 45] on div "0 Completed" at bounding box center [479, 50] width 26 height 38
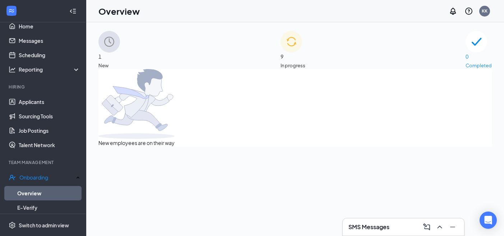
click at [305, 57] on div "9 In progress" at bounding box center [293, 50] width 25 height 38
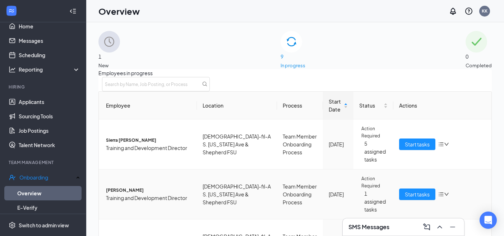
scroll to position [45, 0]
click at [411, 190] on span "Start tasks" at bounding box center [417, 194] width 25 height 8
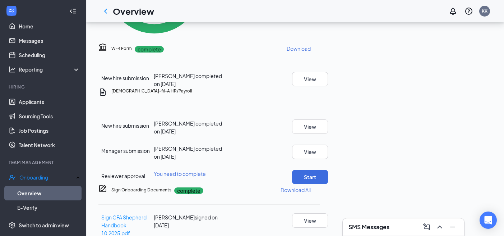
scroll to position [343, 0]
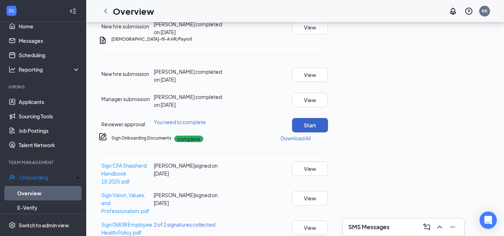
click at [328, 122] on button "Start" at bounding box center [310, 125] width 36 height 14
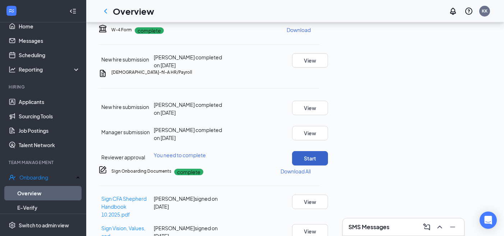
scroll to position [306, 0]
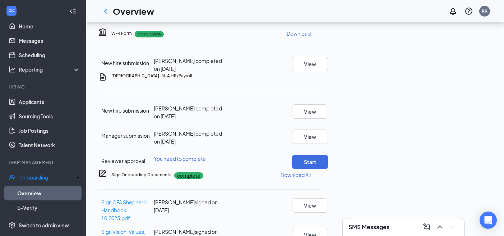
click at [206, 156] on span "You need to complete" at bounding box center [180, 158] width 52 height 6
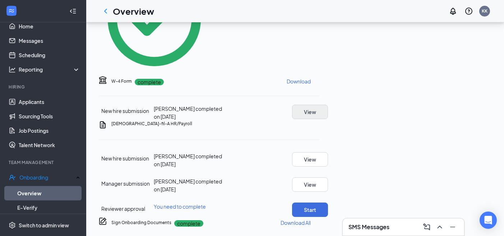
scroll to position [275, 0]
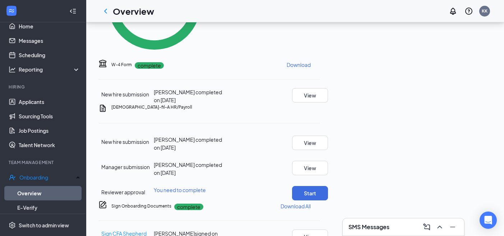
click at [327, 112] on icon "Ellipses" at bounding box center [324, 111] width 6 height 1
click at [466, 130] on span "Mark as complete" at bounding box center [454, 132] width 42 height 8
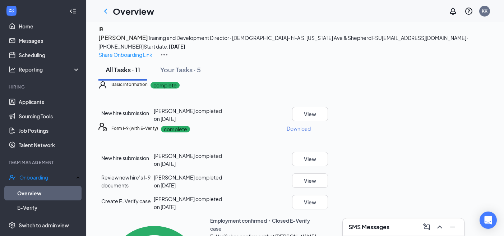
scroll to position [0, 0]
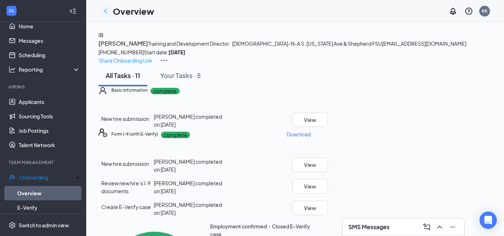
click at [105, 12] on icon "ChevronLeft" at bounding box center [105, 11] width 9 height 9
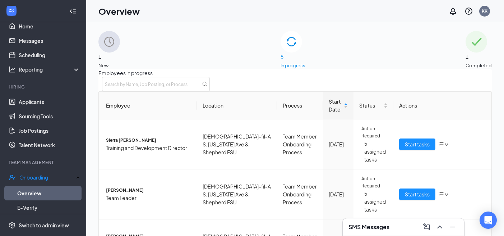
click at [466, 50] on div "1 Completed" at bounding box center [479, 50] width 26 height 38
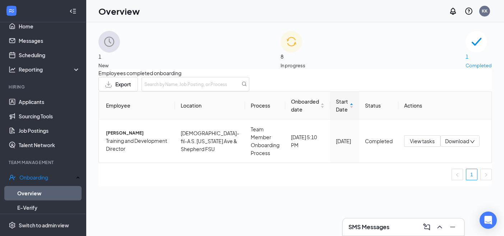
click at [305, 62] on span "In progress" at bounding box center [293, 65] width 25 height 7
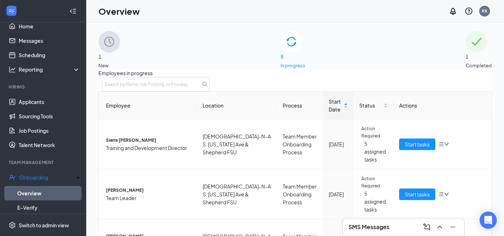
click at [120, 62] on span "New" at bounding box center [109, 65] width 22 height 7
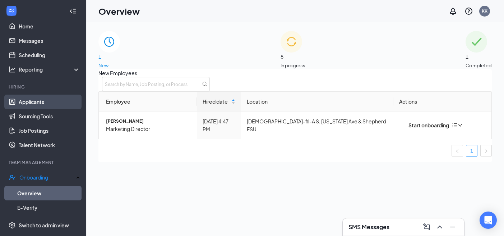
click at [27, 104] on link "Applicants" at bounding box center [49, 102] width 61 height 14
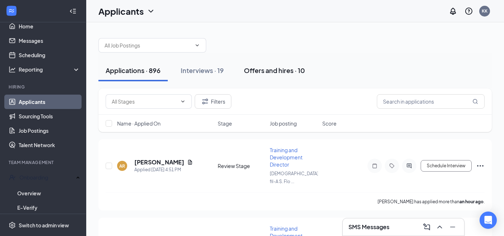
click at [279, 66] on div "Offers and hires · 10" at bounding box center [274, 70] width 61 height 9
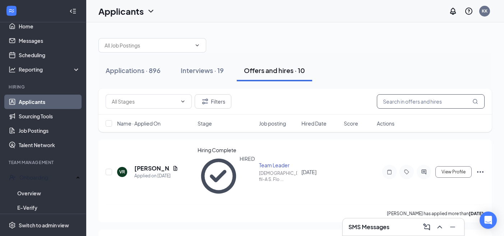
click at [391, 104] on input "text" at bounding box center [431, 101] width 108 height 14
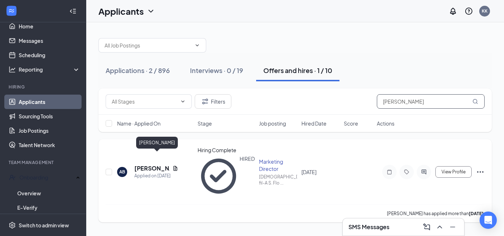
type input "[PERSON_NAME]"
click at [161, 164] on h5 "[PERSON_NAME]" at bounding box center [151, 168] width 35 height 8
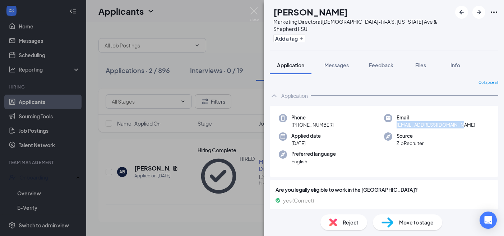
drag, startPoint x: 461, startPoint y: 118, endPoint x: 395, endPoint y: 116, distance: 66.5
click at [395, 116] on div "Email [EMAIL_ADDRESS][DOMAIN_NAME]" at bounding box center [436, 121] width 105 height 15
copy span "[EMAIL_ADDRESS][DOMAIN_NAME]"
click at [255, 14] on img at bounding box center [254, 14] width 9 height 14
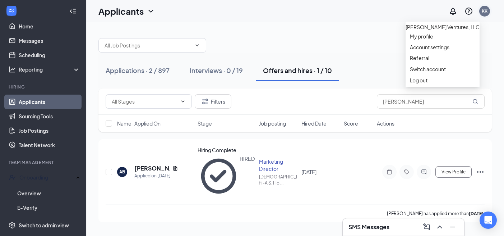
click at [483, 11] on div "KK" at bounding box center [485, 11] width 6 height 6
click at [435, 51] on link "Account settings" at bounding box center [442, 46] width 65 height 7
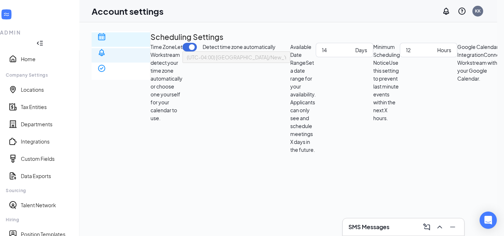
click at [144, 71] on div "Notification settings" at bounding box center [120, 78] width 47 height 14
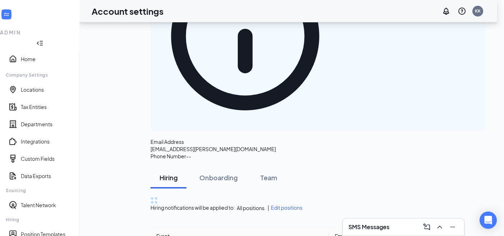
scroll to position [102, 0]
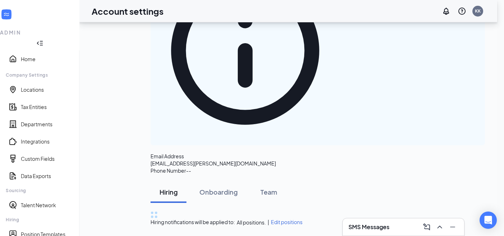
scroll to position [72, 0]
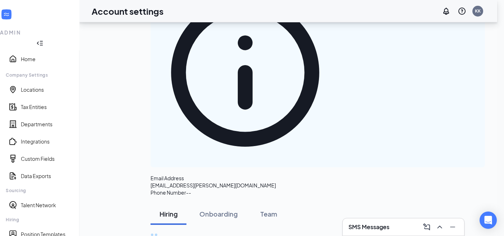
click at [238, 209] on div "Onboarding" at bounding box center [218, 213] width 38 height 9
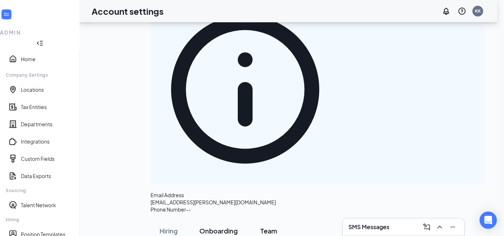
click at [280, 226] on div "Team" at bounding box center [269, 230] width 22 height 9
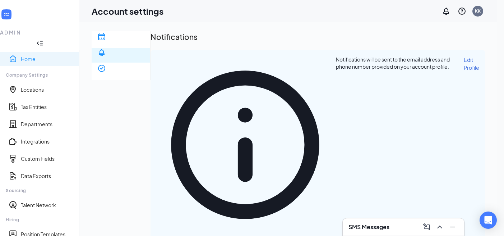
click at [34, 55] on link "Home" at bounding box center [47, 58] width 53 height 7
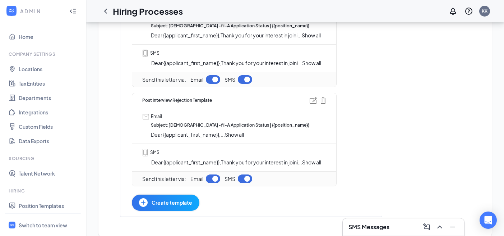
scroll to position [345, 0]
click at [315, 102] on img at bounding box center [313, 100] width 7 height 6
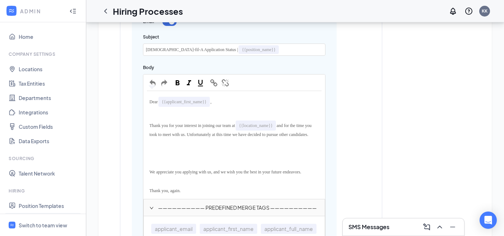
scroll to position [540, 0]
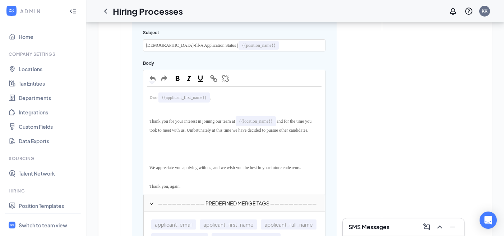
drag, startPoint x: 259, startPoint y: 129, endPoint x: 262, endPoint y: 133, distance: 4.5
click at [262, 133] on div "Thank you for your interest in joining our team at {{location_name}} and for th…" at bounding box center [234, 124] width 175 height 21
click at [236, 153] on div "Edit text" at bounding box center [234, 148] width 175 height 9
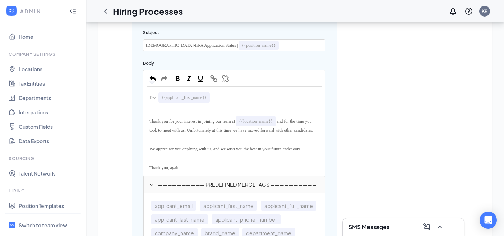
scroll to position [548, 0]
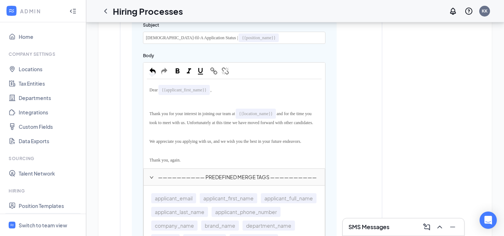
click at [203, 144] on span "We appreciate you applying with us, and we wish you the best in your future end…" at bounding box center [226, 141] width 152 height 5
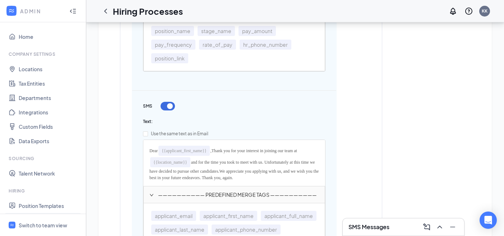
scroll to position [782, 0]
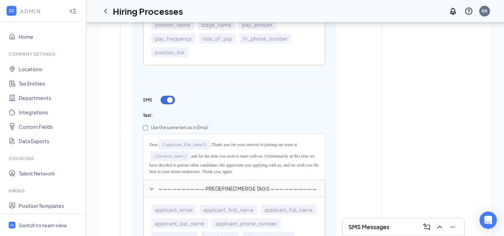
click at [146, 133] on label "Use the same text as in Email" at bounding box center [234, 128] width 183 height 12
click at [146, 130] on input "Use the same text as in Email" at bounding box center [145, 127] width 5 height 5
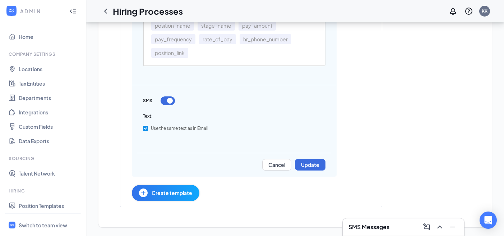
click at [147, 131] on input "Use the same text as in Email" at bounding box center [145, 128] width 5 height 5
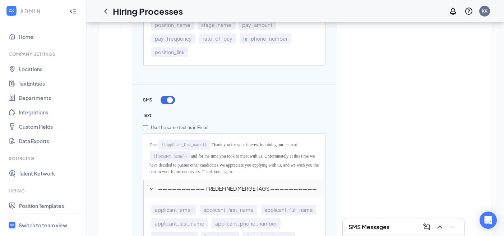
click at [147, 130] on input "Use the same text as in Email" at bounding box center [145, 127] width 5 height 5
checkbox input "true"
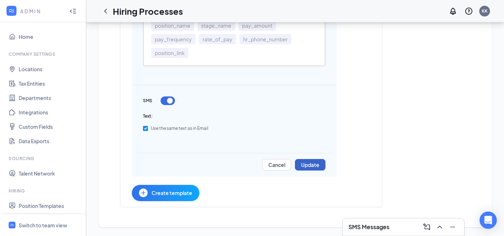
click at [314, 169] on button "Update" at bounding box center [310, 165] width 31 height 12
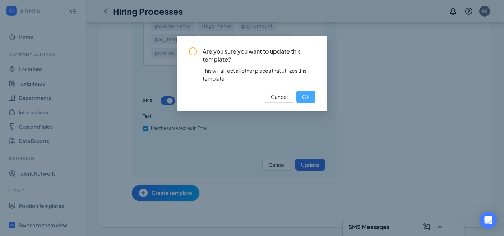
click at [308, 102] on button "OK" at bounding box center [305, 97] width 19 height 12
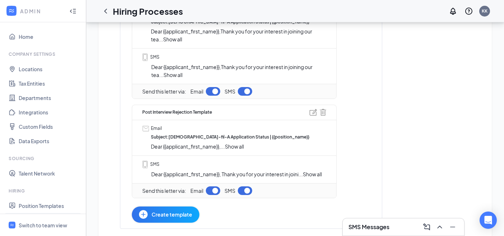
scroll to position [308, 0]
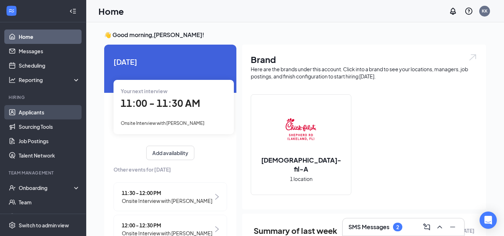
click at [48, 119] on link "Applicants" at bounding box center [49, 112] width 61 height 14
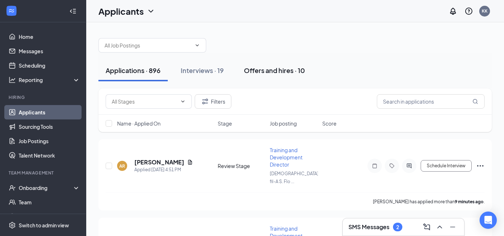
click at [280, 67] on div "Offers and hires · 10" at bounding box center [274, 70] width 61 height 9
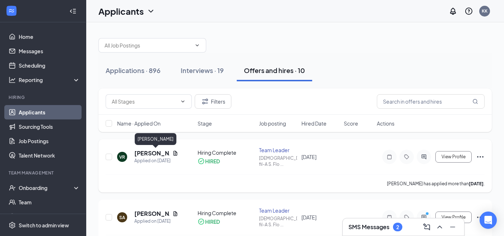
click at [156, 153] on h5 "[PERSON_NAME]" at bounding box center [151, 153] width 35 height 8
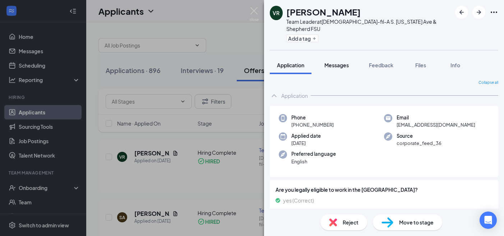
click at [341, 62] on span "Messages" at bounding box center [337, 65] width 24 height 6
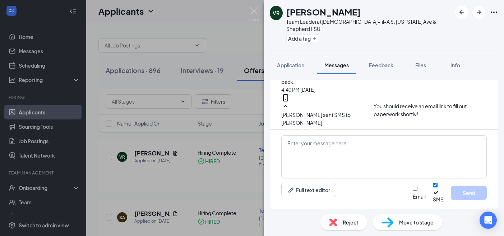
scroll to position [336, 0]
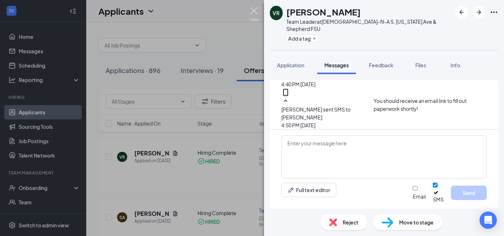
click at [255, 13] on img at bounding box center [254, 14] width 9 height 14
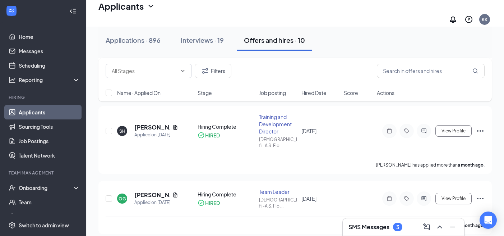
scroll to position [452, 0]
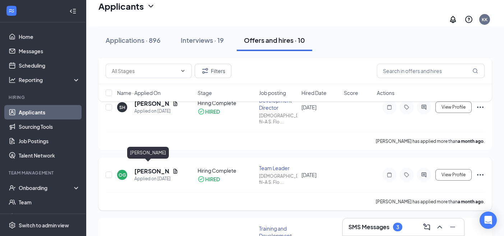
click at [149, 167] on h5 "[PERSON_NAME]" at bounding box center [151, 171] width 35 height 8
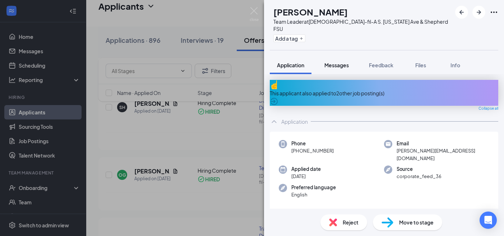
click at [338, 62] on span "Messages" at bounding box center [337, 65] width 24 height 6
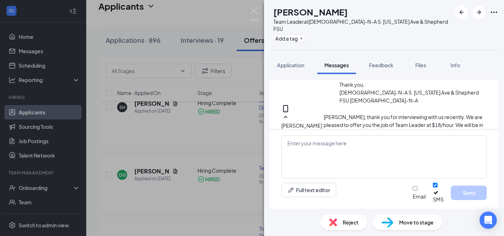
scroll to position [230, 0]
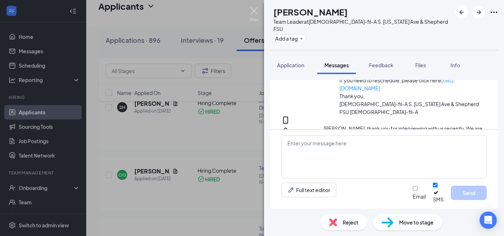
click at [253, 10] on img at bounding box center [254, 14] width 9 height 14
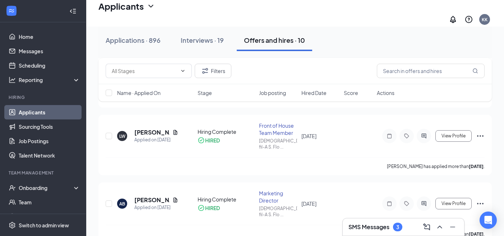
scroll to position [277, 0]
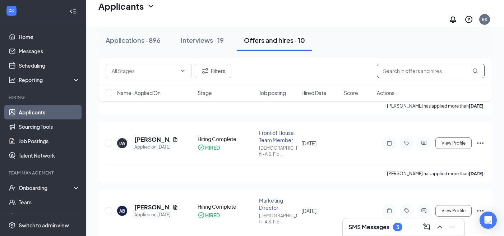
click at [404, 73] on input "text" at bounding box center [431, 71] width 108 height 14
type input "a"
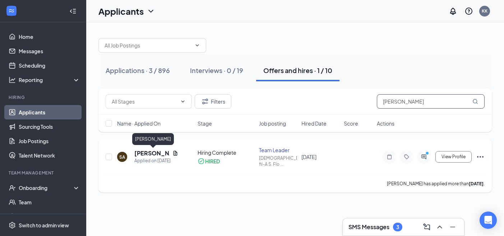
type input "sara"
click at [145, 153] on h5 "[PERSON_NAME]" at bounding box center [151, 153] width 35 height 8
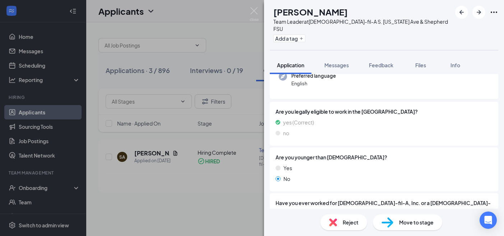
scroll to position [80, 0]
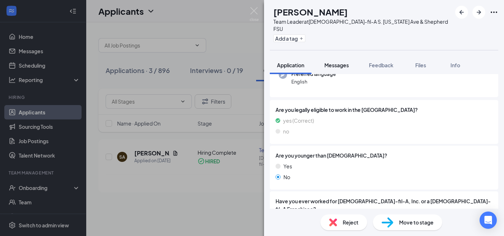
click at [339, 62] on span "Messages" at bounding box center [337, 65] width 24 height 6
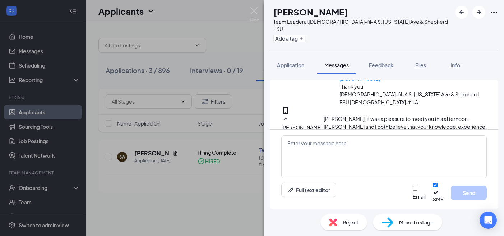
scroll to position [374, 0]
